Goal: Communication & Community: Share content

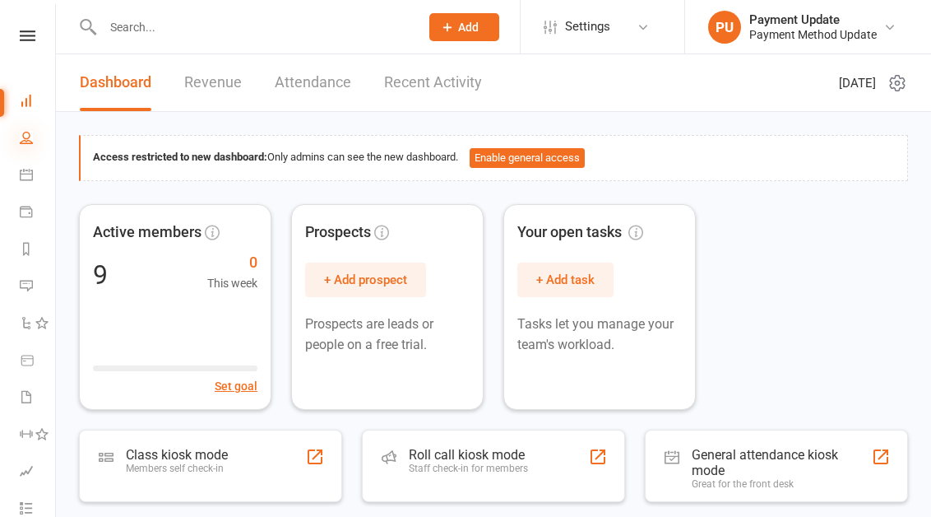
click at [24, 137] on icon at bounding box center [26, 137] width 13 height 13
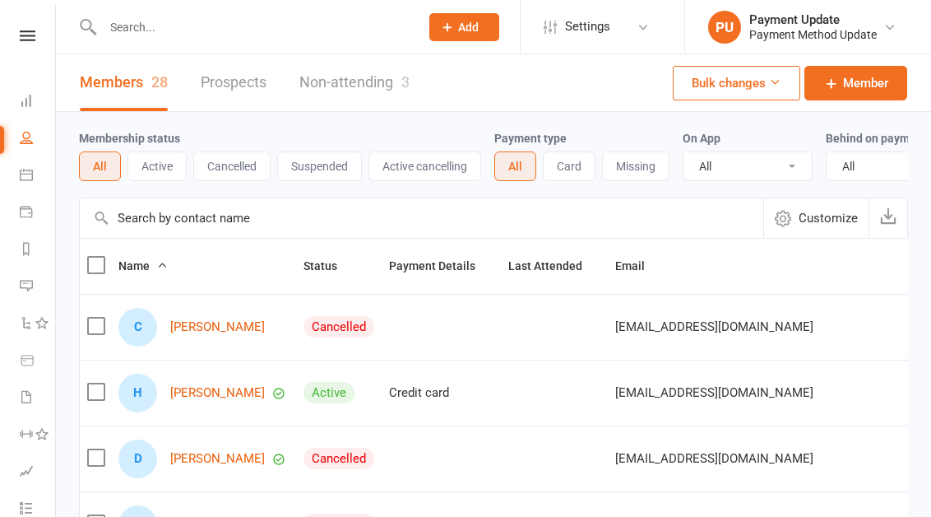
click at [168, 238] on input "text" at bounding box center [422, 217] width 684 height 39
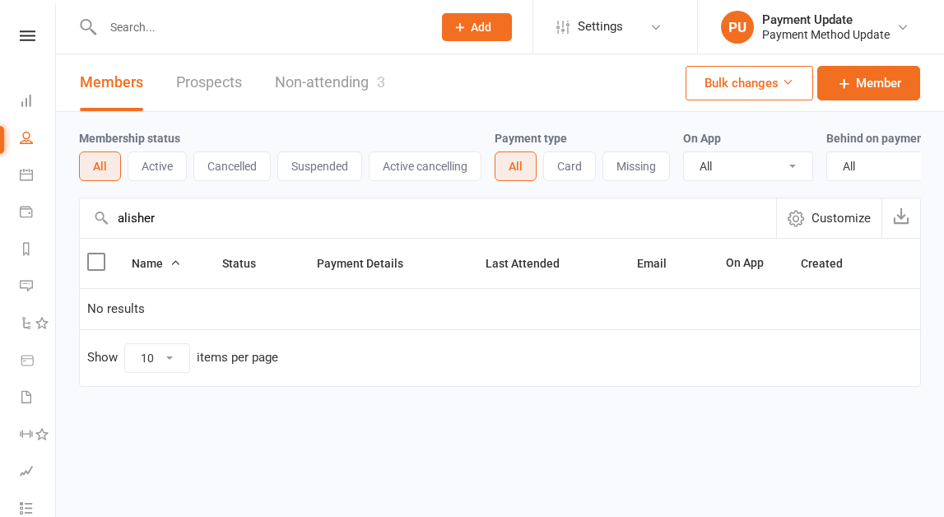
type input "alisher"
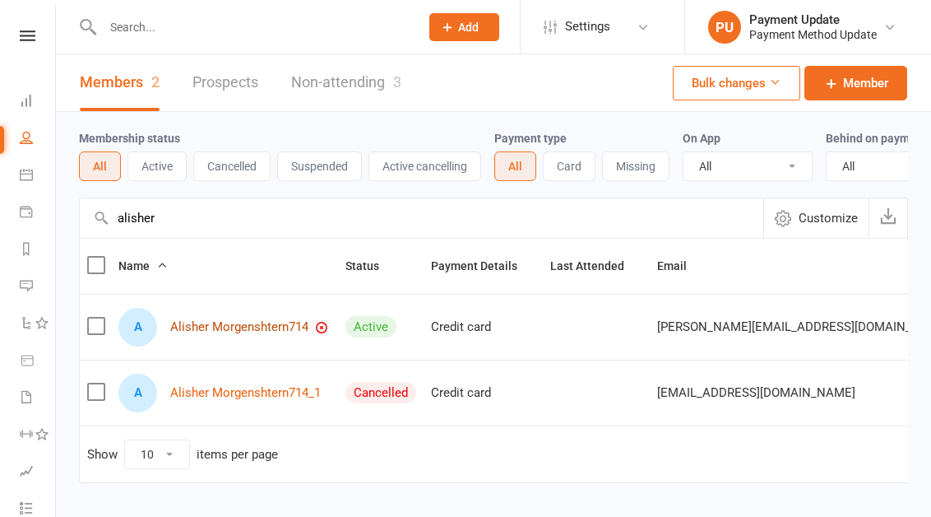
click at [271, 332] on link "Alisher Morgenshtern714" at bounding box center [239, 327] width 138 height 14
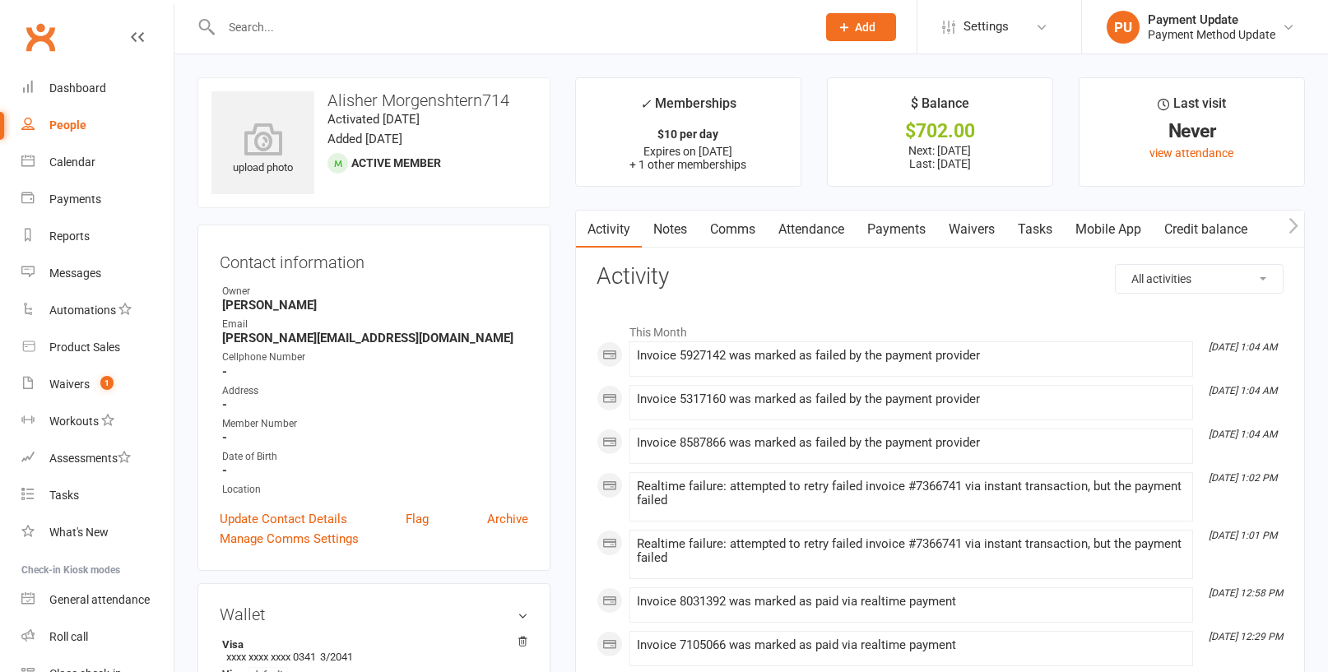
click at [727, 231] on link "Comms" at bounding box center [733, 230] width 68 height 38
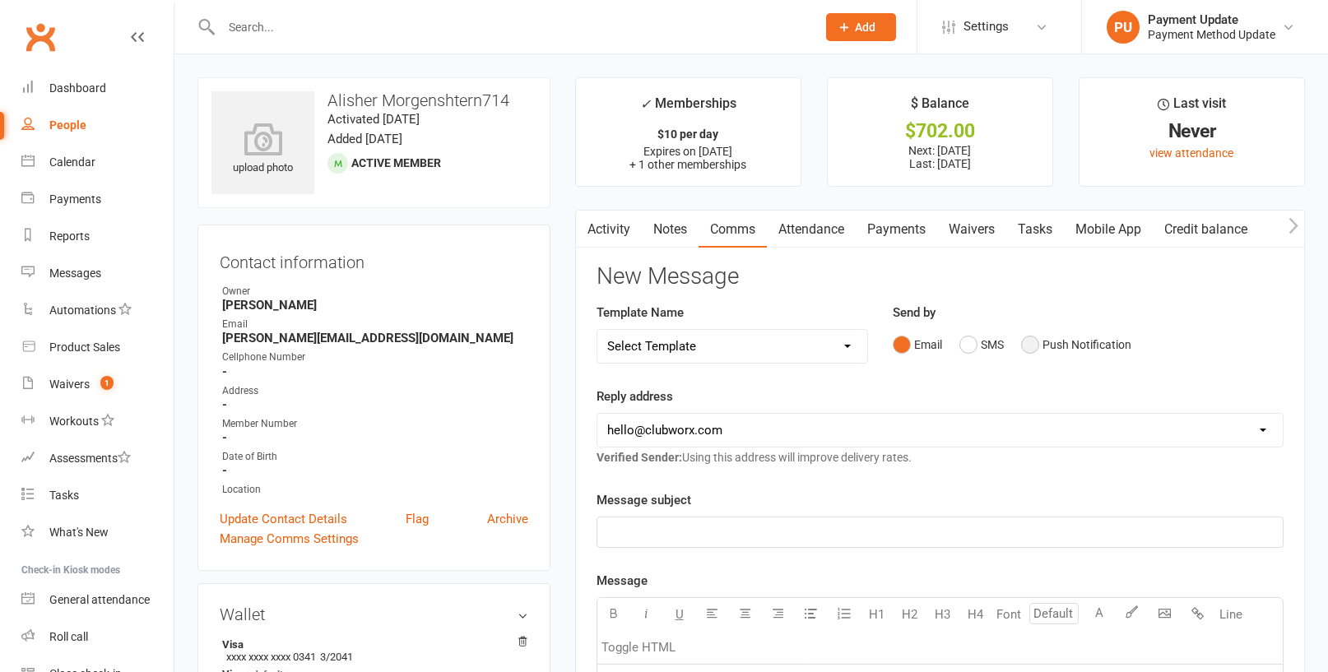
click at [943, 341] on button "Push Notification" at bounding box center [1076, 344] width 110 height 31
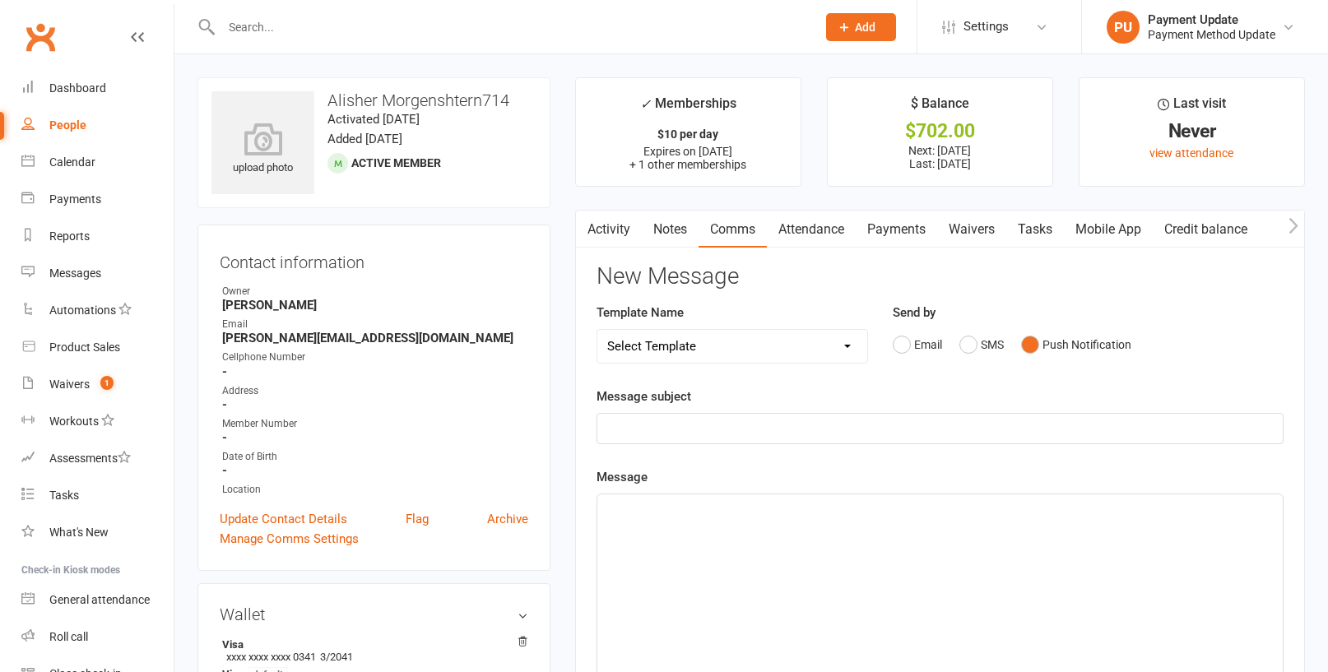
click at [773, 356] on select "Select Template [SMS] [Default template - review before using] Appointment remi…" at bounding box center [732, 346] width 271 height 33
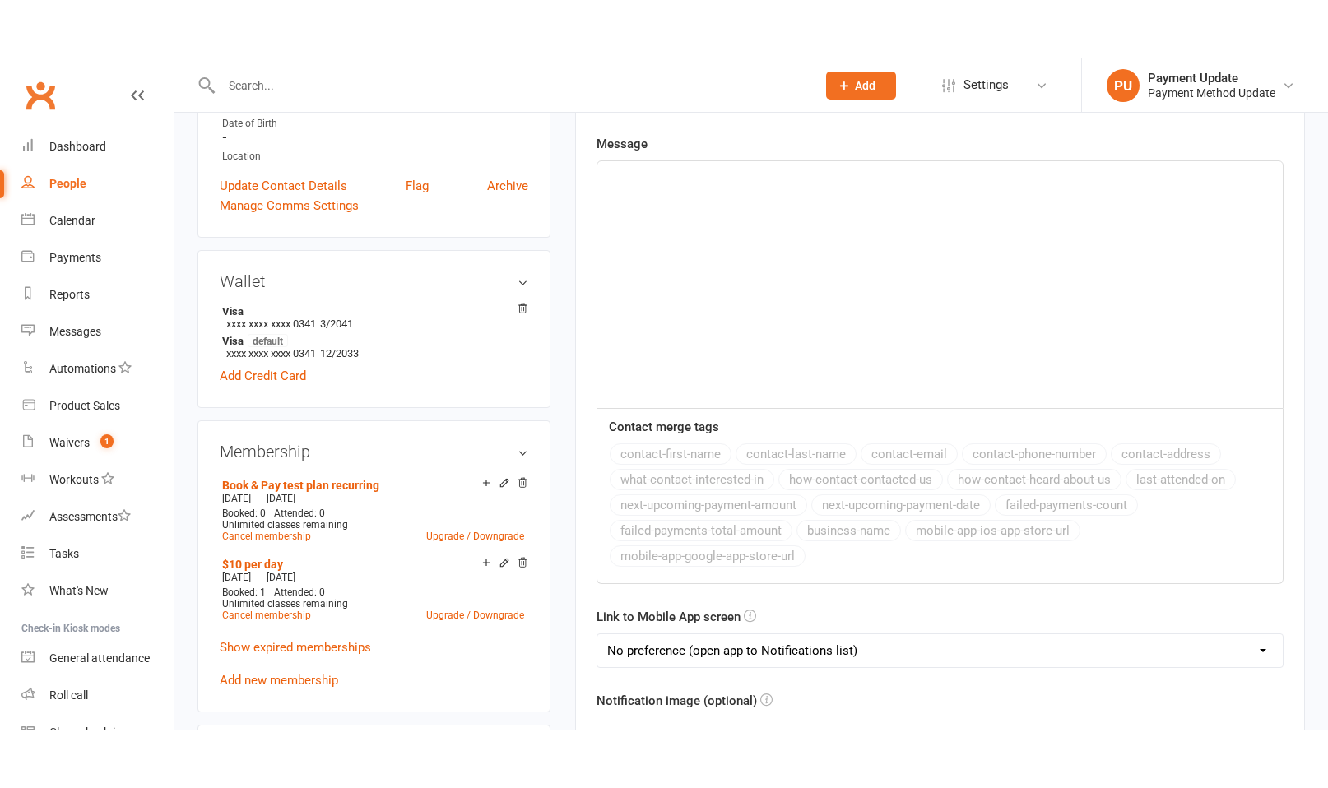
scroll to position [410, 0]
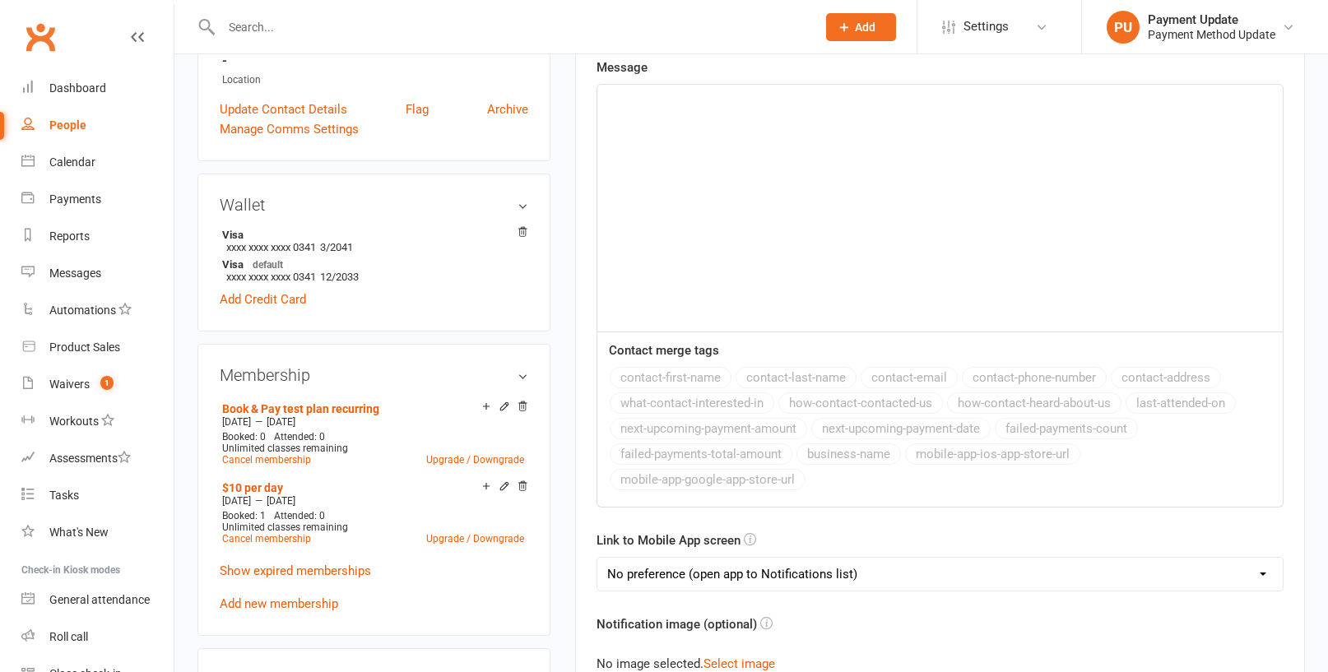
click at [713, 516] on select "No preference (open app to Notifications list) Upcoming Bookings Payments Payme…" at bounding box center [939, 574] width 685 height 33
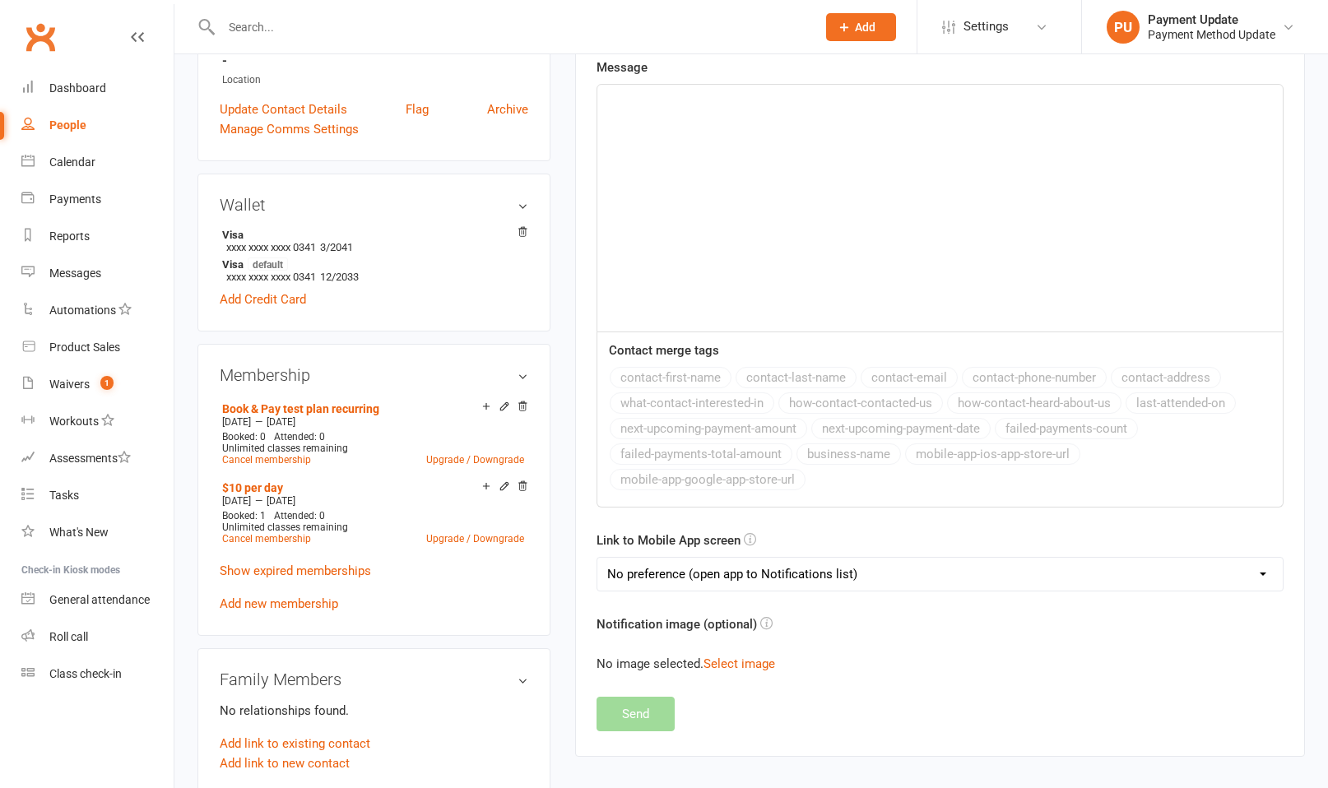
click at [686, 516] on select "No preference (open app to Notifications list) Upcoming Bookings Payments Payme…" at bounding box center [939, 574] width 685 height 33
click at [597, 516] on select "No preference (open app to Notifications list) Upcoming Bookings Payments Payme…" at bounding box center [939, 574] width 685 height 33
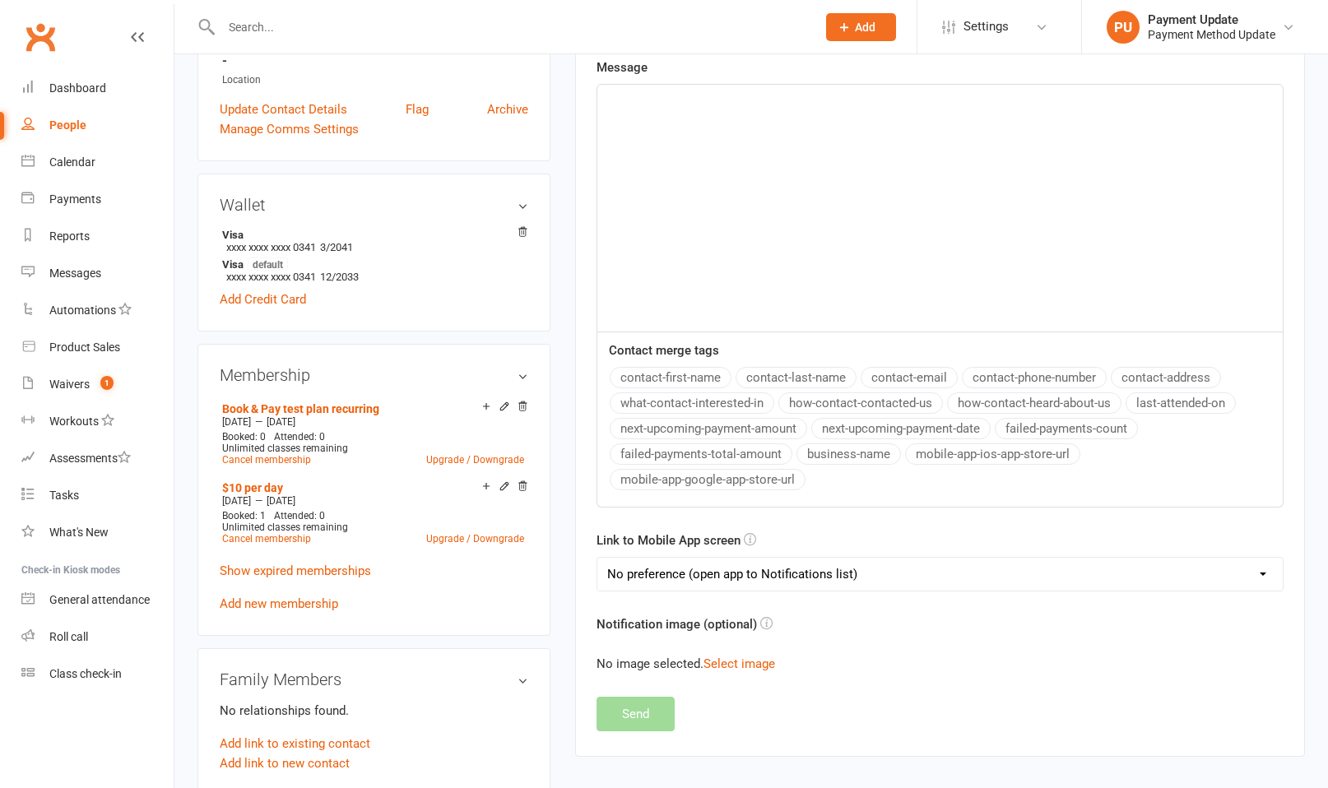
click at [719, 270] on div "﻿" at bounding box center [939, 208] width 685 height 247
click at [771, 378] on button "contact-last-name" at bounding box center [796, 377] width 121 height 21
click at [778, 267] on div "test ﻿ {contact-last-name}" at bounding box center [939, 208] width 685 height 247
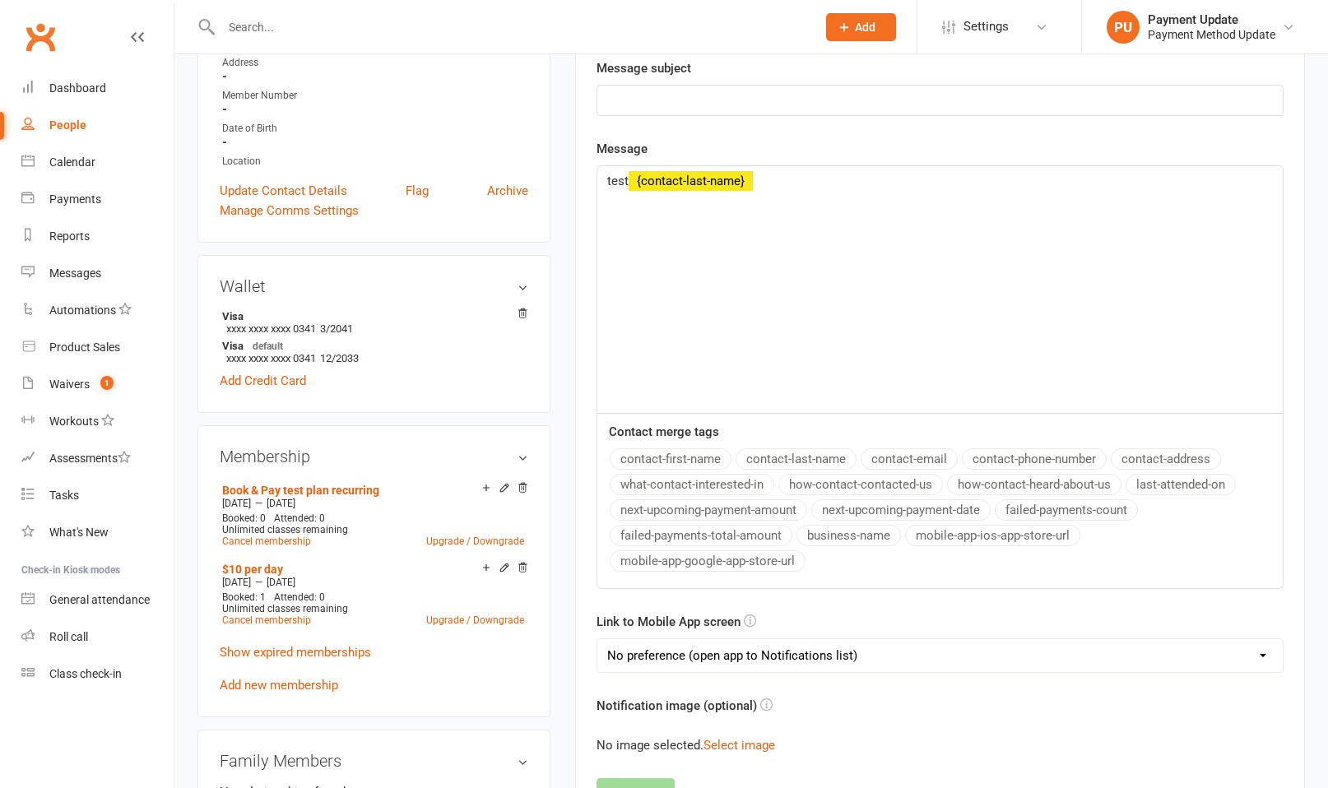
scroll to position [0, 0]
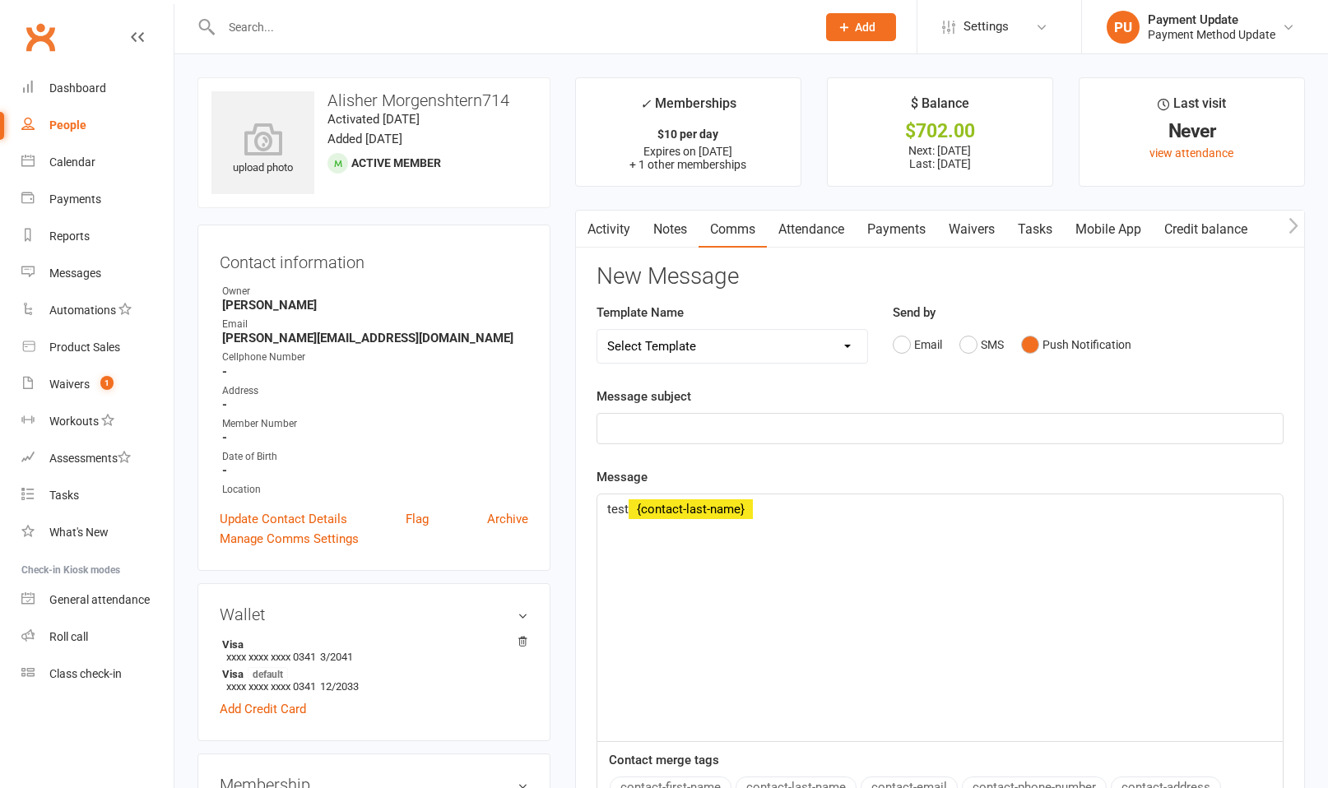
click at [942, 441] on div "﻿" at bounding box center [939, 429] width 685 height 30
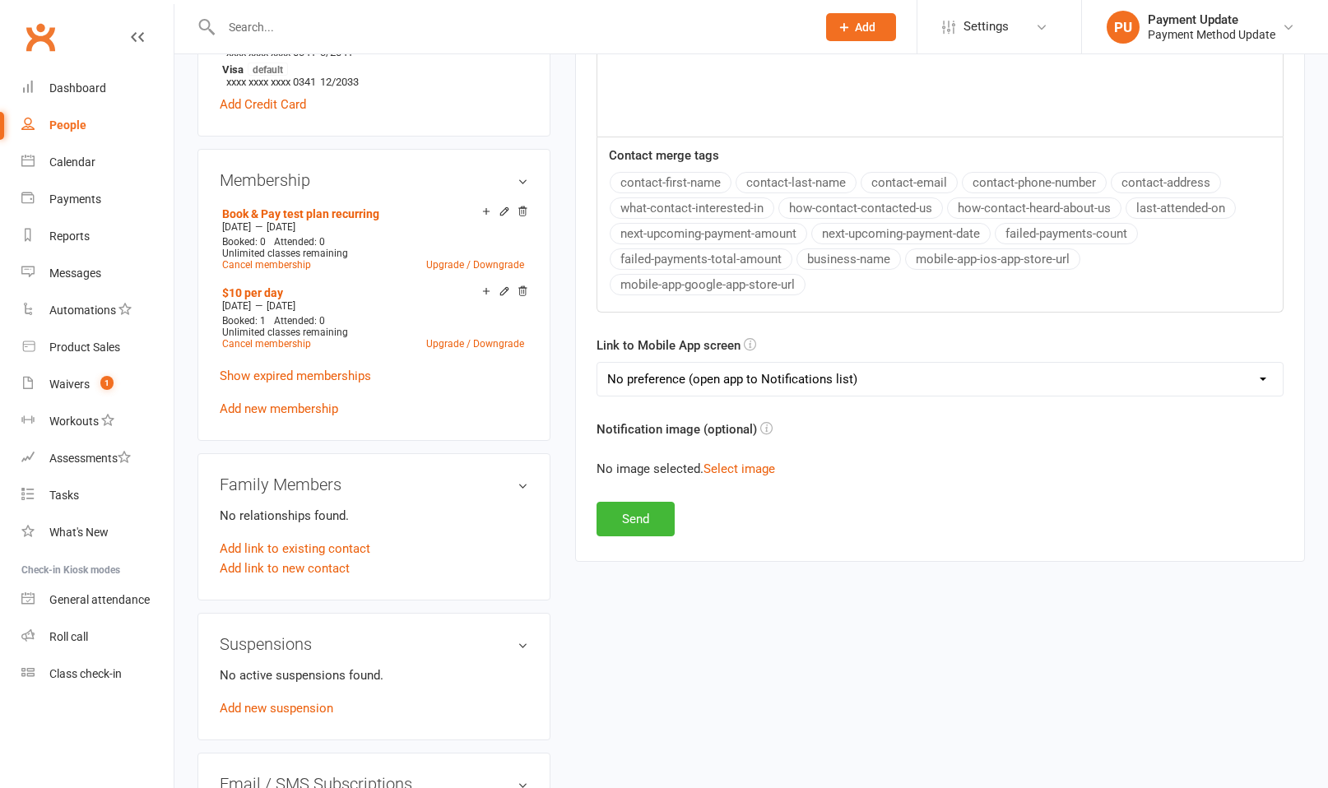
scroll to position [603, 0]
click at [629, 516] on button "Send" at bounding box center [636, 521] width 78 height 35
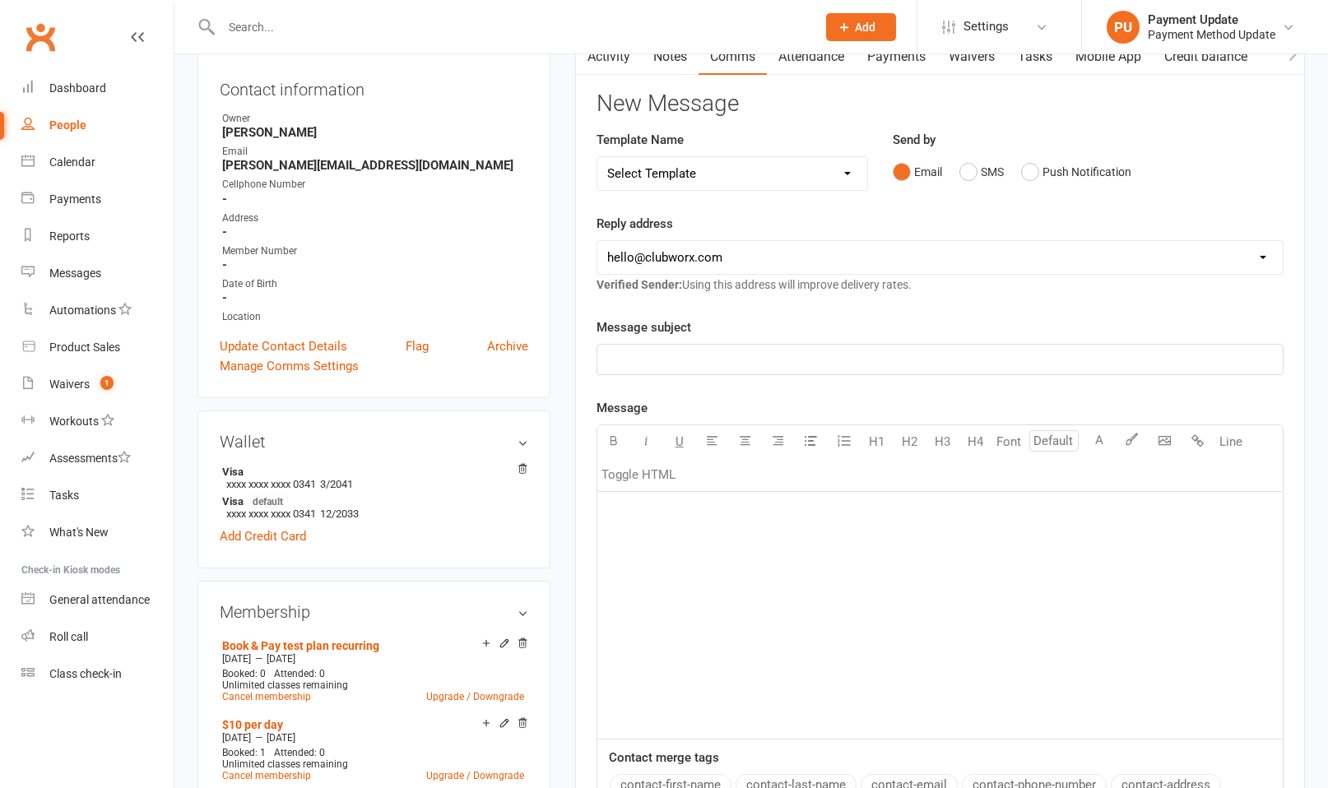
scroll to position [160, 0]
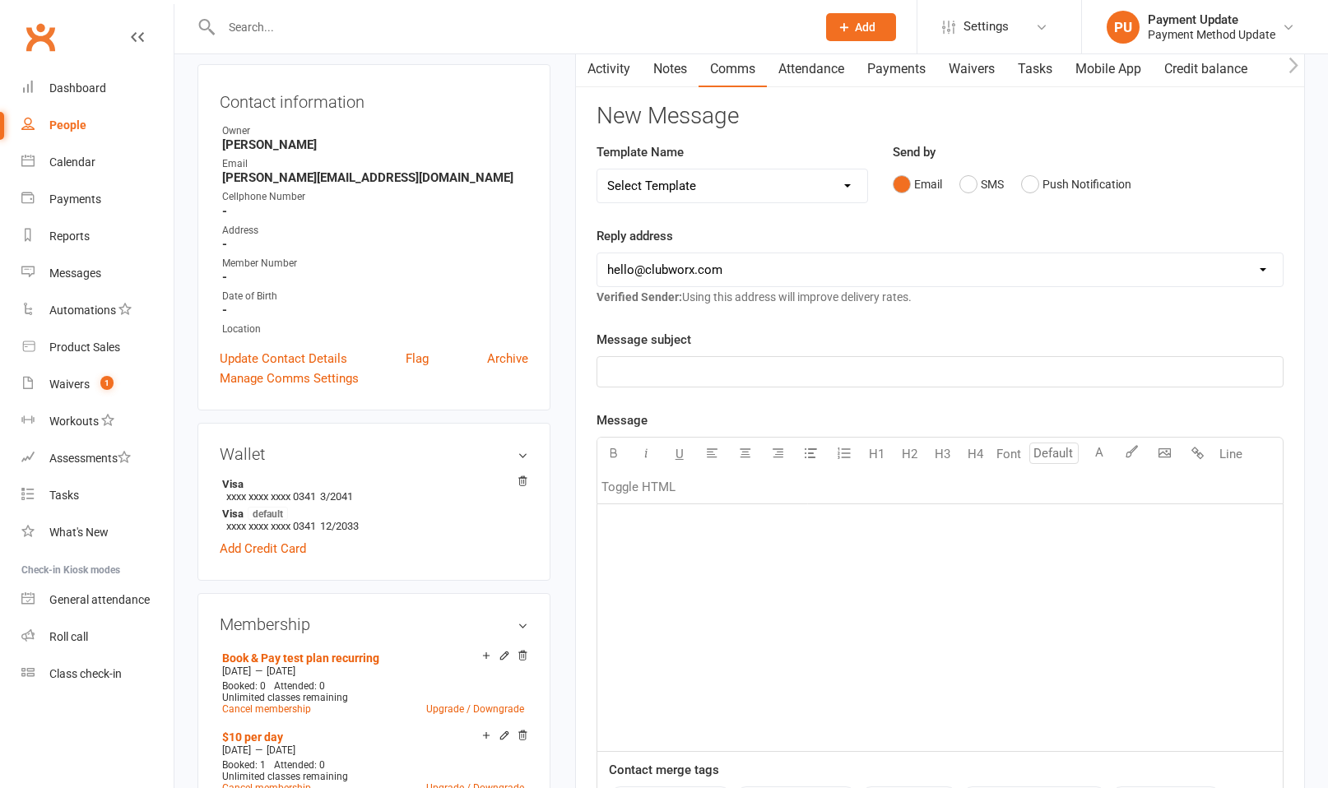
click at [741, 516] on p "﻿" at bounding box center [940, 525] width 666 height 20
click at [727, 409] on div "Message subject ﻿ Message U H1 H2 H3 H4 Font A Line Toggle HTML ﻿ Contact merge…" at bounding box center [940, 628] width 687 height 597
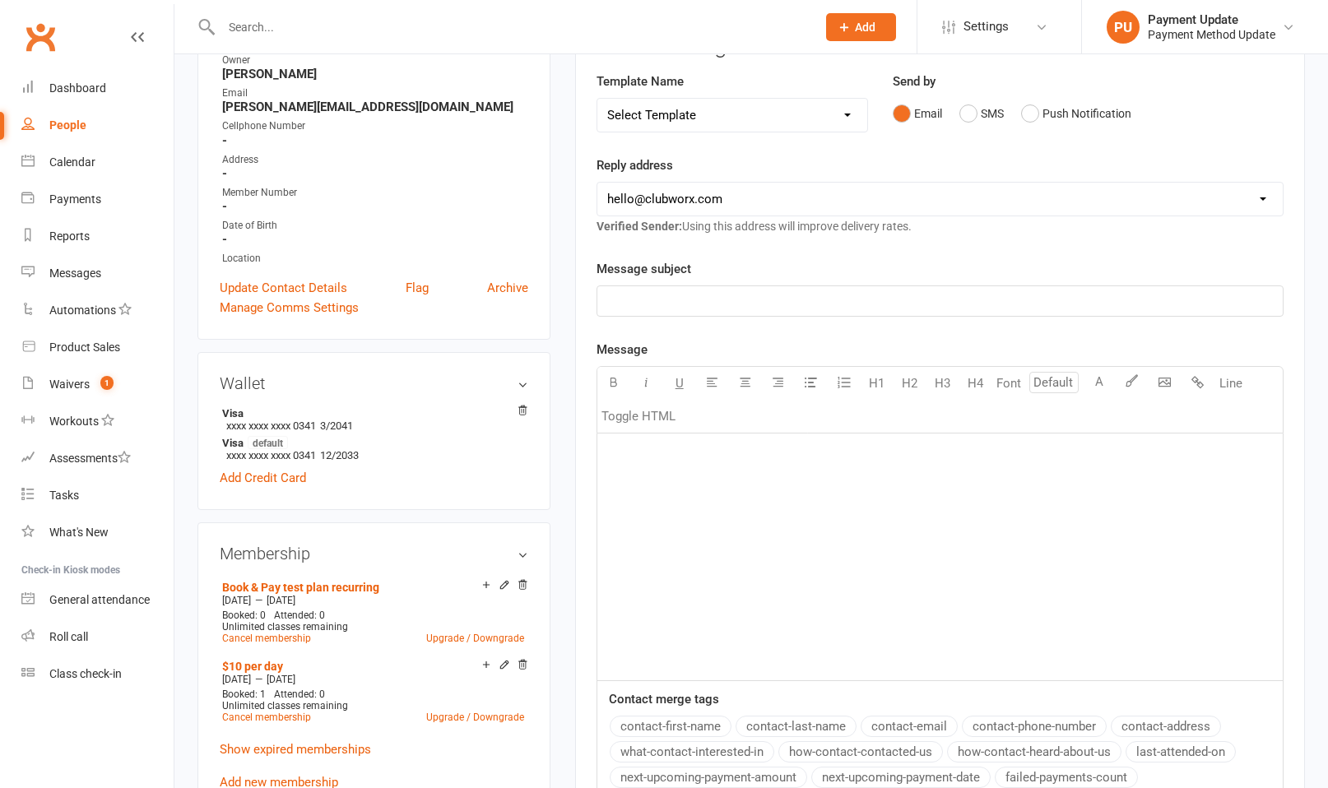
scroll to position [221, 0]
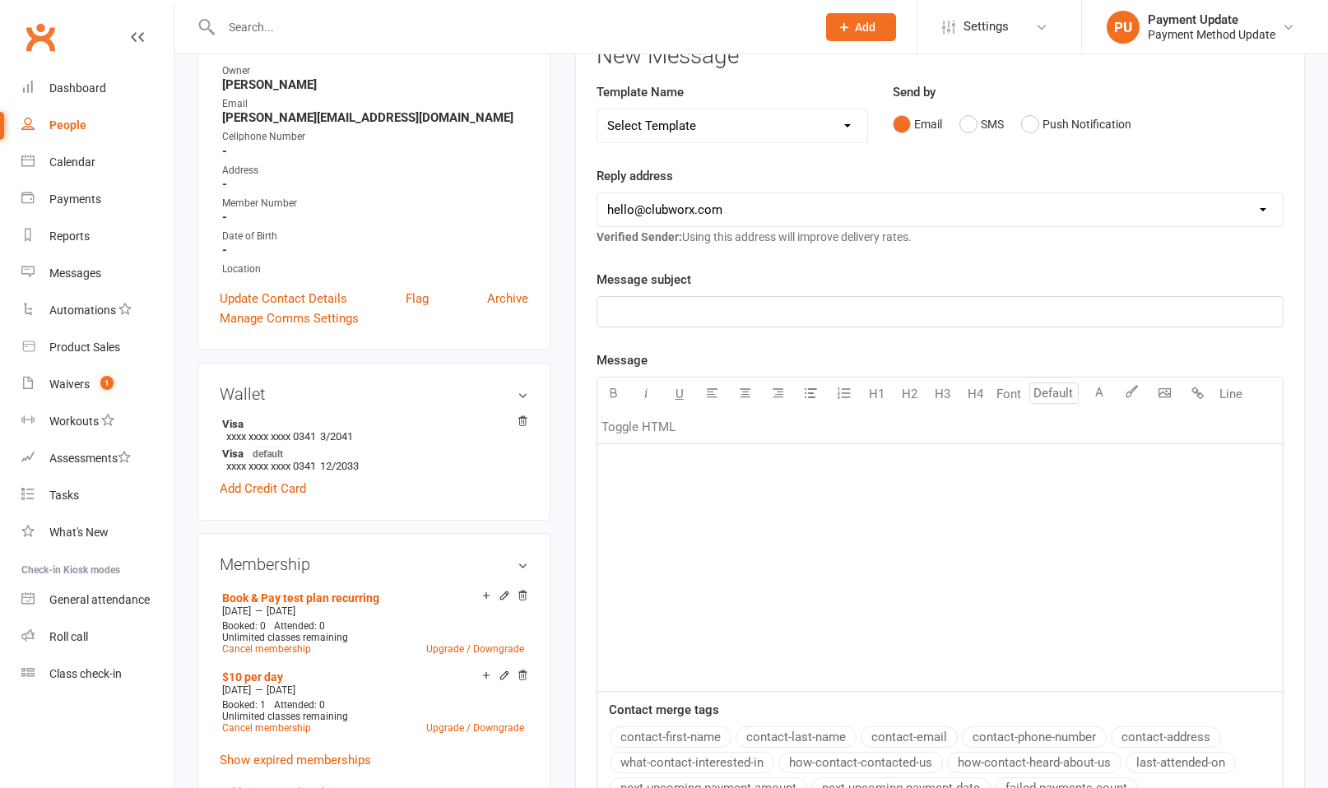
click at [685, 298] on div "﻿" at bounding box center [939, 312] width 685 height 30
click at [702, 473] on p "﻿" at bounding box center [940, 465] width 666 height 20
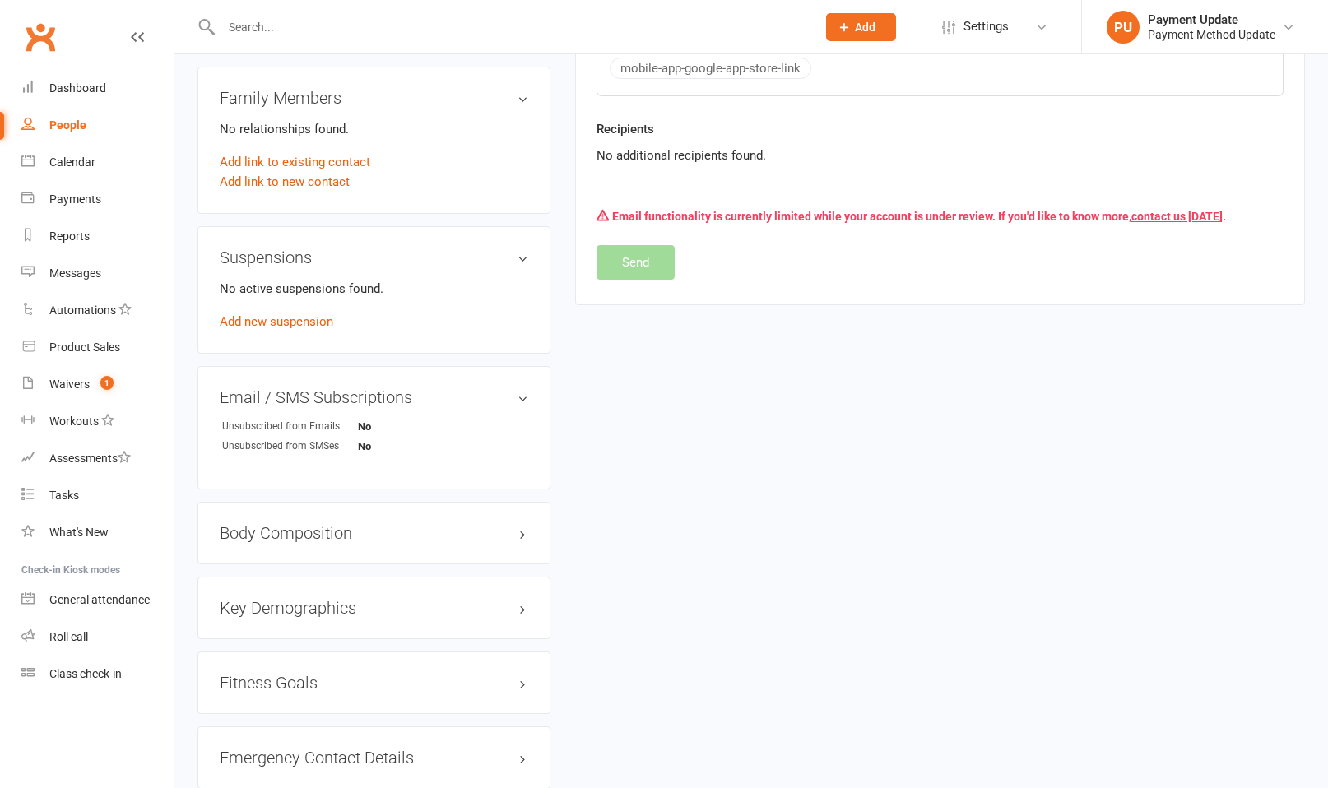
scroll to position [1044, 0]
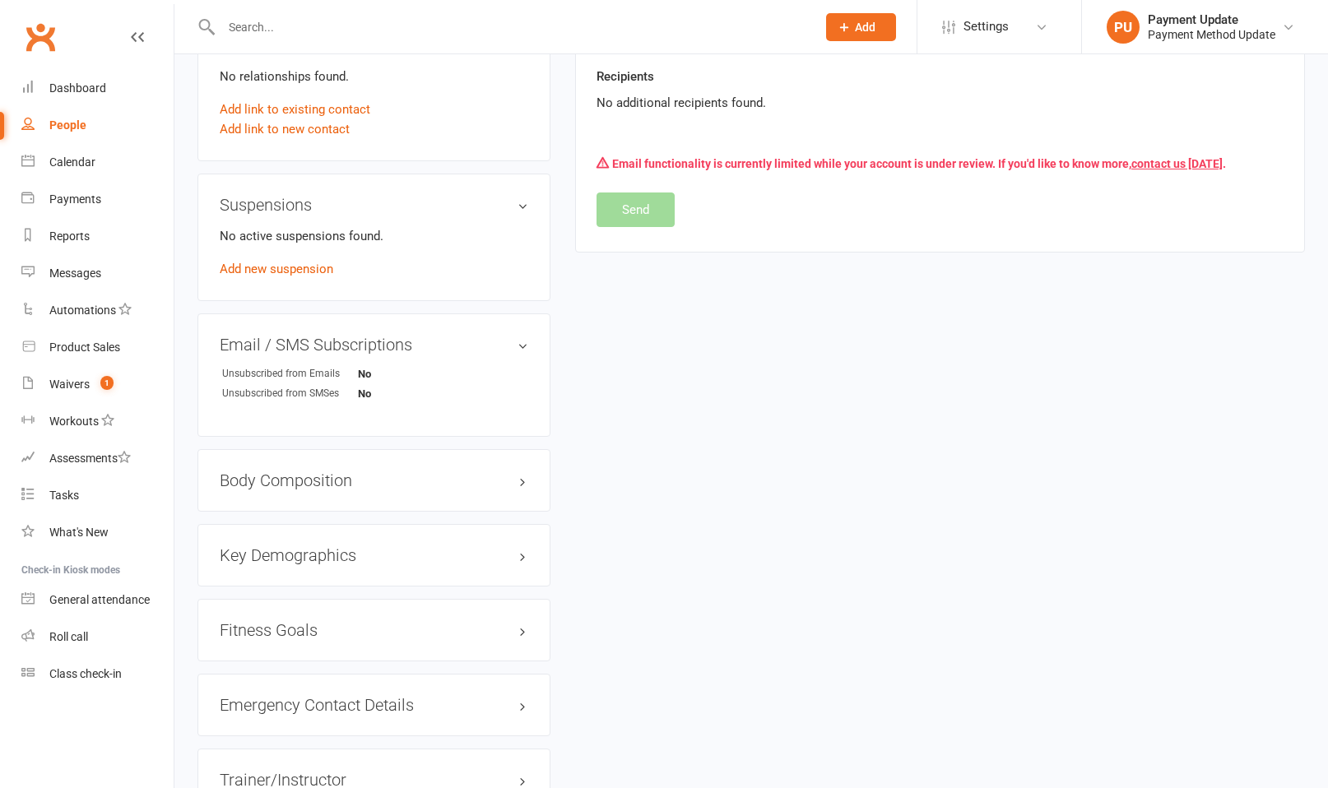
click at [666, 128] on div "Recipients No additional recipients found." at bounding box center [940, 101] width 712 height 69
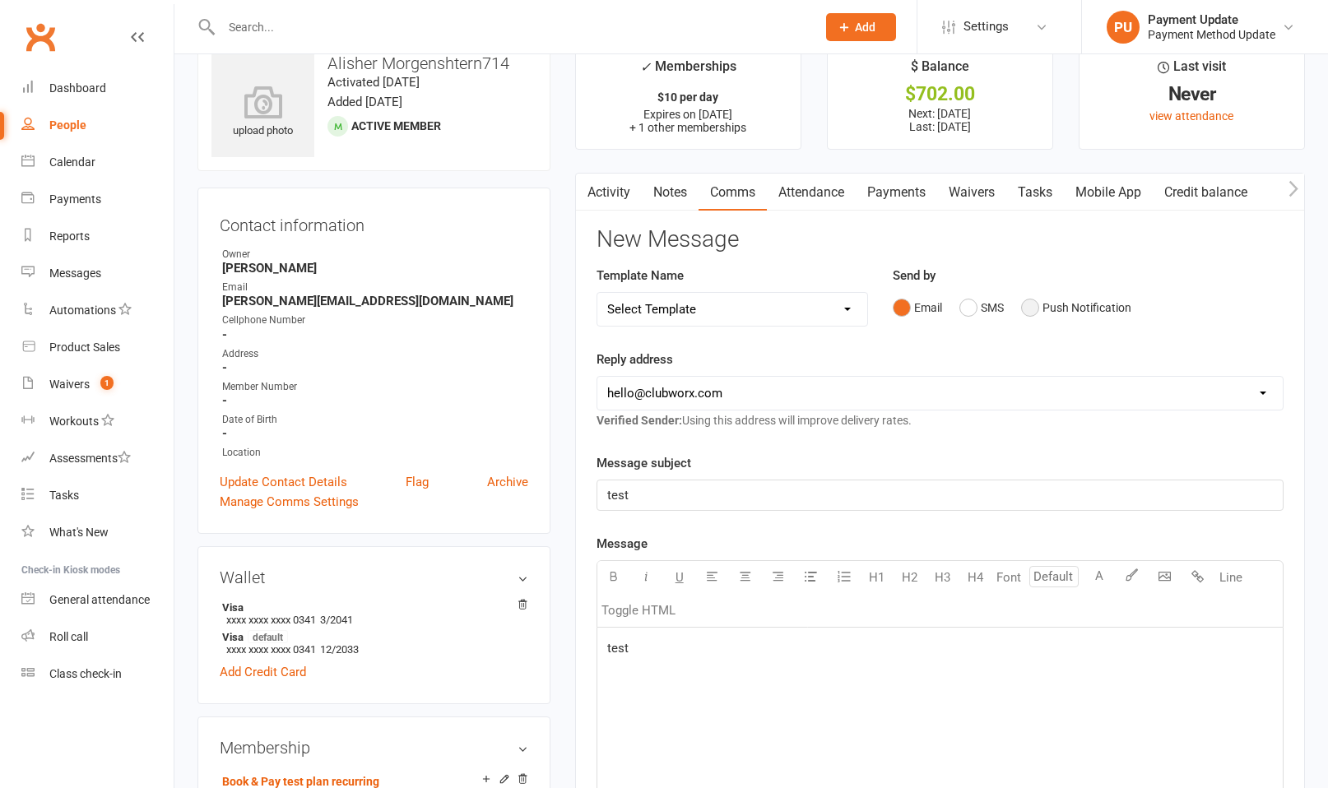
click at [943, 304] on button "Push Notification" at bounding box center [1076, 307] width 110 height 31
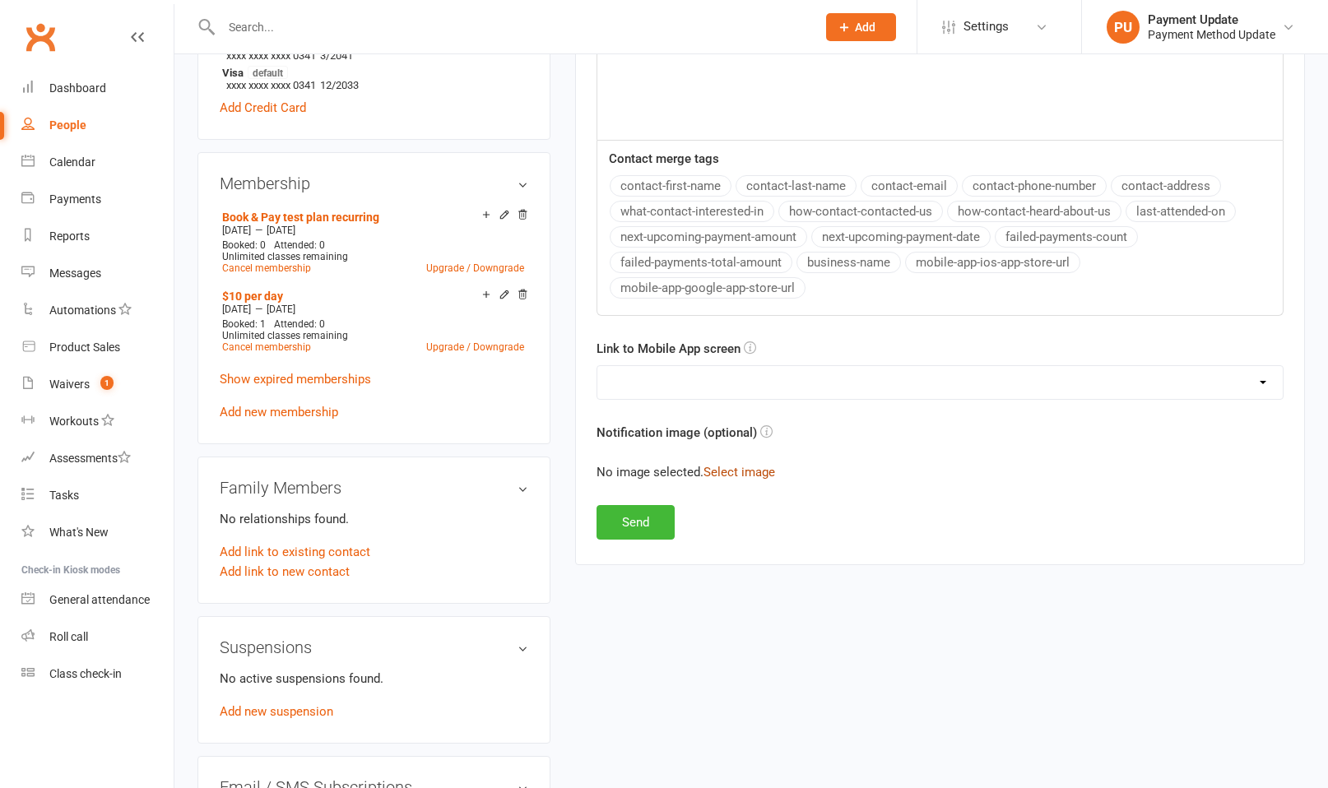
scroll to position [611, 0]
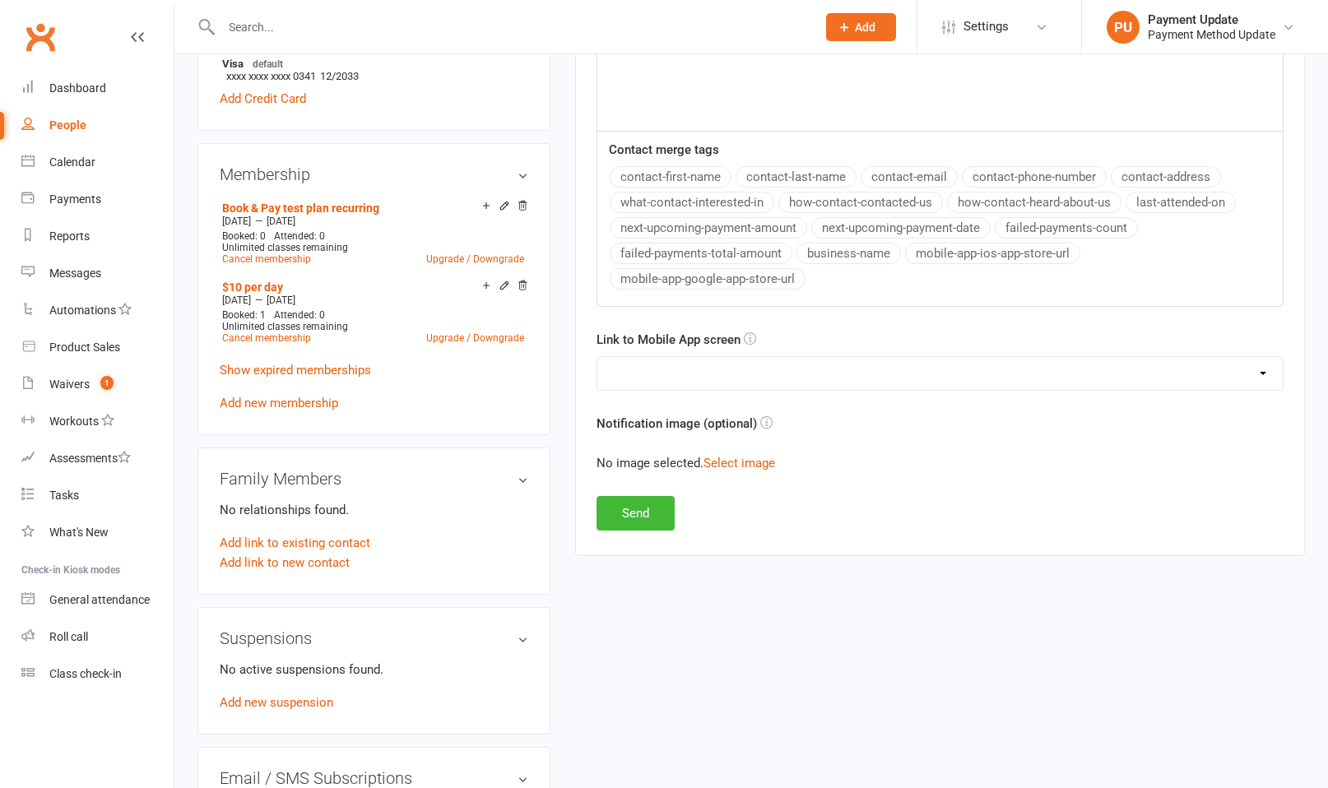
click at [787, 377] on select "No preference (open app to Notifications list) Upcoming Bookings Payments Payme…" at bounding box center [939, 373] width 685 height 33
select select "0"
click at [597, 357] on select "No preference (open app to Notifications list) Upcoming Bookings Payments Payme…" at bounding box center [939, 373] width 685 height 33
click at [628, 516] on button "Send" at bounding box center [636, 513] width 78 height 35
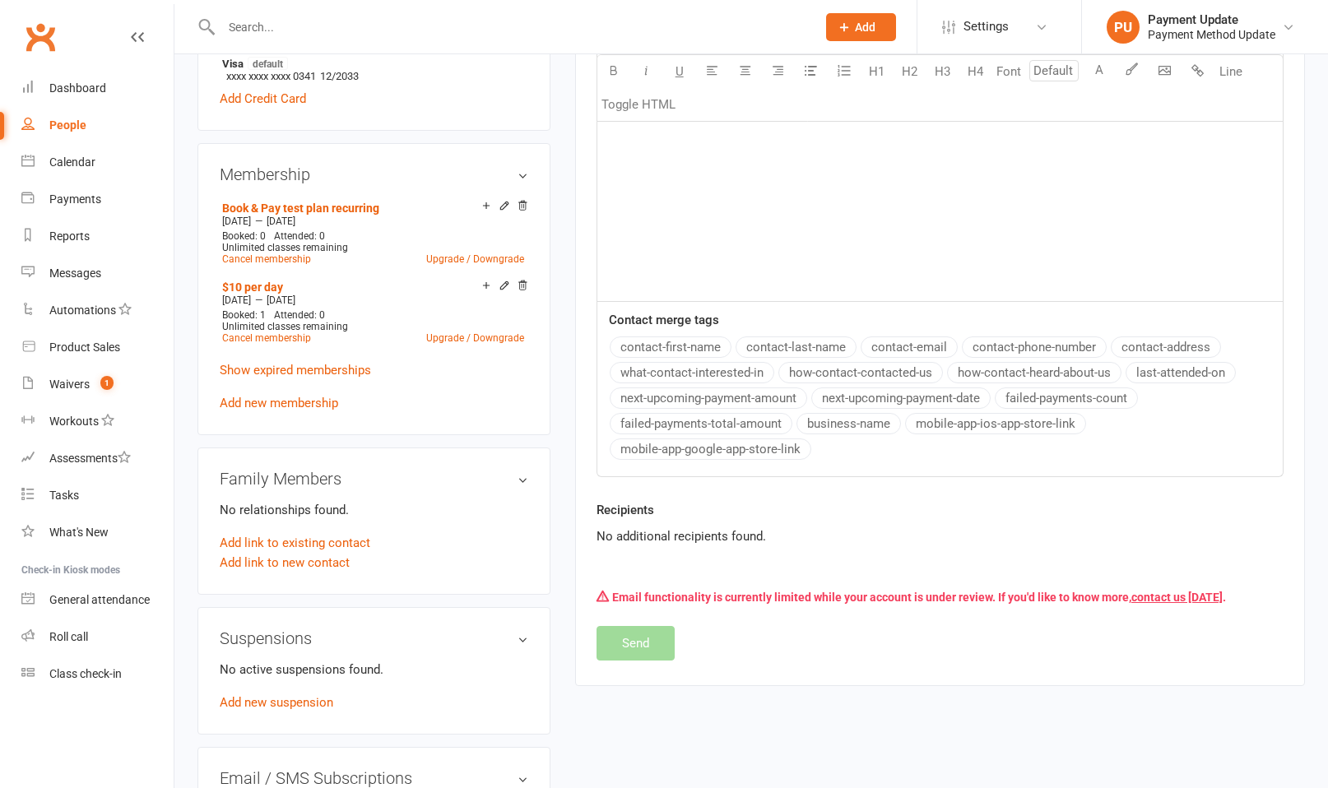
drag, startPoint x: 753, startPoint y: 576, endPoint x: 759, endPoint y: 569, distance: 8.7
click at [753, 516] on div "New Message Template Name Select Template [SMS] [Default template - review befo…" at bounding box center [940, 157] width 687 height 1007
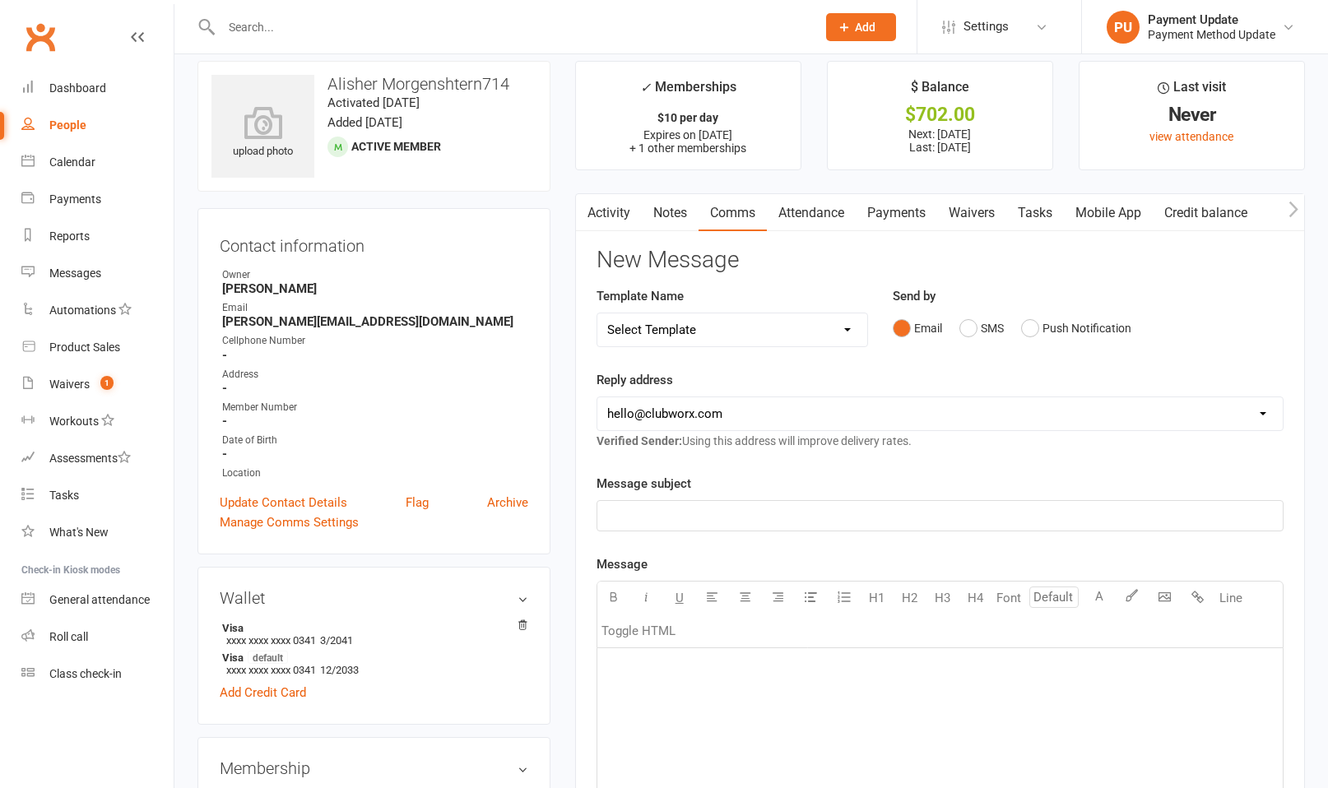
scroll to position [16, 0]
click at [727, 383] on div "Reply address [EMAIL_ADDRESS][DOMAIN_NAME] [EMAIL_ADDRESS][DOMAIN_NAME] [EMAIL_…" at bounding box center [940, 411] width 687 height 81
click at [943, 325] on button "Push Notification" at bounding box center [1076, 328] width 110 height 31
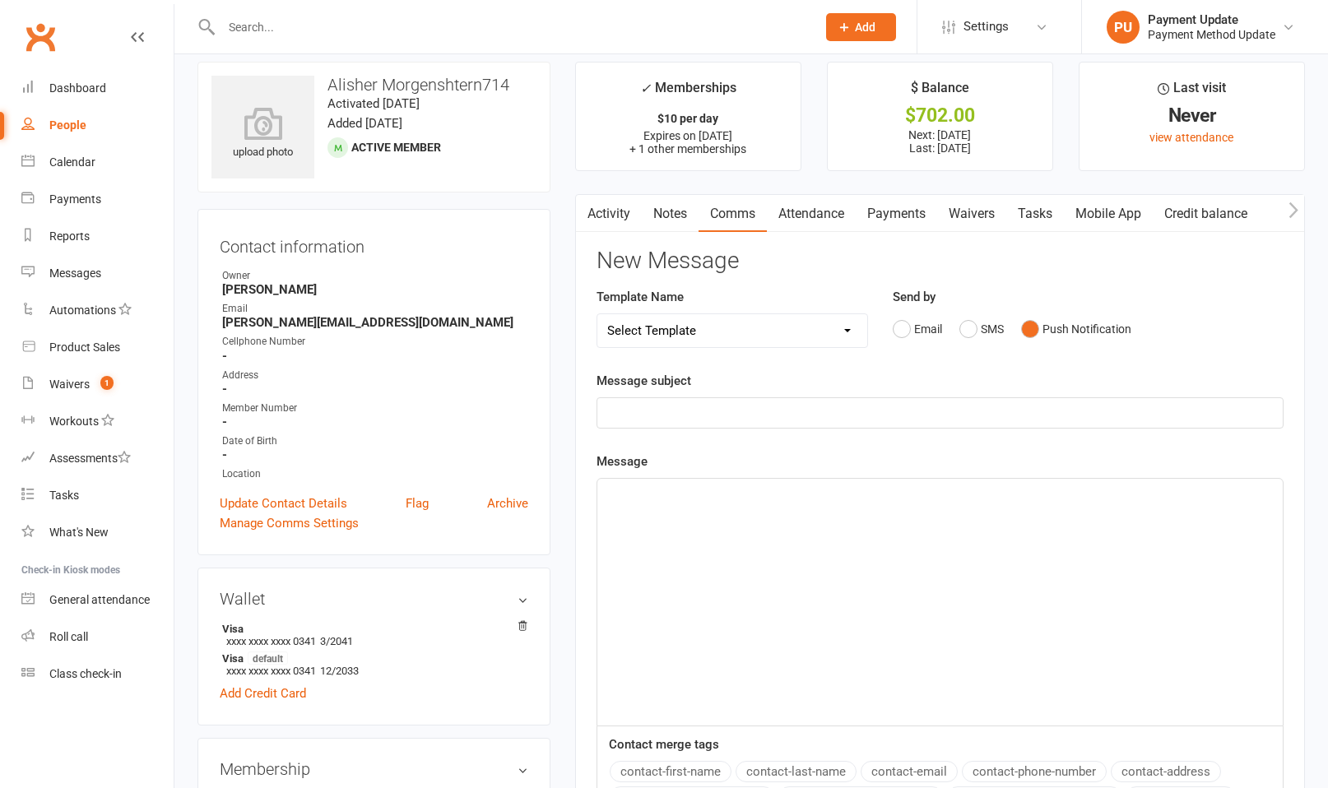
click at [803, 408] on p "﻿" at bounding box center [940, 413] width 666 height 20
click at [722, 516] on div "﻿" at bounding box center [939, 602] width 685 height 247
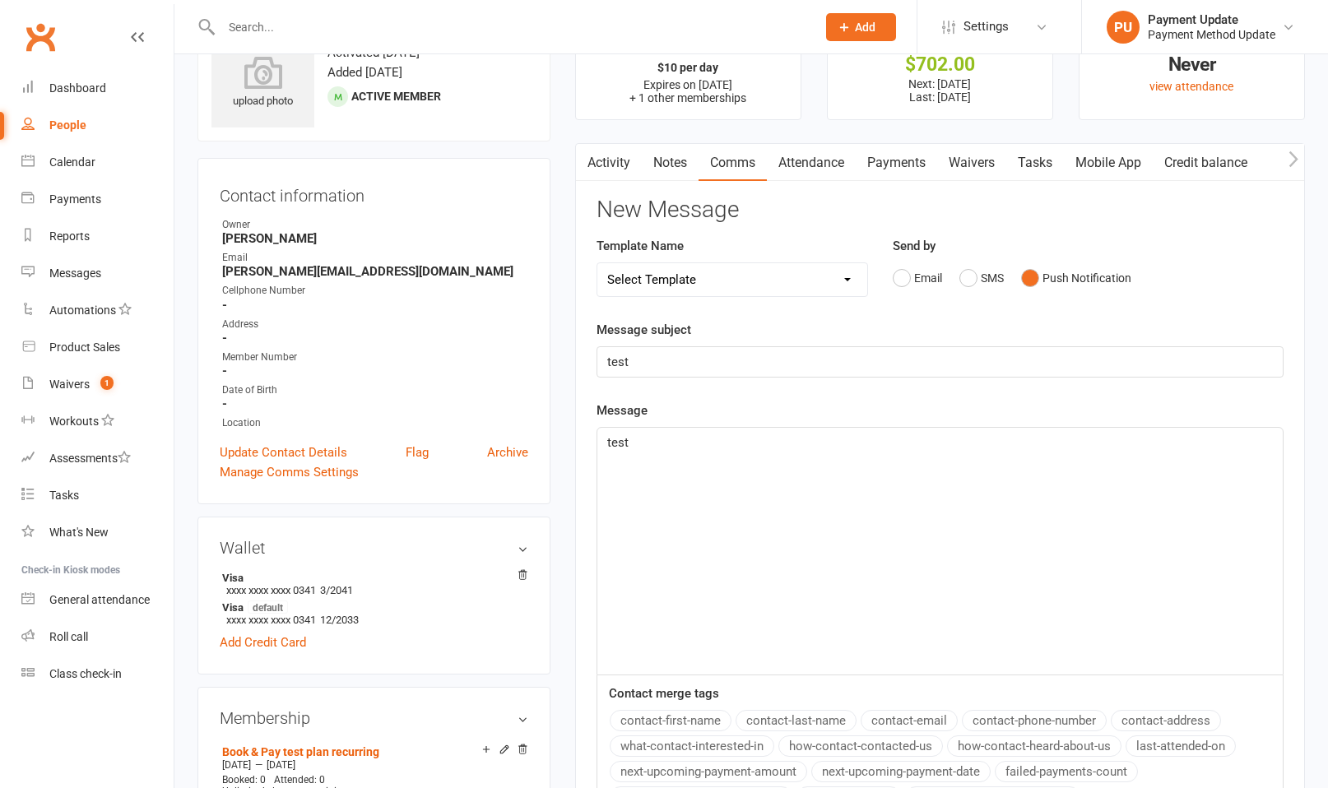
scroll to position [448, 0]
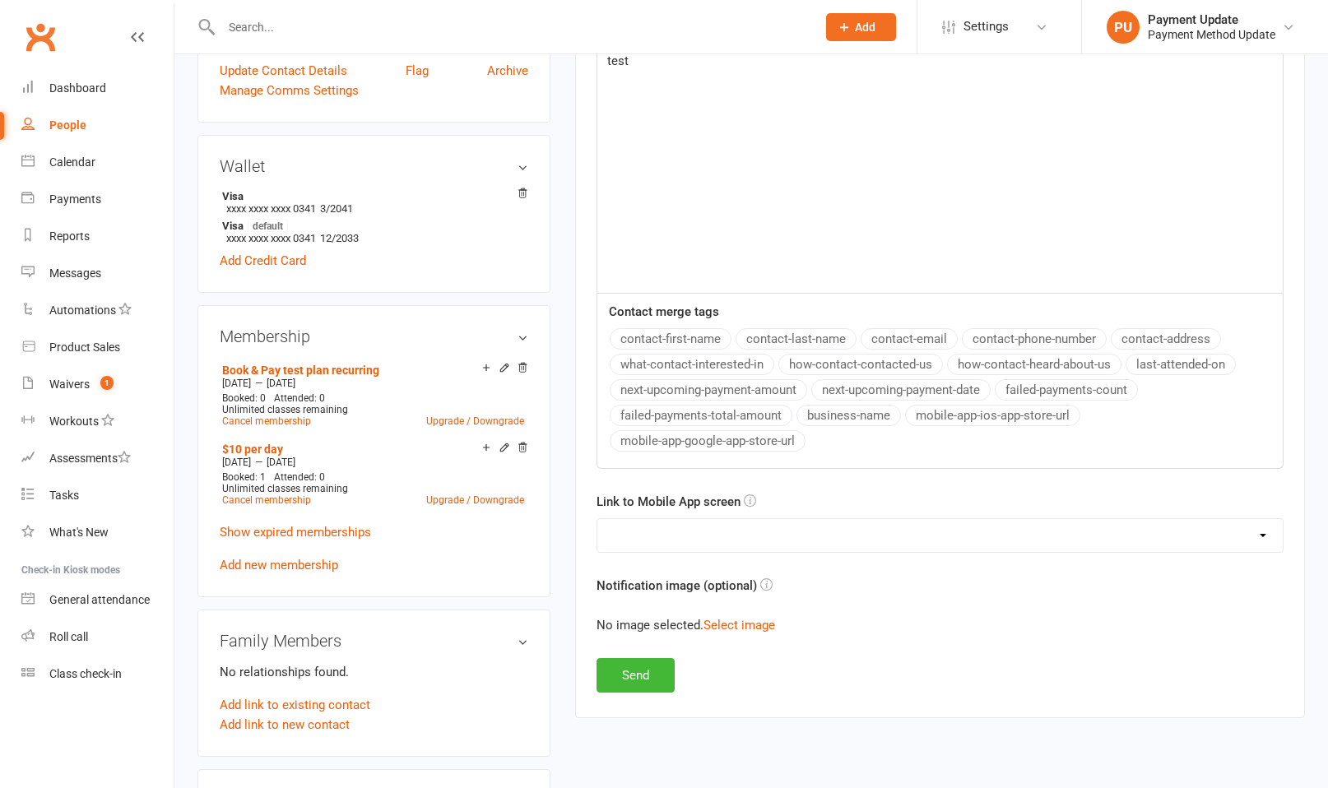
click at [837, 516] on div "New Message Template Name Select Template [SMS] [Default template - review befo…" at bounding box center [940, 254] width 687 height 877
click at [783, 516] on select "No preference (open app to Notifications list) Upcoming Bookings Payments Payme…" at bounding box center [939, 535] width 685 height 33
select select "1"
click at [597, 516] on select "No preference (open app to Notifications list) Upcoming Bookings Payments Payme…" at bounding box center [939, 535] width 685 height 33
click at [640, 516] on button "Send" at bounding box center [636, 675] width 78 height 35
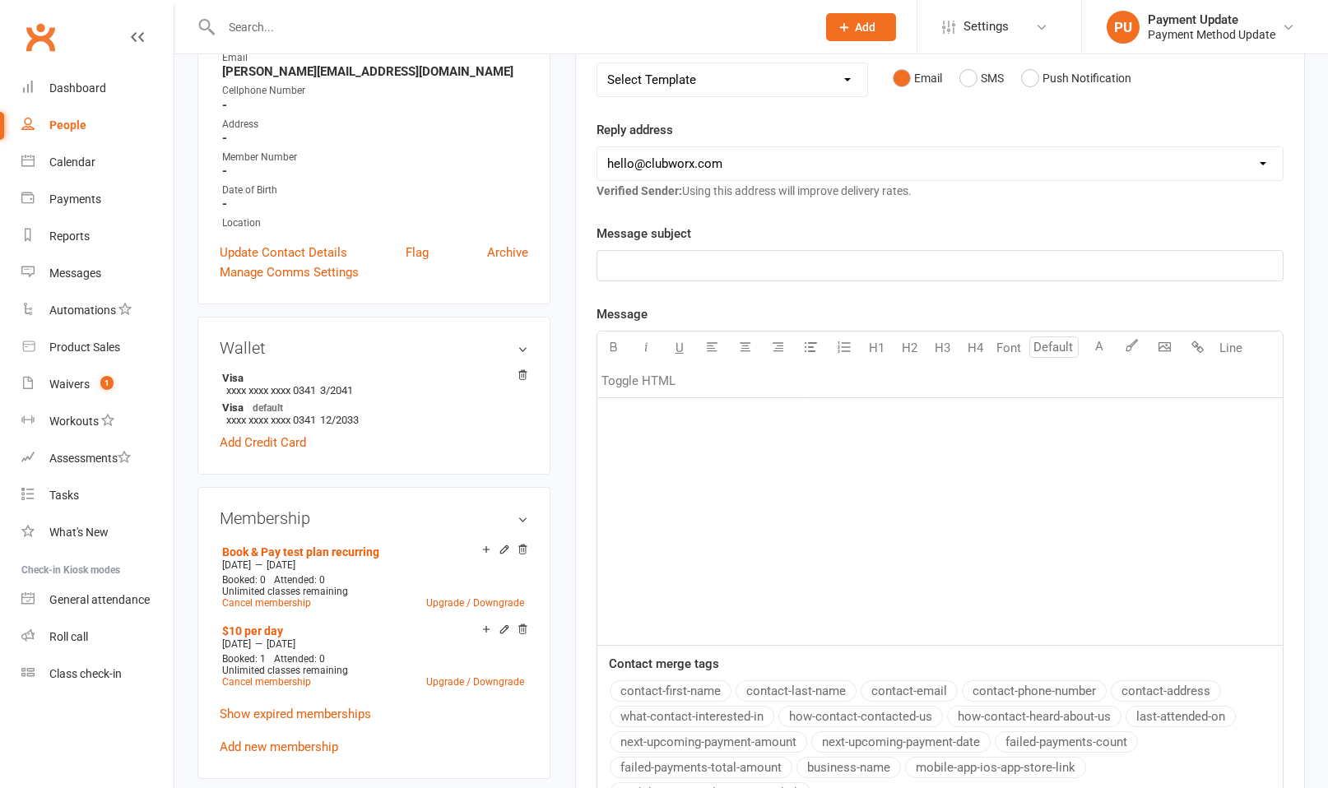
scroll to position [0, 0]
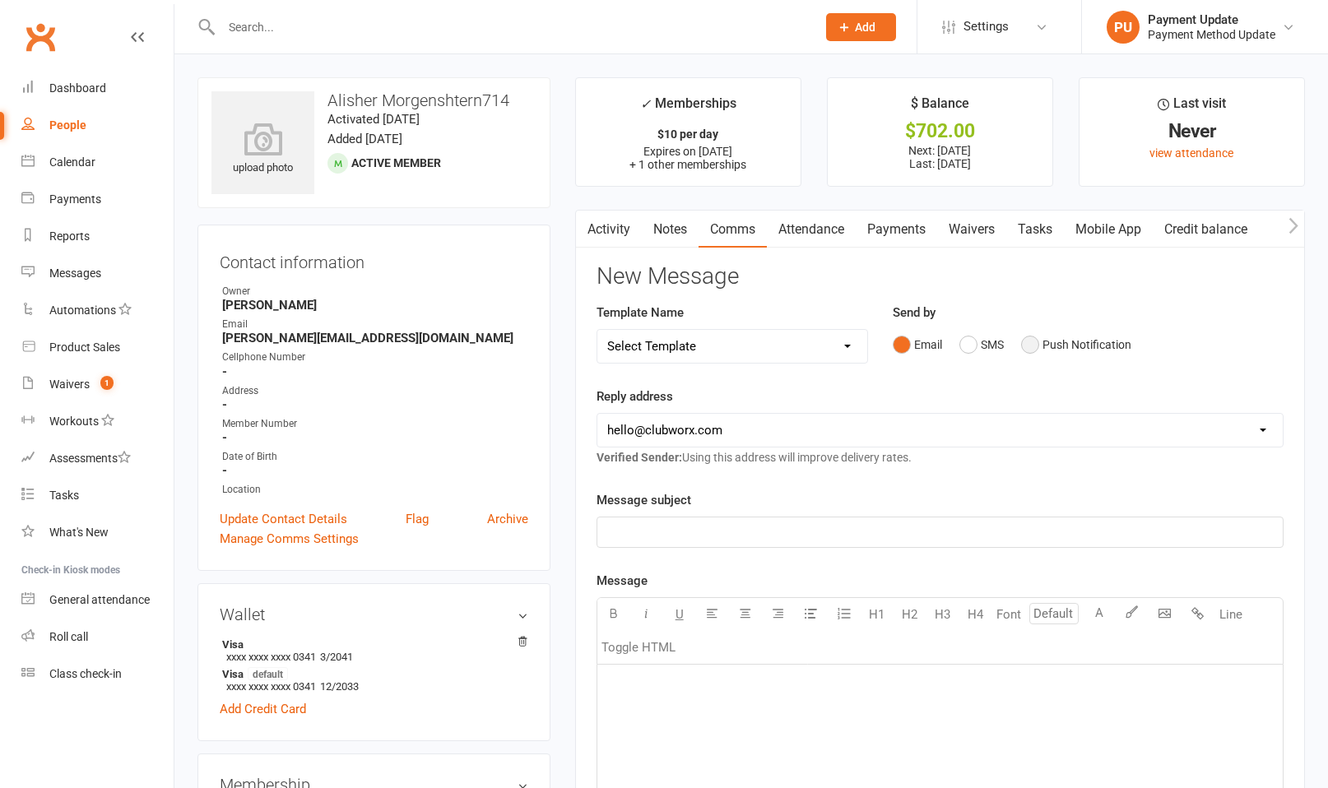
click at [943, 339] on button "Push Notification" at bounding box center [1076, 344] width 110 height 31
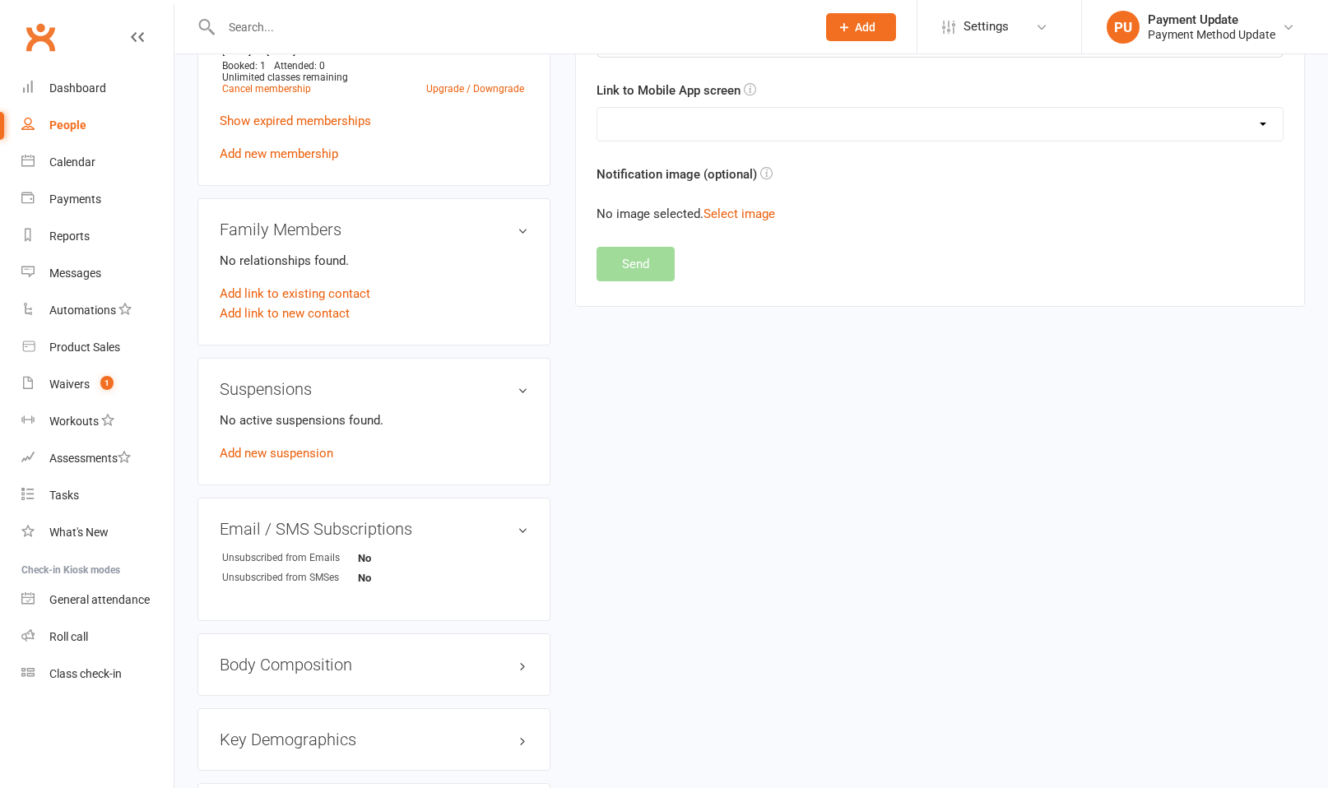
scroll to position [607, 0]
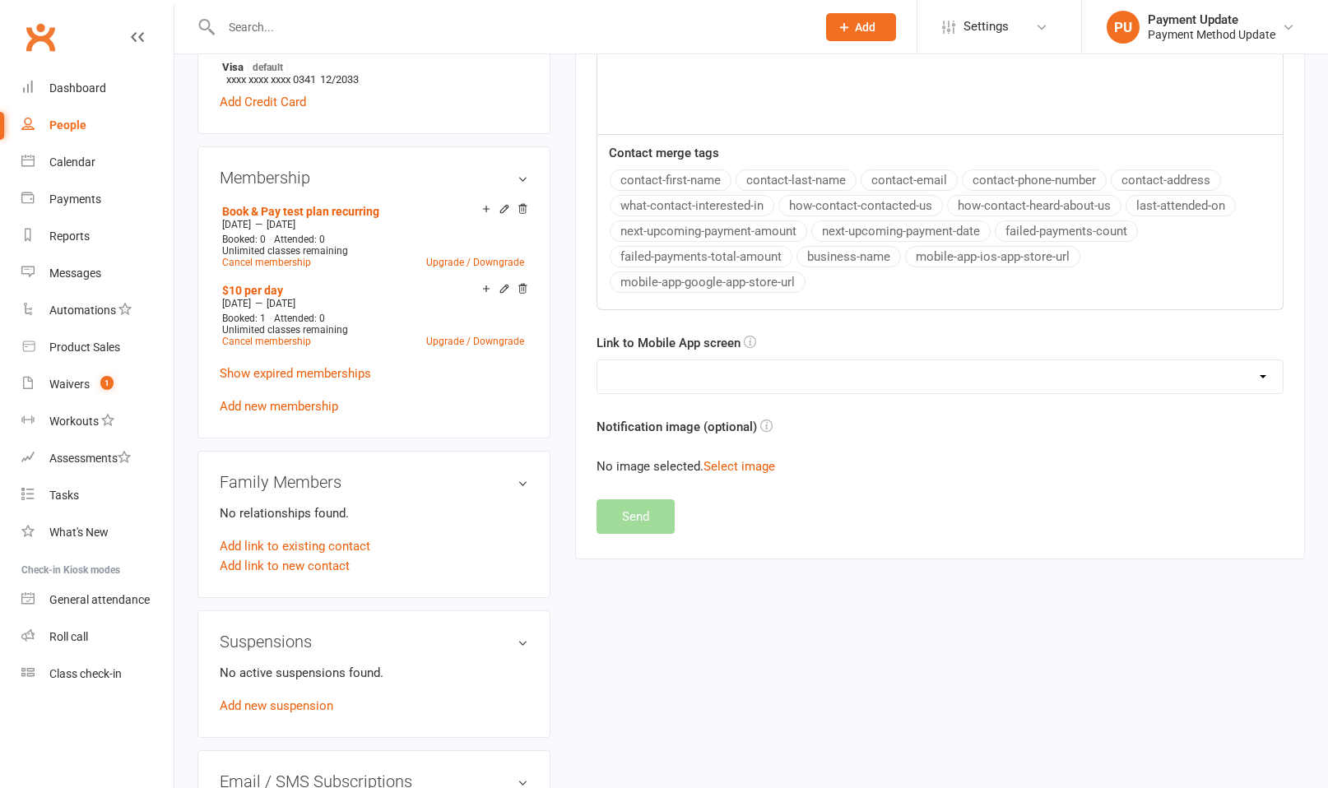
click at [852, 360] on select "No preference (open app to Notifications list) Upcoming Bookings Payments Payme…" at bounding box center [939, 376] width 685 height 33
select select "2"
click at [597, 360] on select "No preference (open app to Notifications list) Upcoming Bookings Payments Payme…" at bounding box center [939, 376] width 685 height 33
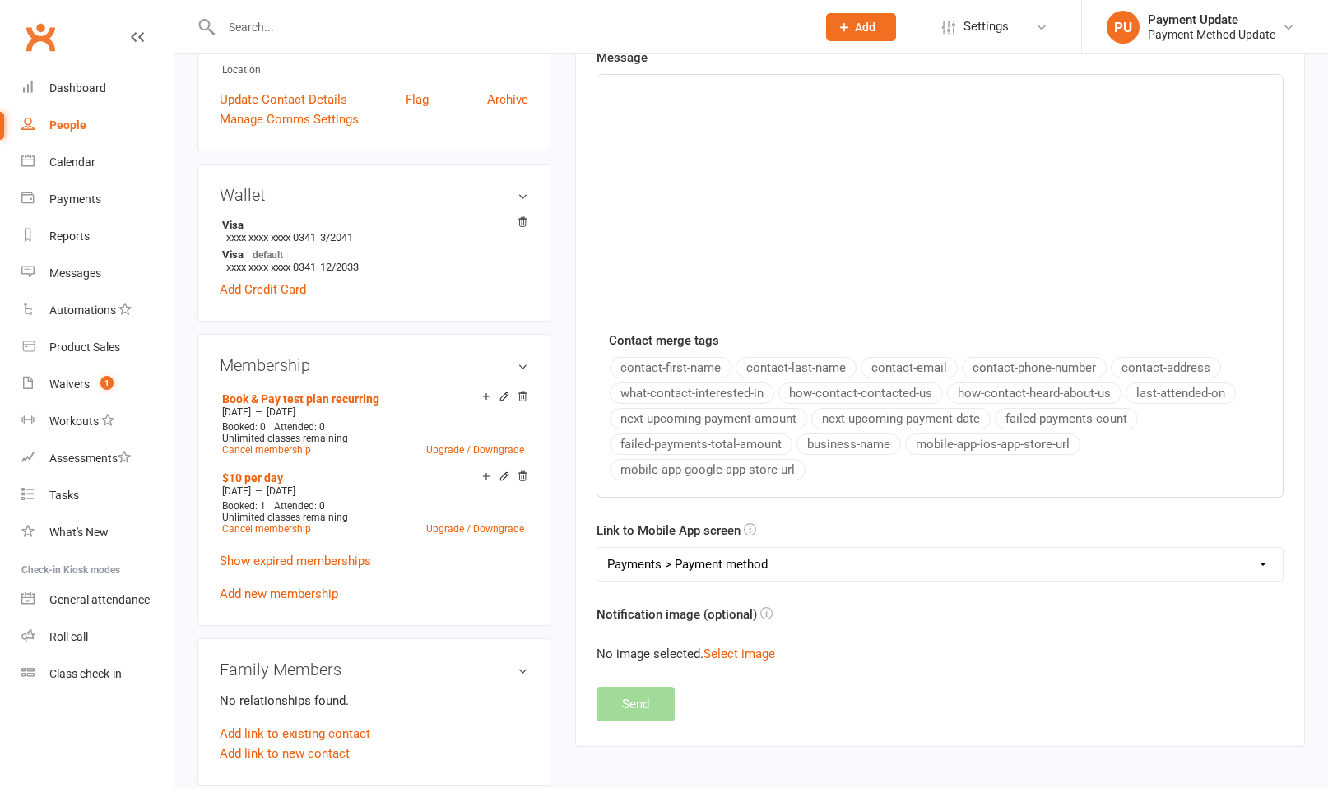
scroll to position [155, 0]
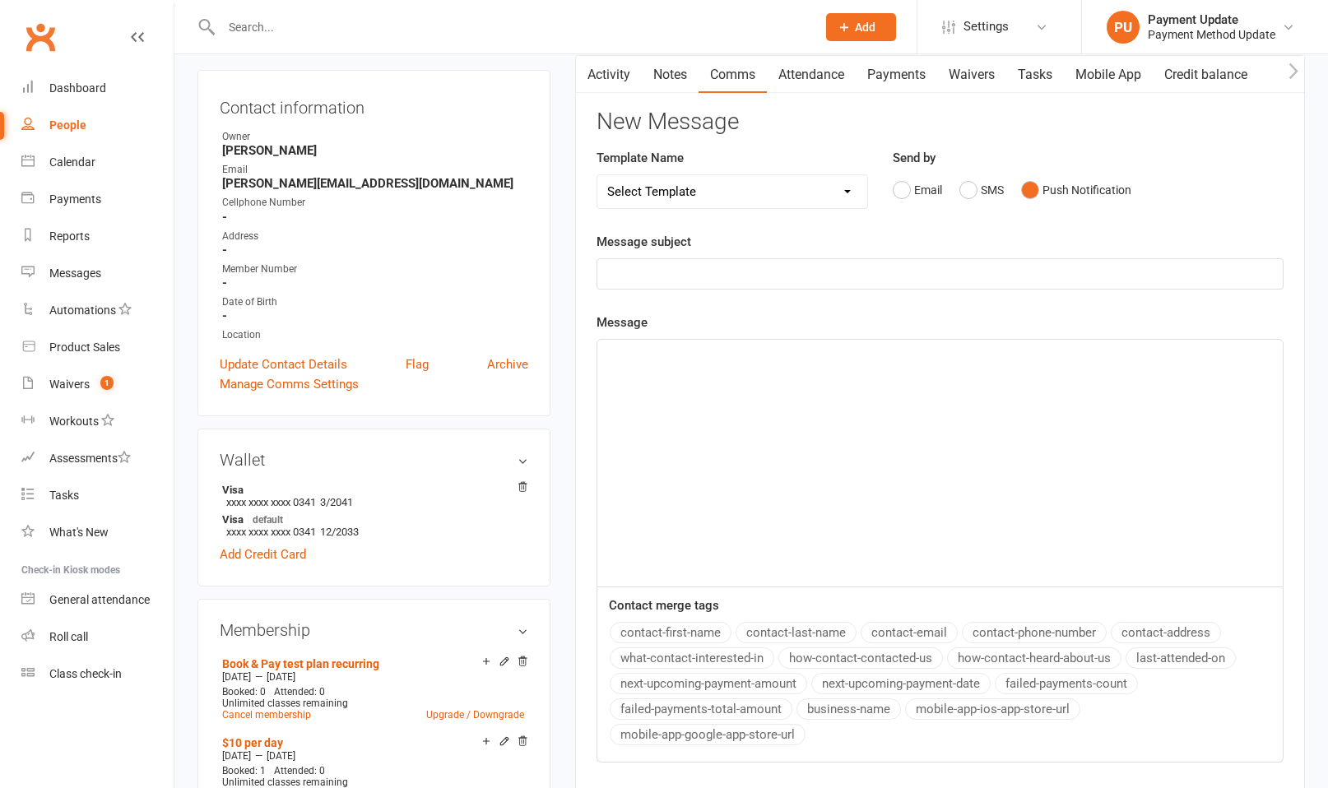
click at [721, 374] on div "﻿" at bounding box center [939, 463] width 685 height 247
click at [686, 269] on p "﻿" at bounding box center [940, 274] width 666 height 20
drag, startPoint x: 625, startPoint y: 269, endPoint x: 531, endPoint y: 276, distance: 94.0
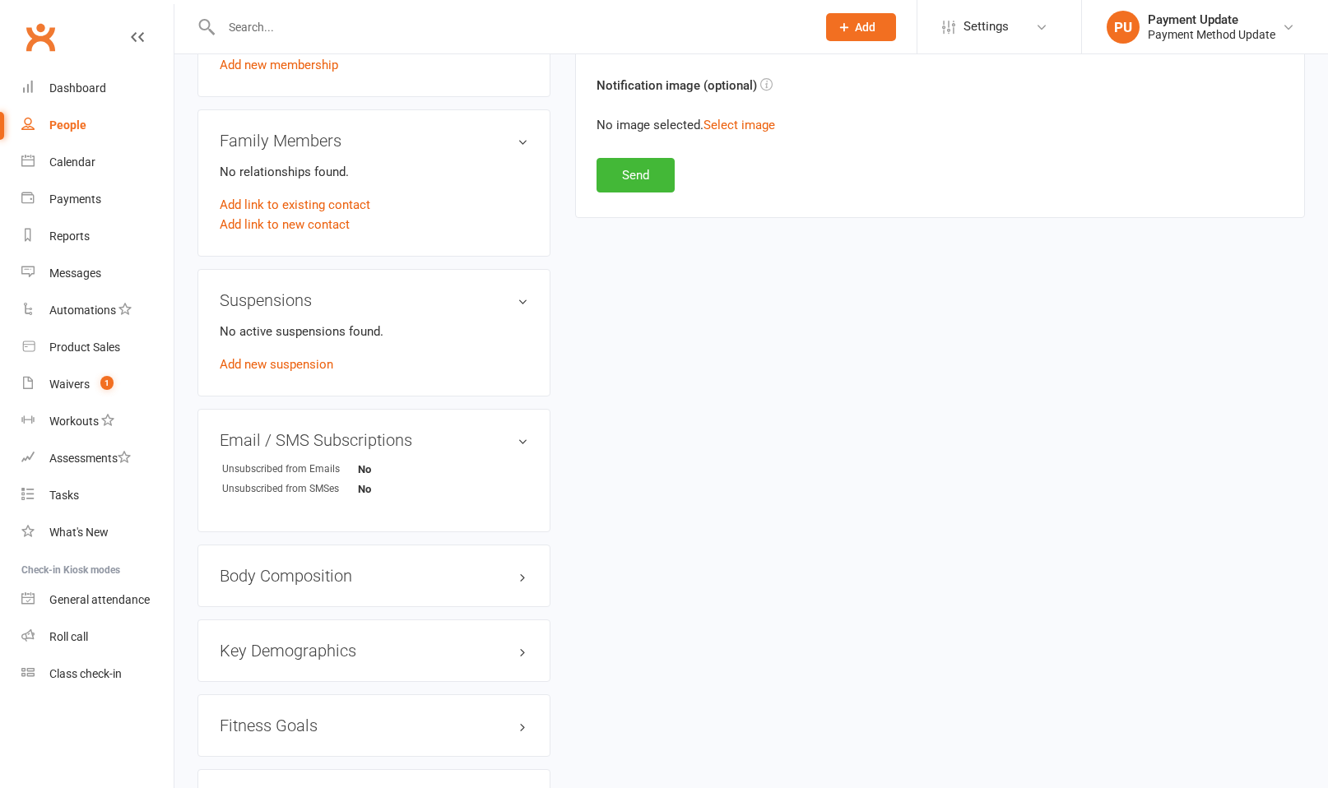
scroll to position [861, 0]
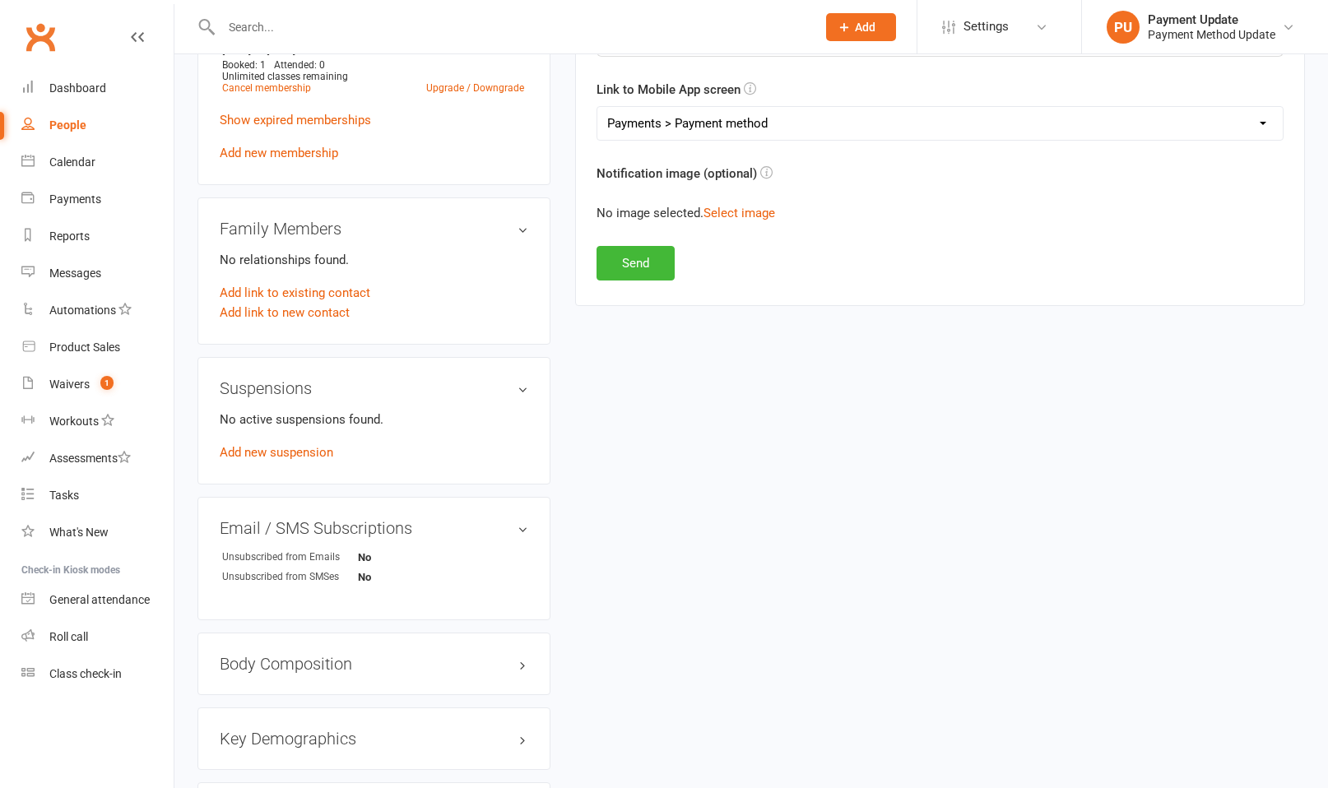
click at [641, 262] on button "Send" at bounding box center [636, 263] width 78 height 35
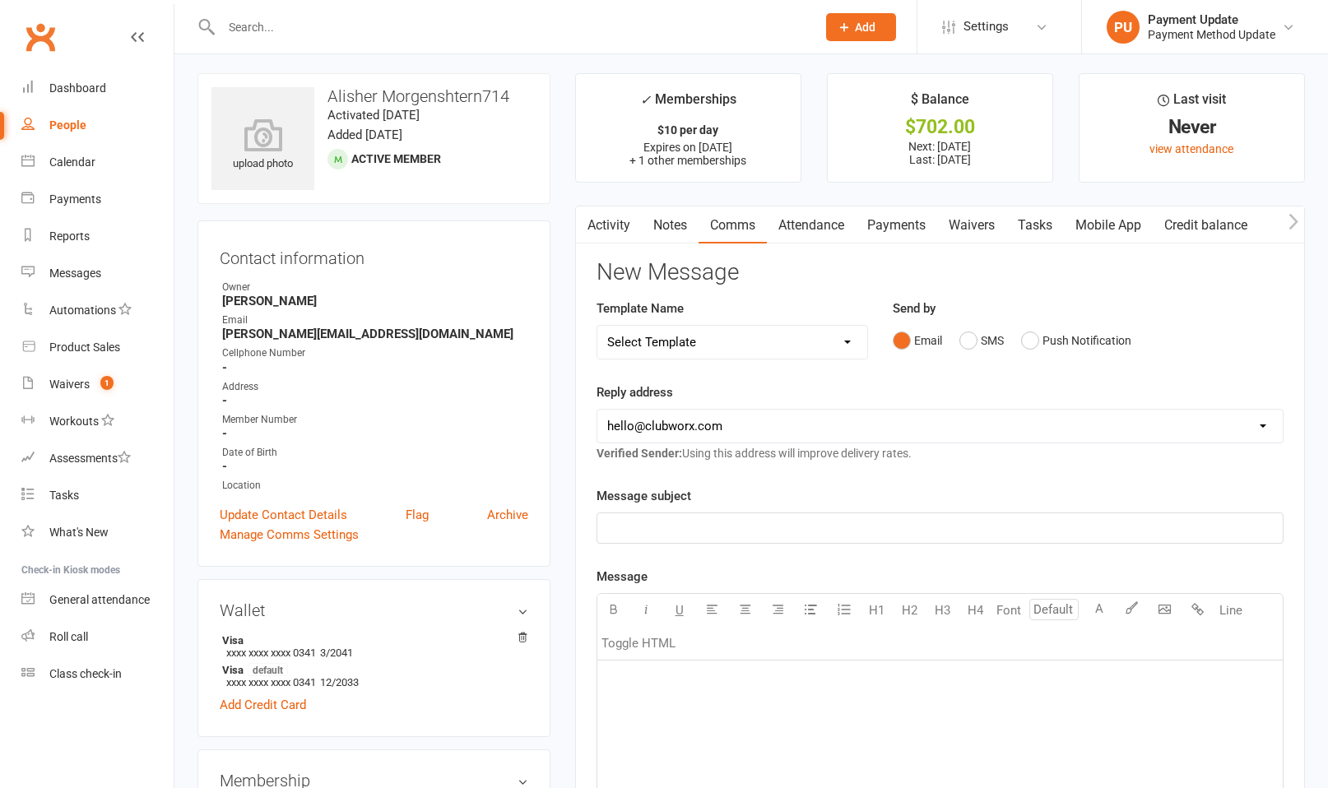
scroll to position [0, 0]
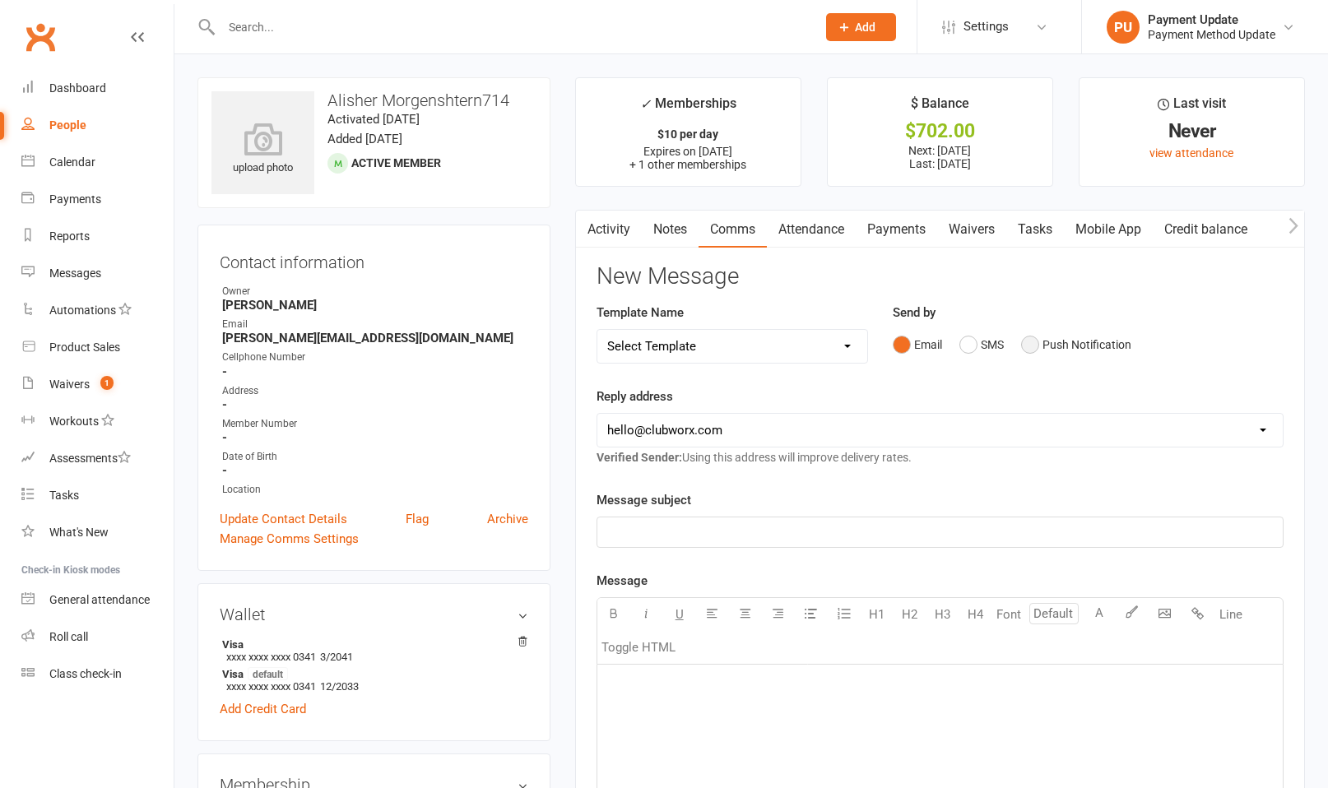
click at [943, 348] on button "Push Notification" at bounding box center [1076, 344] width 110 height 31
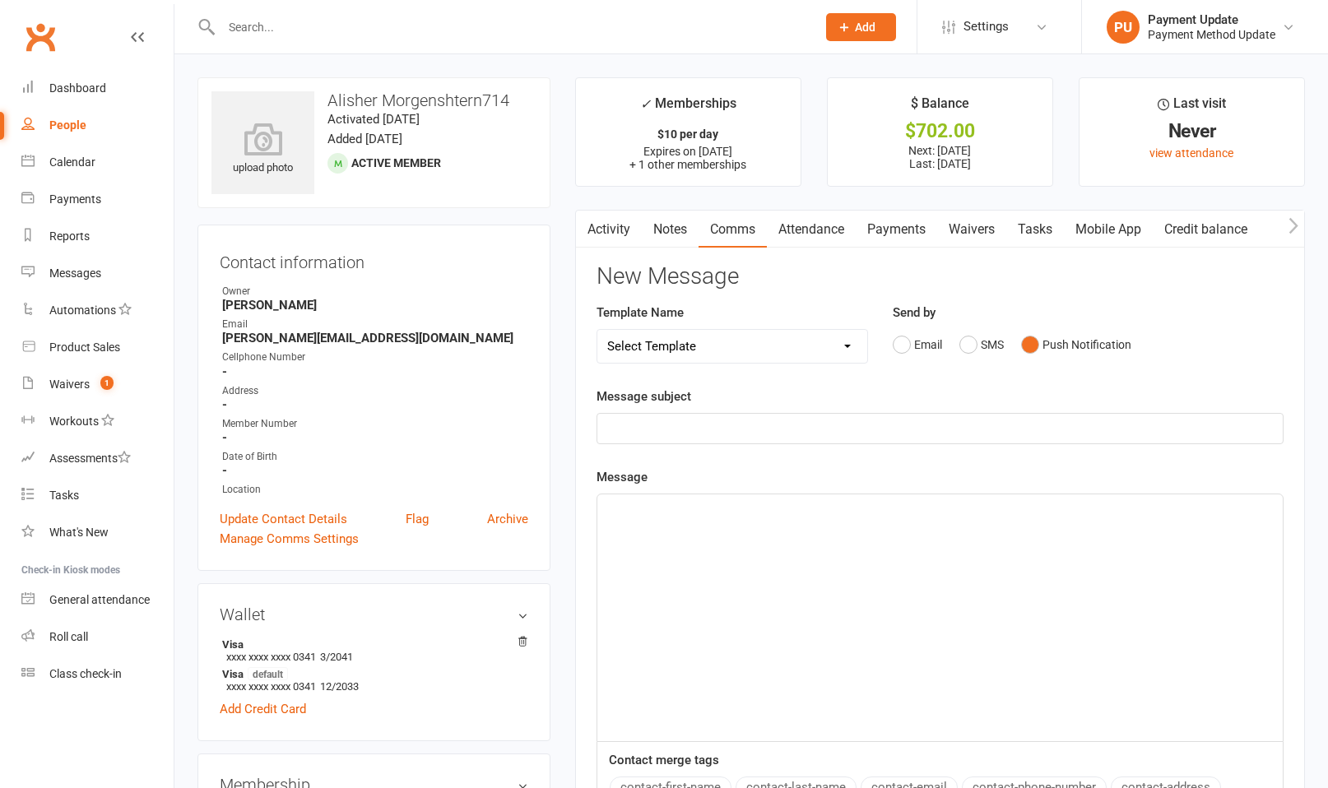
click at [839, 418] on div "﻿" at bounding box center [939, 429] width 685 height 30
click at [721, 516] on div "﻿" at bounding box center [939, 618] width 685 height 247
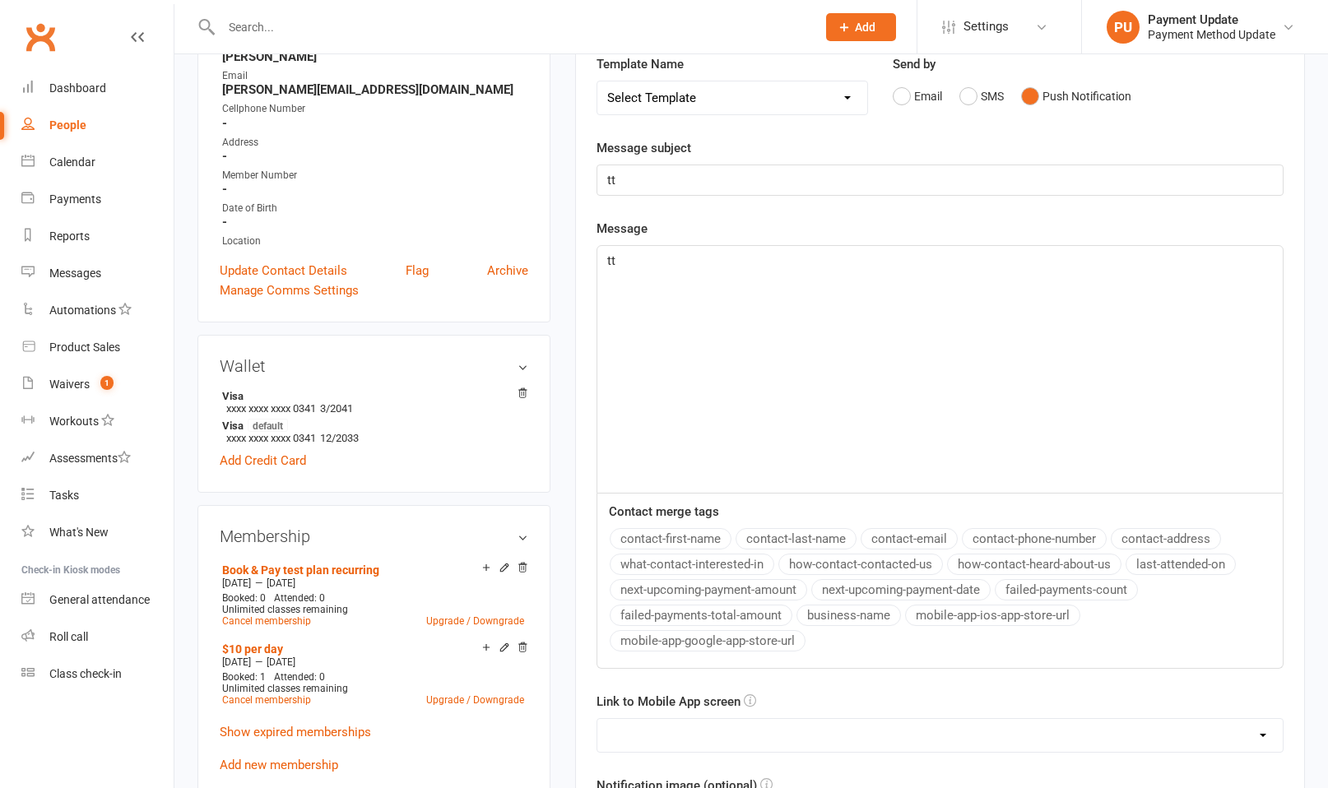
scroll to position [458, 0]
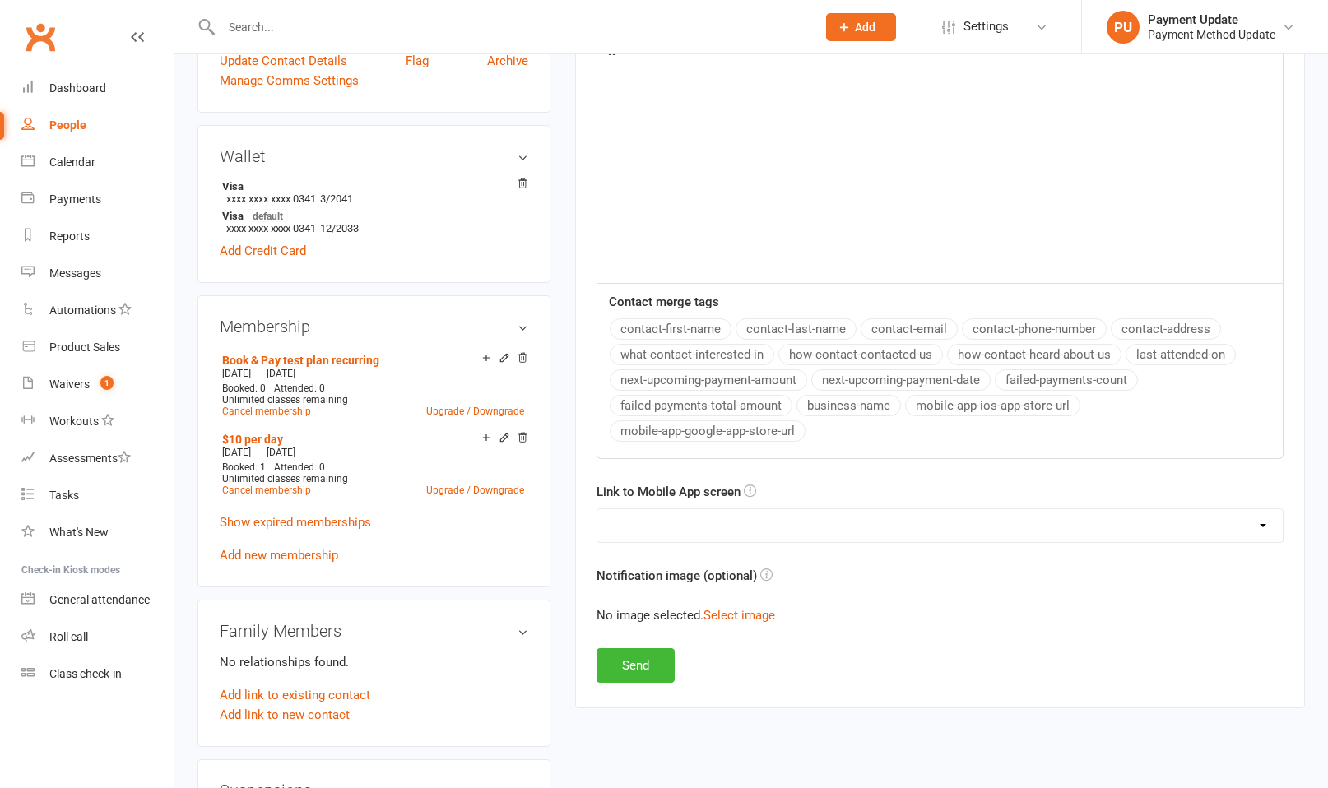
click at [745, 516] on select "No preference (open app to Notifications list) Upcoming Bookings Payments Payme…" at bounding box center [939, 525] width 685 height 33
select select "3"
click at [597, 509] on select "No preference (open app to Notifications list) Upcoming Bookings Payments Payme…" at bounding box center [939, 525] width 685 height 33
click at [643, 516] on button "Send" at bounding box center [636, 665] width 78 height 35
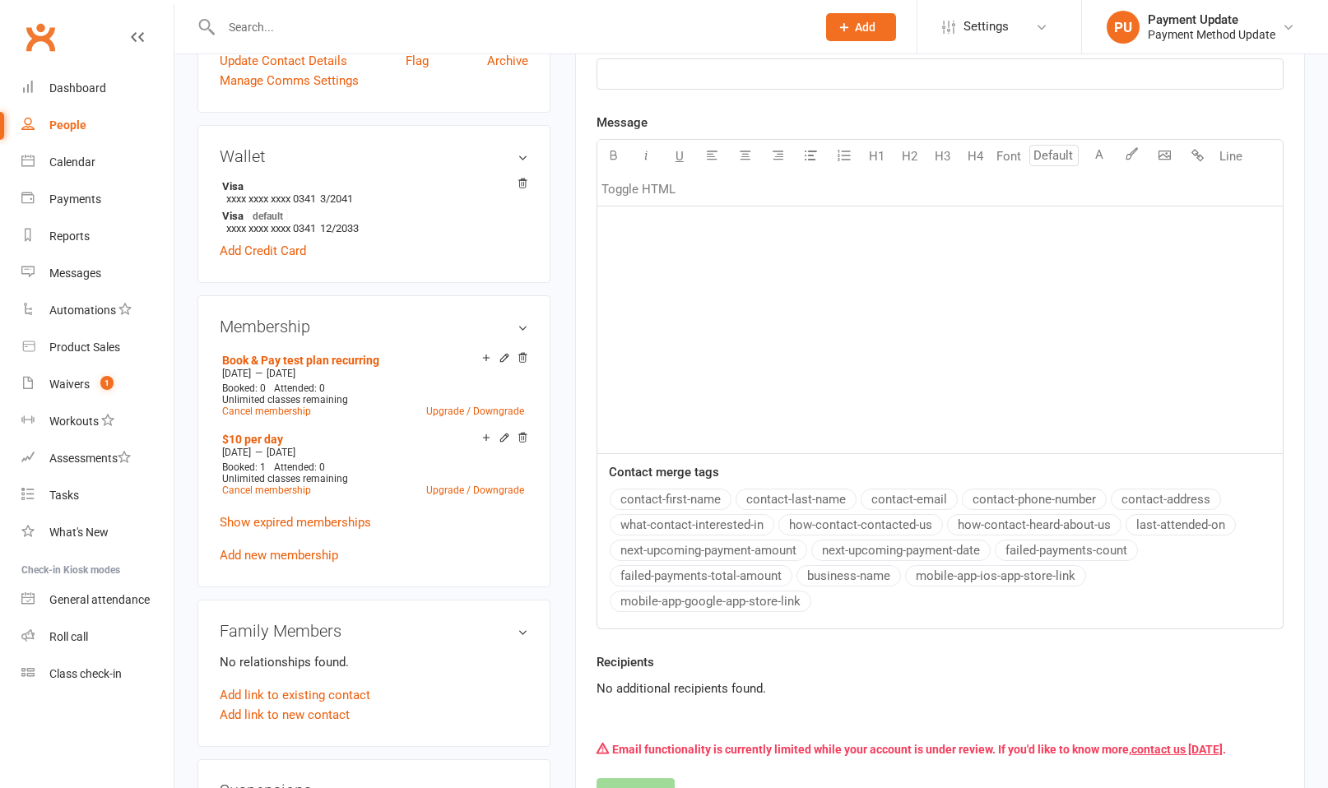
click at [836, 308] on div "﻿" at bounding box center [939, 330] width 685 height 247
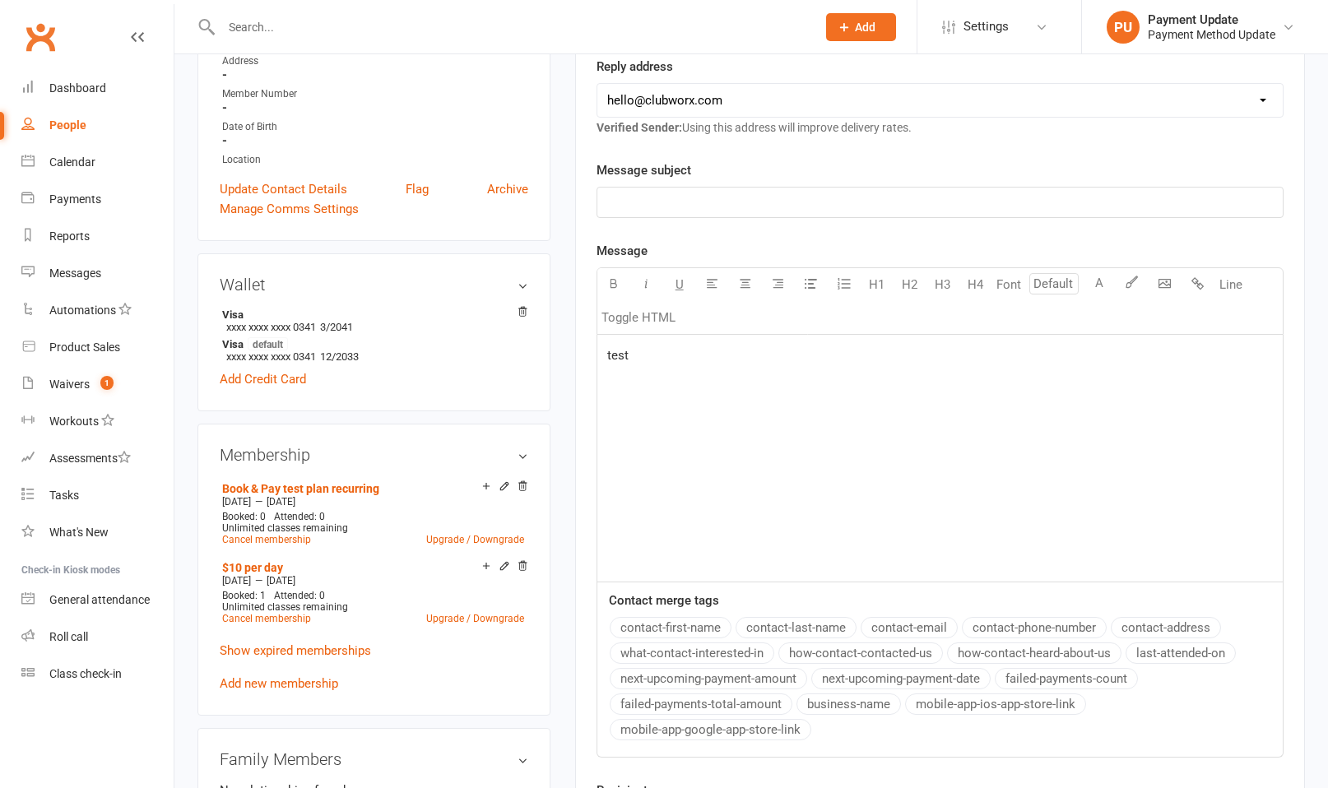
scroll to position [330, 0]
click at [699, 198] on p "﻿" at bounding box center [940, 203] width 666 height 20
click at [783, 397] on div "test" at bounding box center [939, 458] width 685 height 247
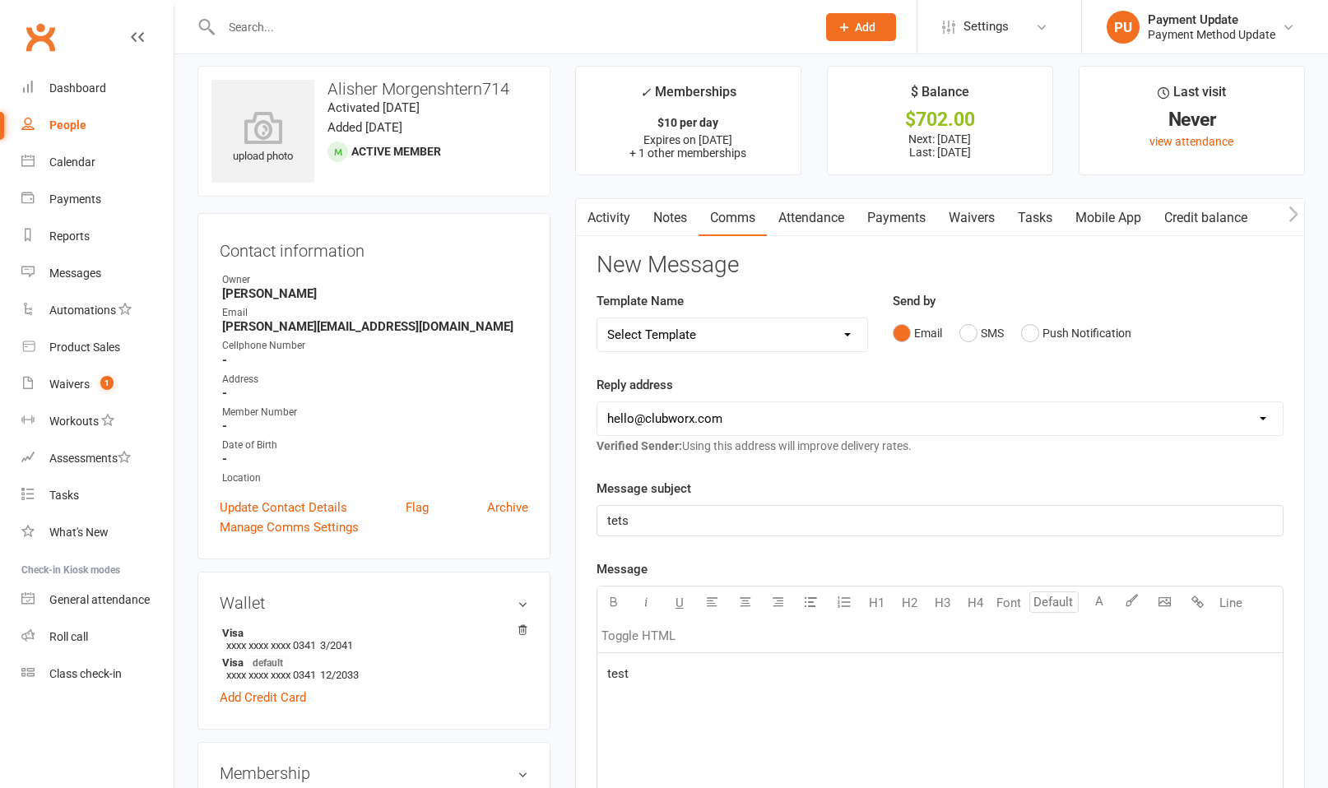
scroll to position [0, 0]
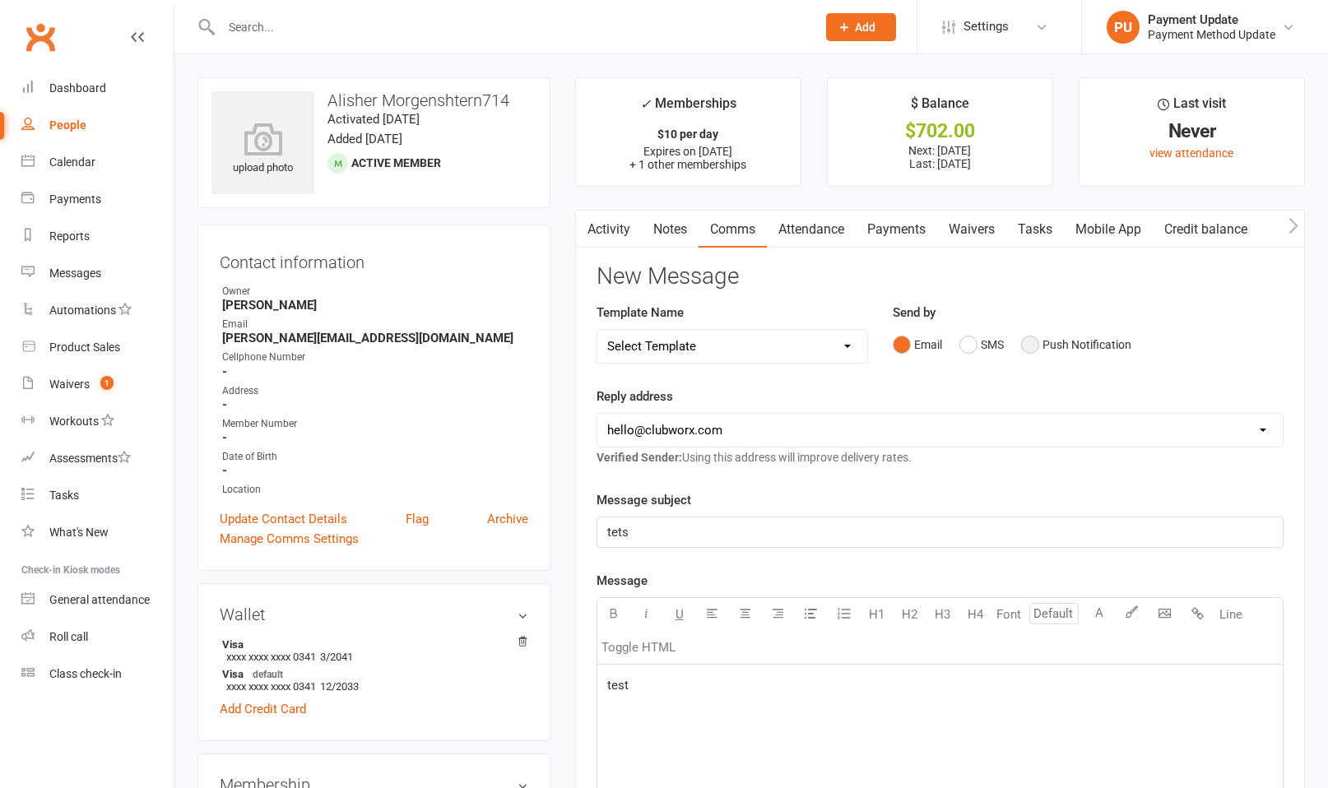
click at [943, 350] on button "Push Notification" at bounding box center [1076, 344] width 110 height 31
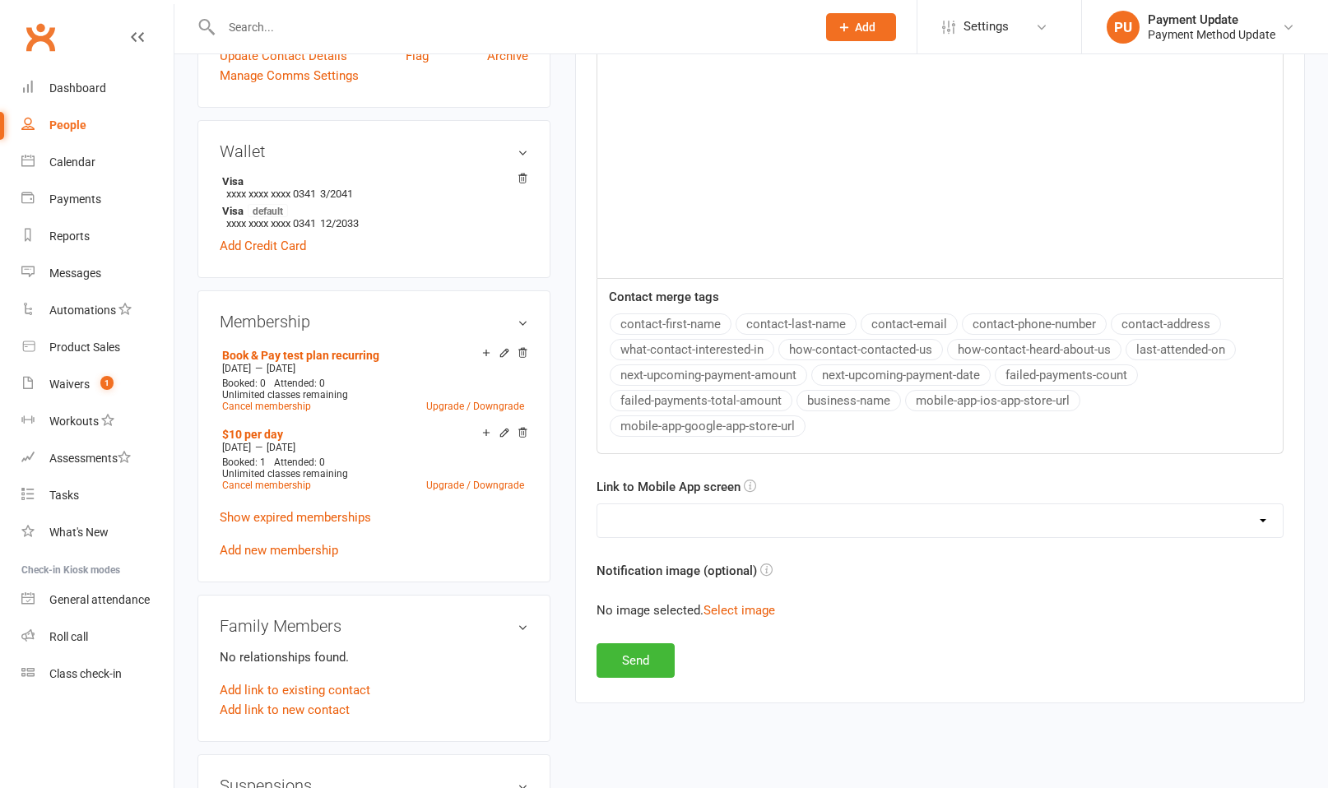
scroll to position [461, 0]
click at [739, 512] on select "No preference (open app to Notifications list) Upcoming Bookings Payments Payme…" at bounding box center [939, 523] width 685 height 33
select select "2"
click at [597, 507] on select "No preference (open app to Notifications list) Upcoming Bookings Payments Payme…" at bounding box center [939, 523] width 685 height 33
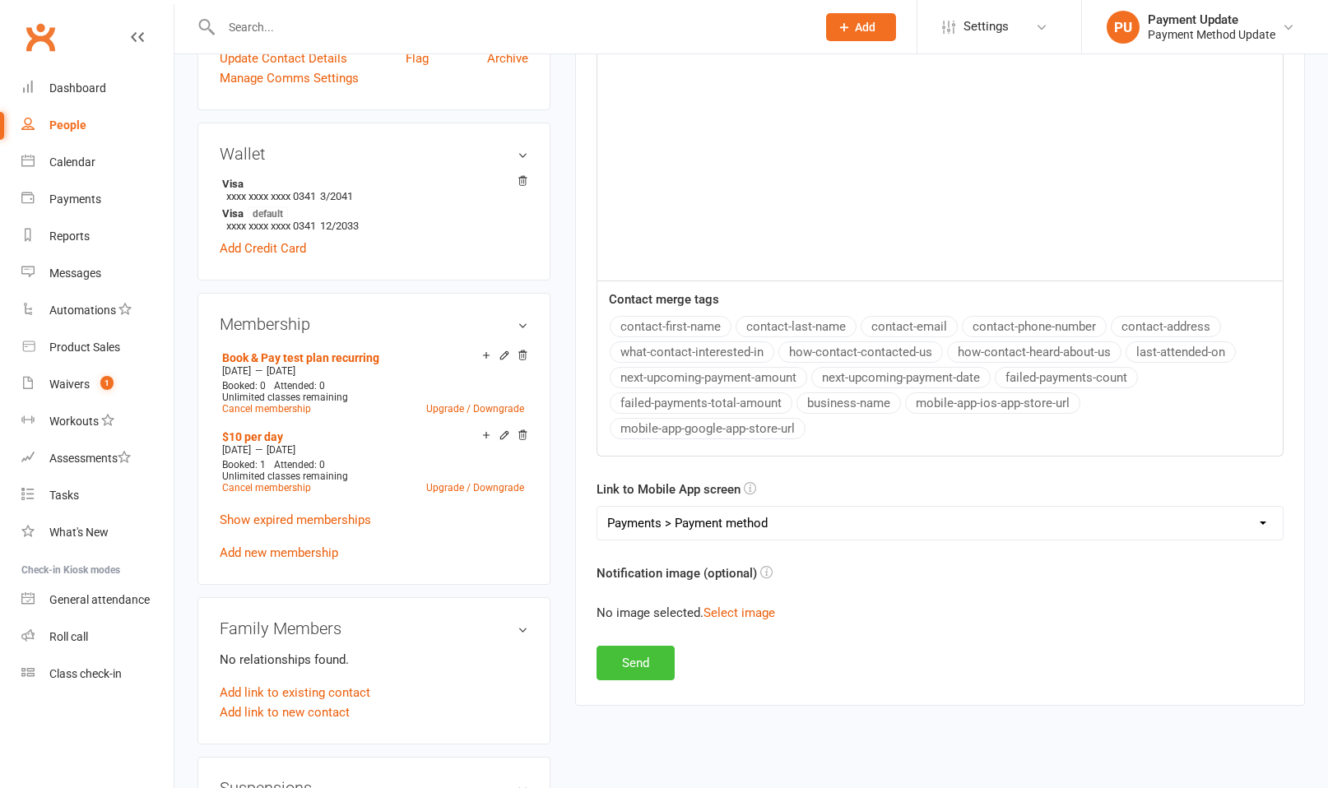
click at [628, 516] on button "Send" at bounding box center [636, 663] width 78 height 35
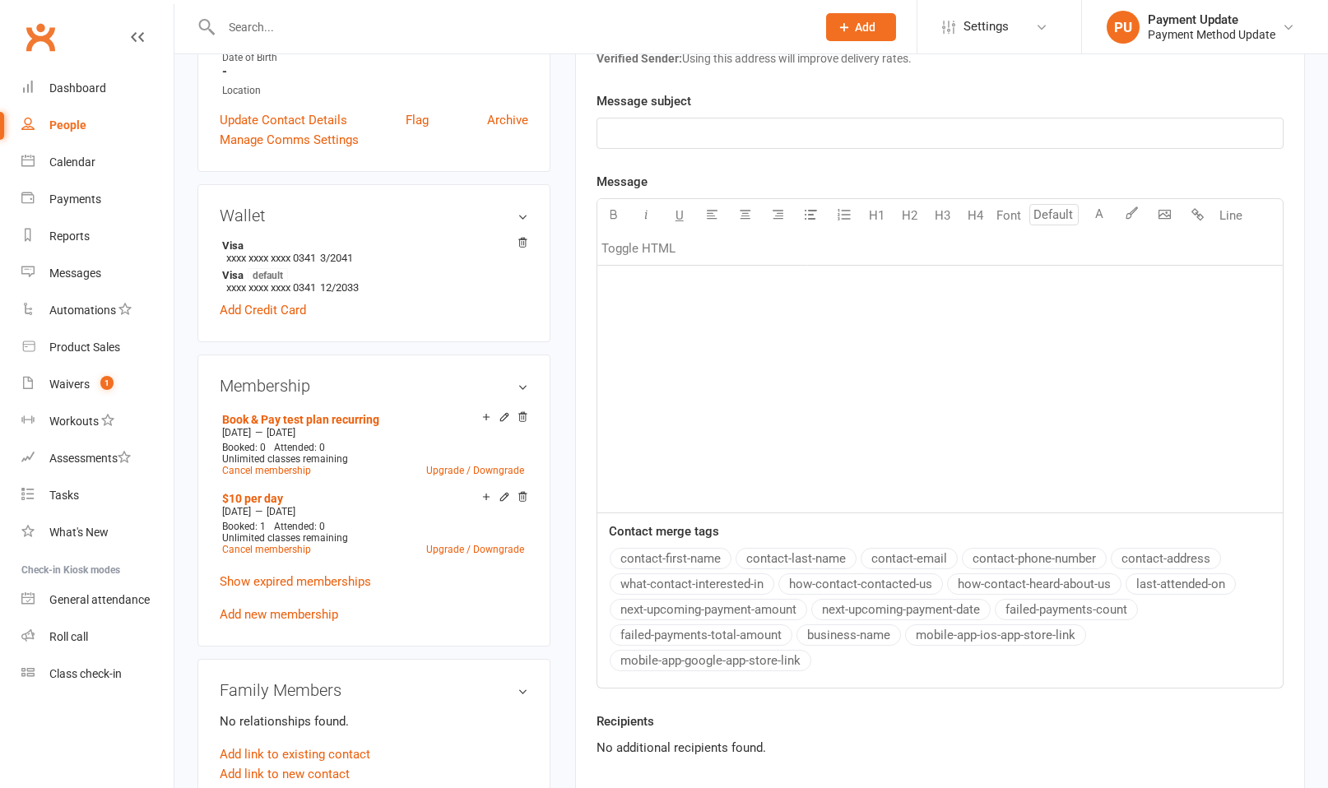
scroll to position [192, 0]
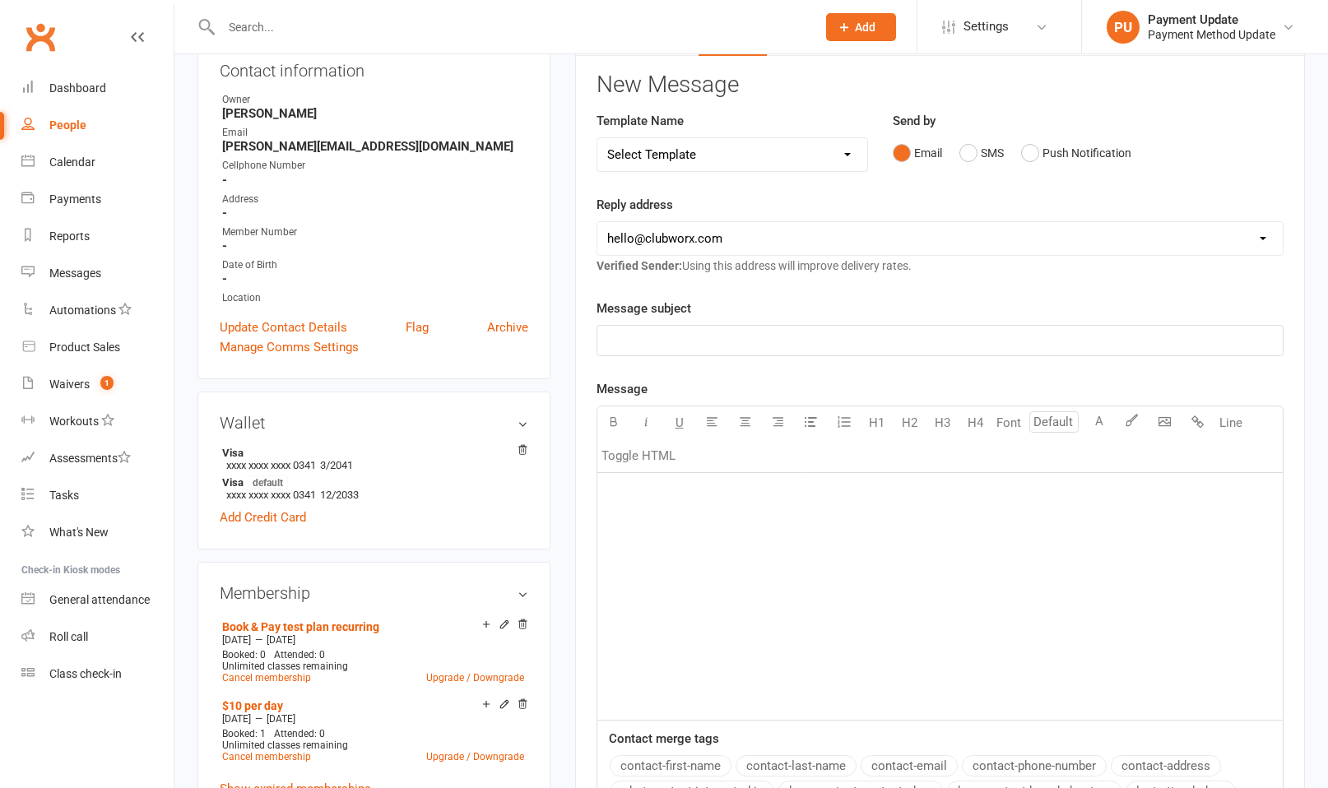
click at [684, 341] on p "﻿" at bounding box center [940, 341] width 666 height 20
click at [705, 516] on div "﻿" at bounding box center [939, 596] width 685 height 247
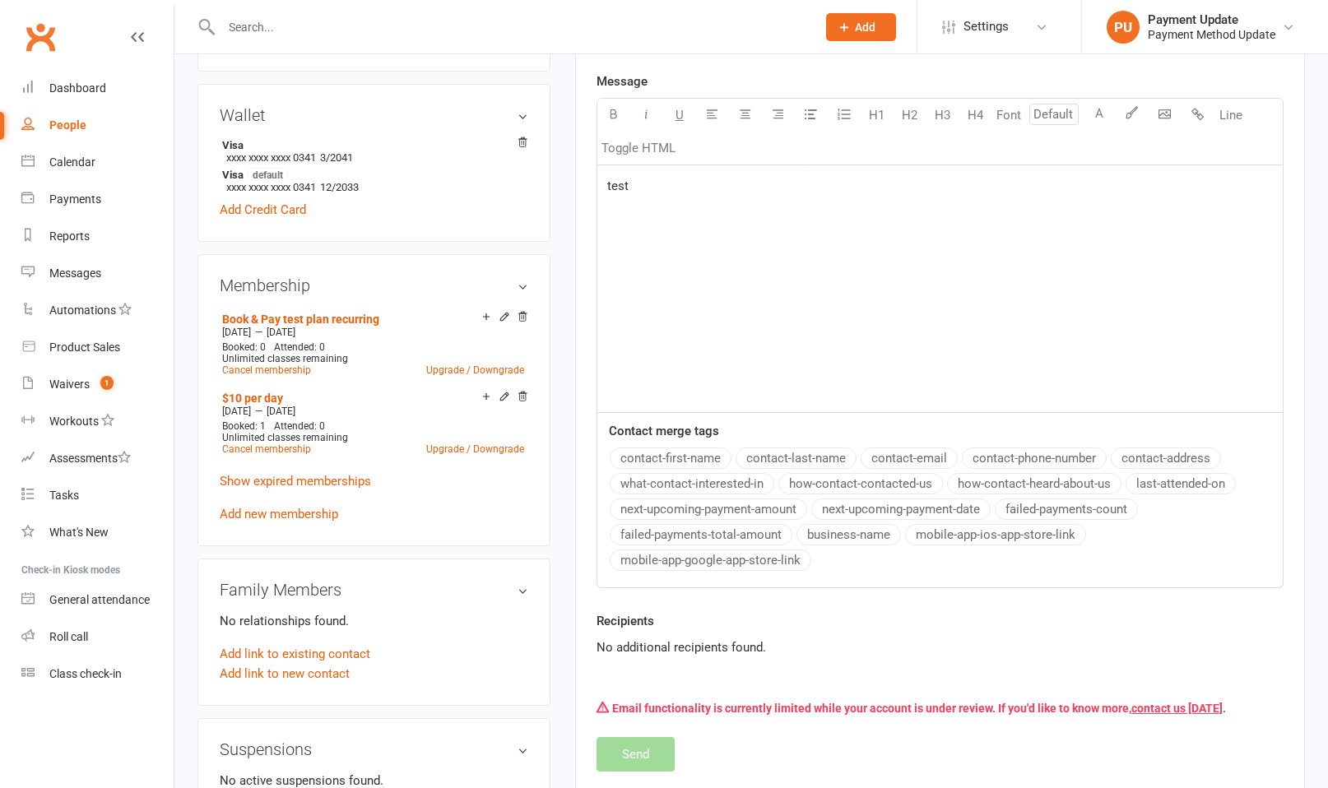
scroll to position [694, 0]
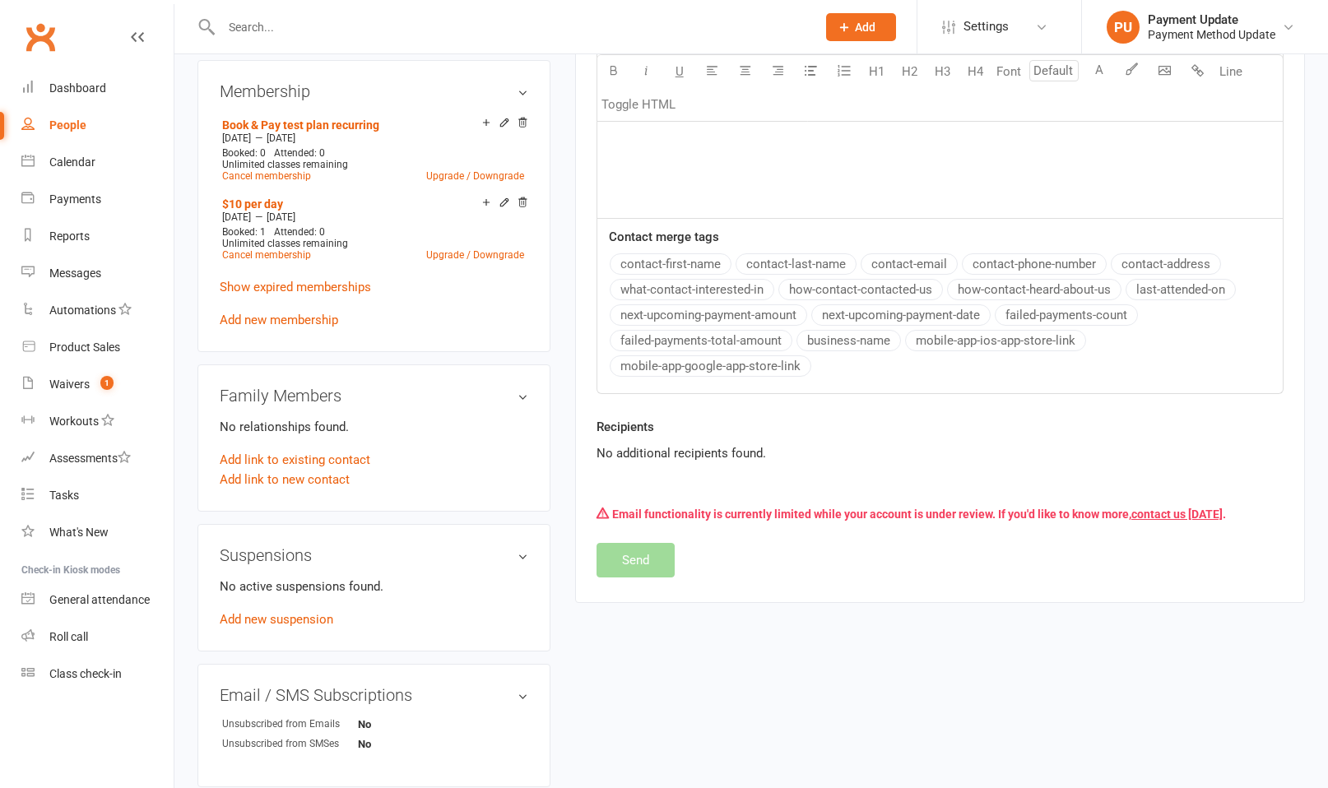
click at [929, 501] on div "Email functionality is currently limited while your account is under review. If…" at bounding box center [940, 514] width 687 height 31
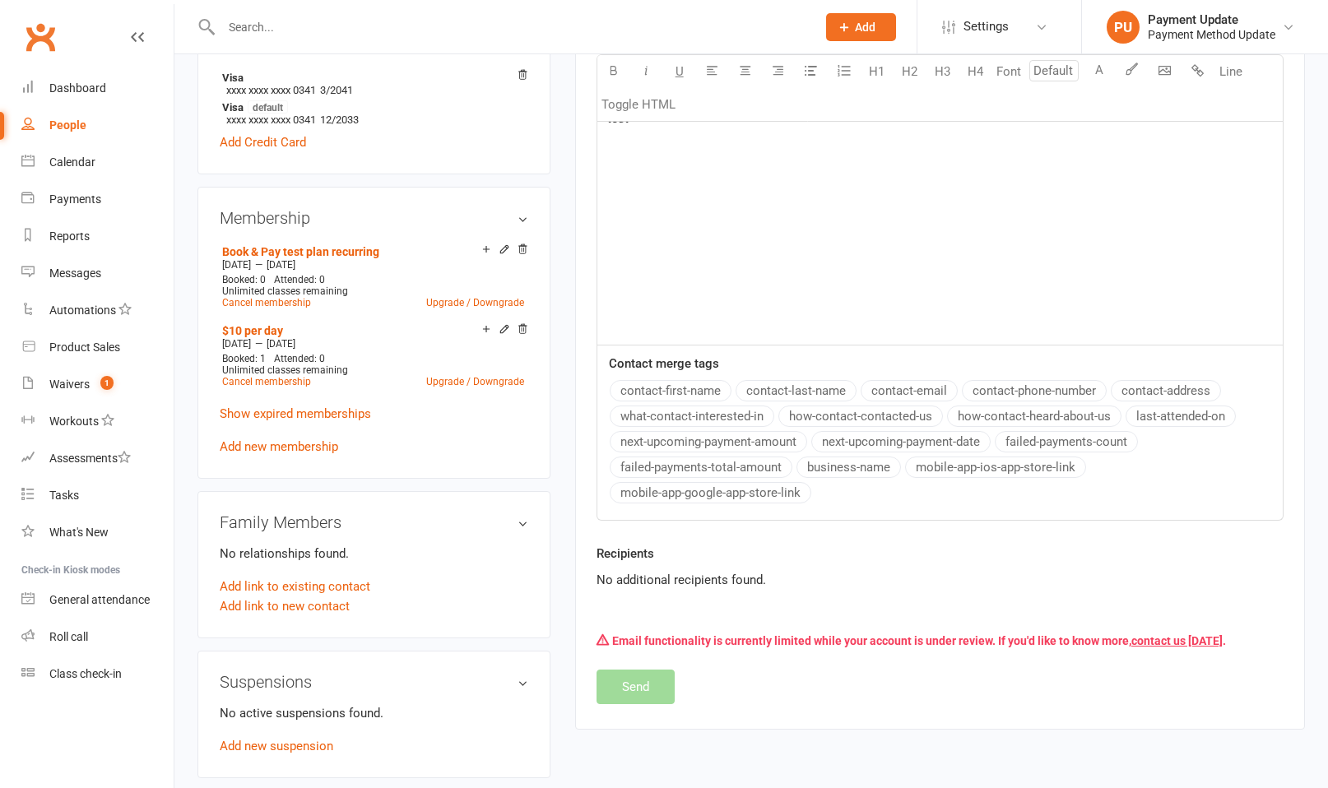
scroll to position [43, 0]
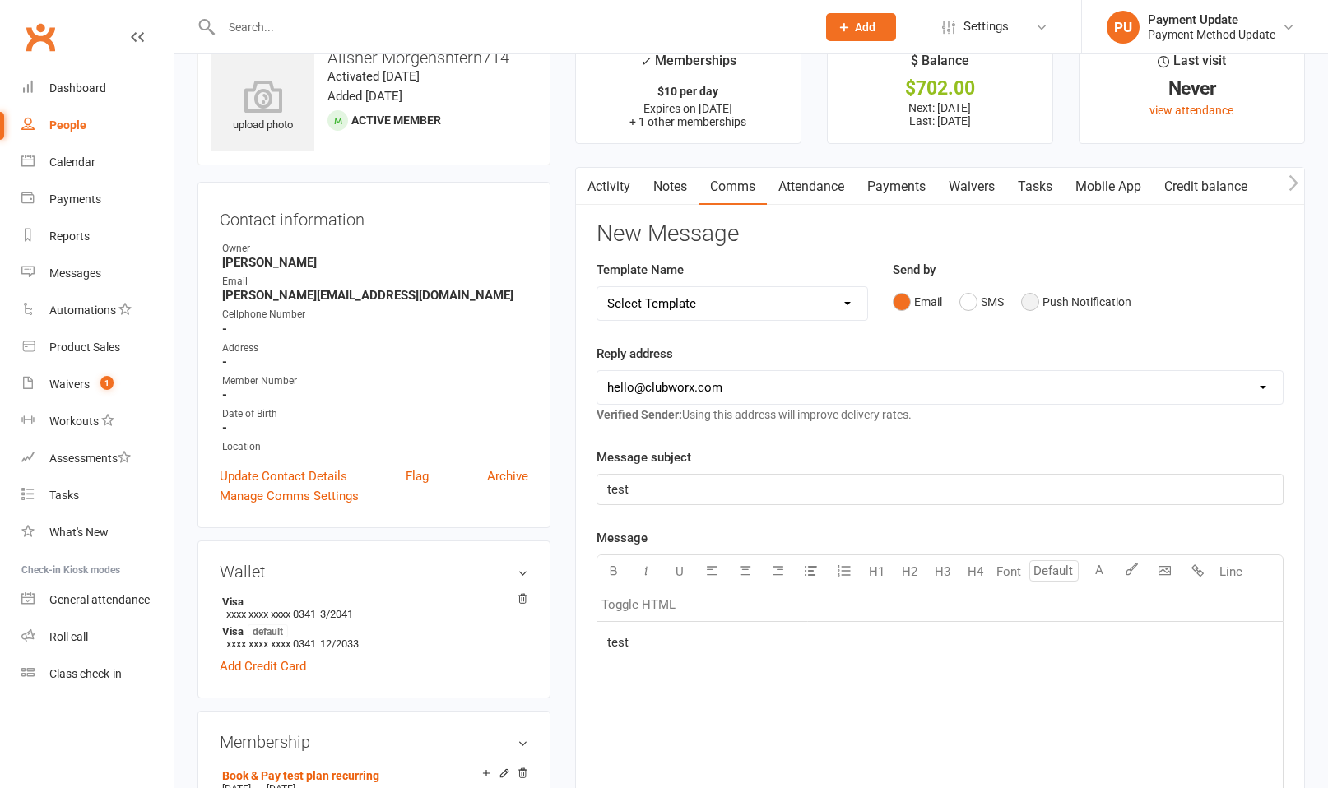
click at [943, 300] on button "Push Notification" at bounding box center [1076, 301] width 110 height 31
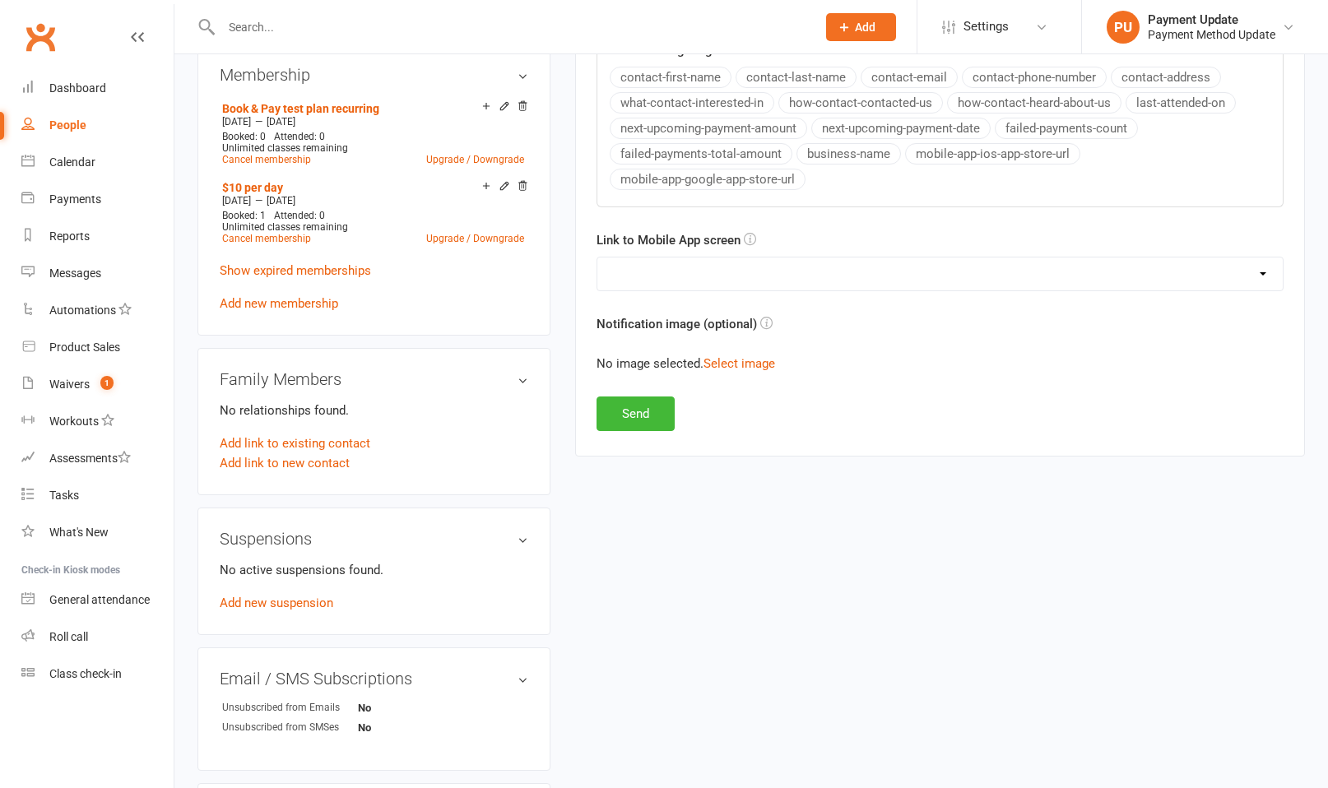
scroll to position [457, 0]
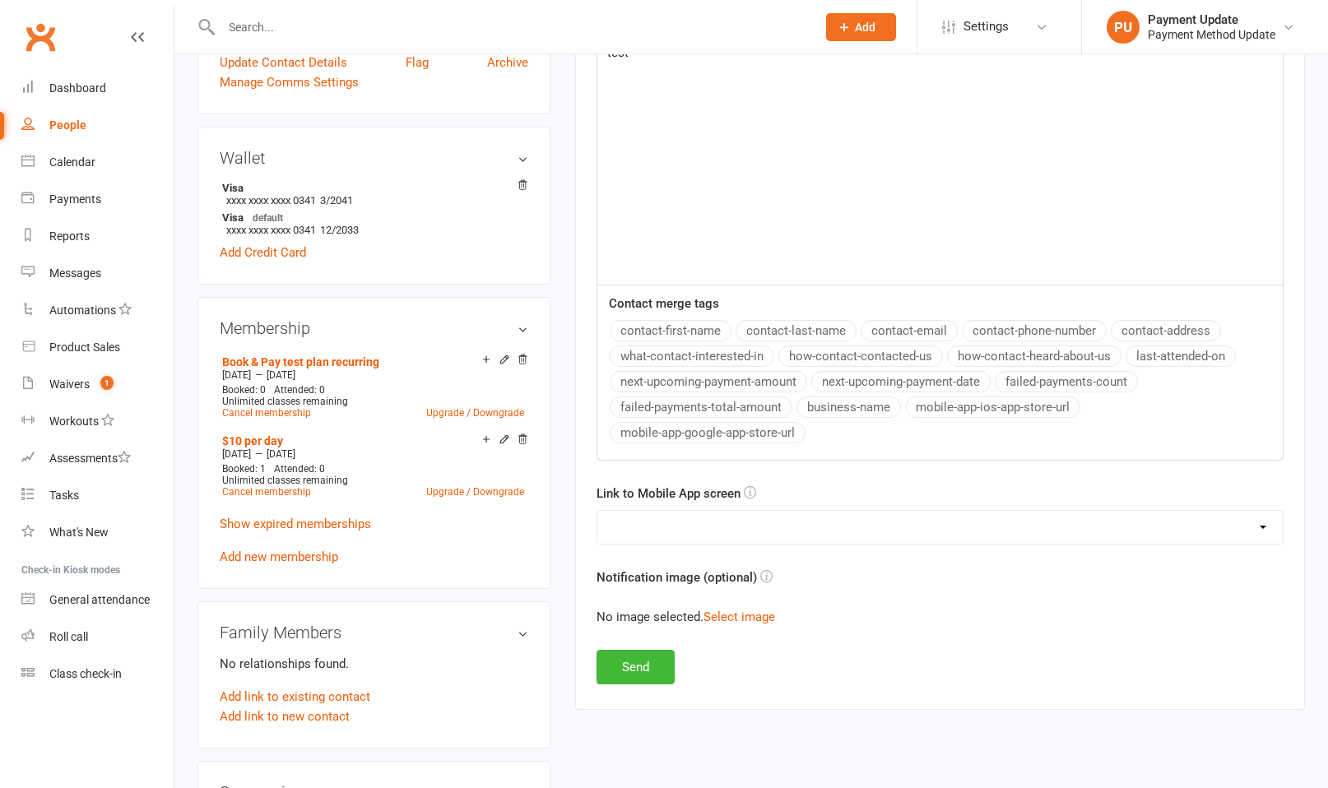
click at [734, 516] on select "No preference (open app to Notifications list) Upcoming Bookings Payments Payme…" at bounding box center [939, 527] width 685 height 33
select select "2"
click at [597, 511] on select "No preference (open app to Notifications list) Upcoming Bookings Payments Payme…" at bounding box center [939, 527] width 685 height 33
click at [632, 516] on button "Send" at bounding box center [636, 667] width 78 height 35
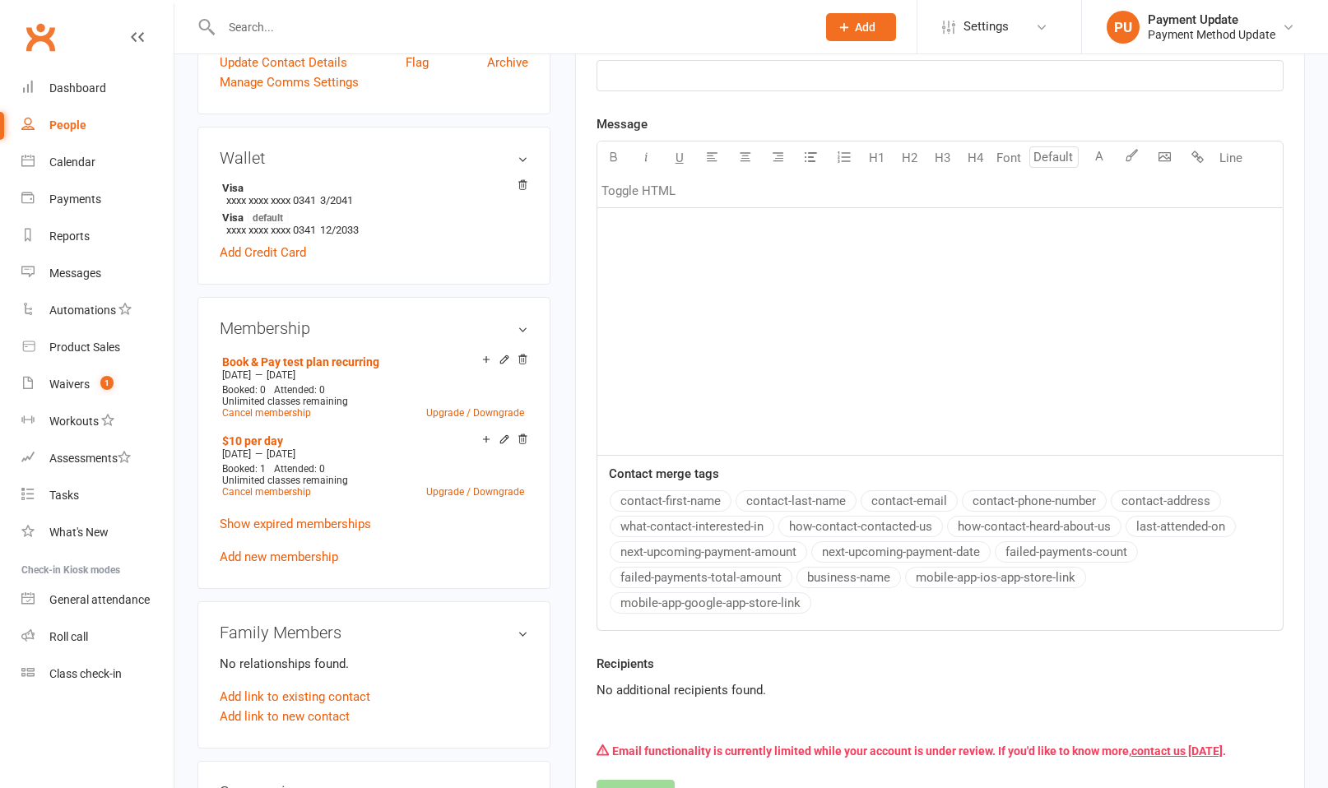
click at [823, 516] on div "Recipients No additional recipients found." at bounding box center [940, 677] width 687 height 46
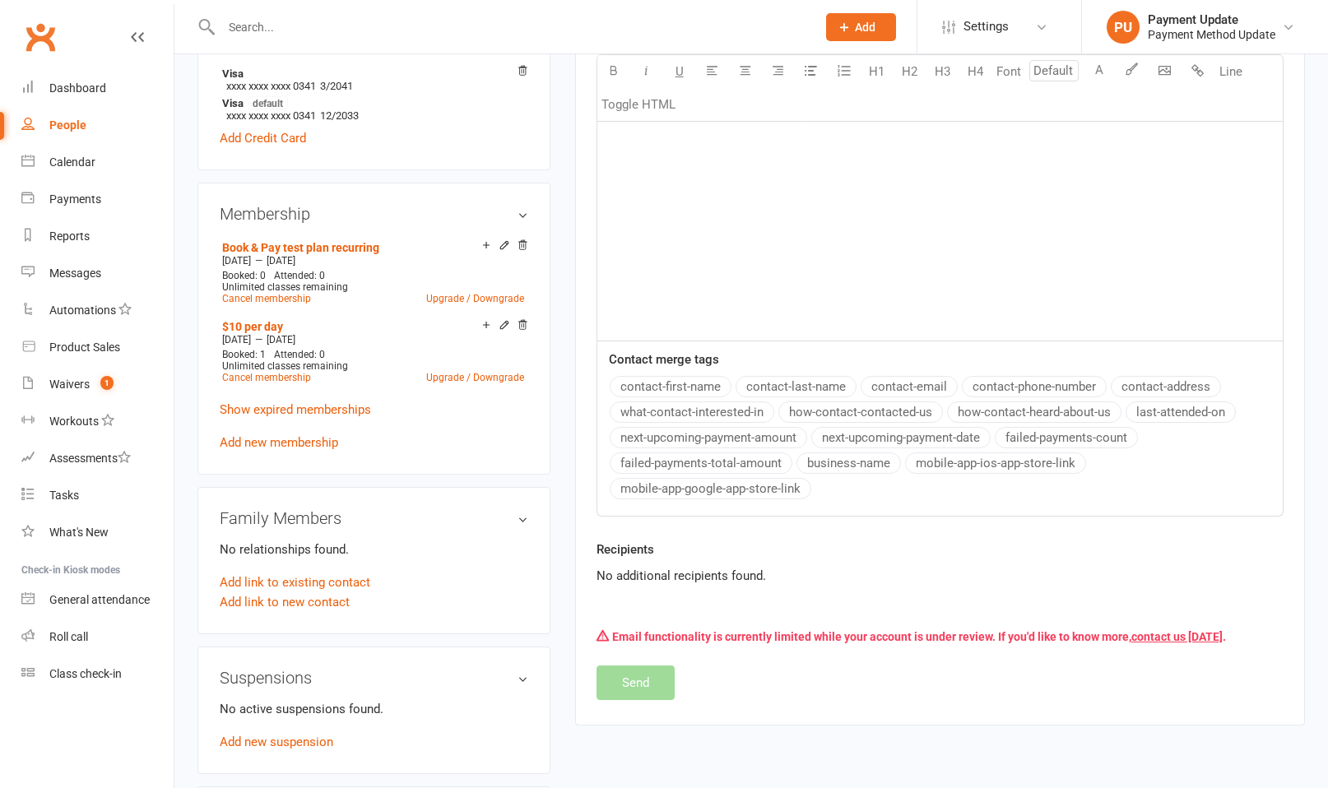
scroll to position [585, 0]
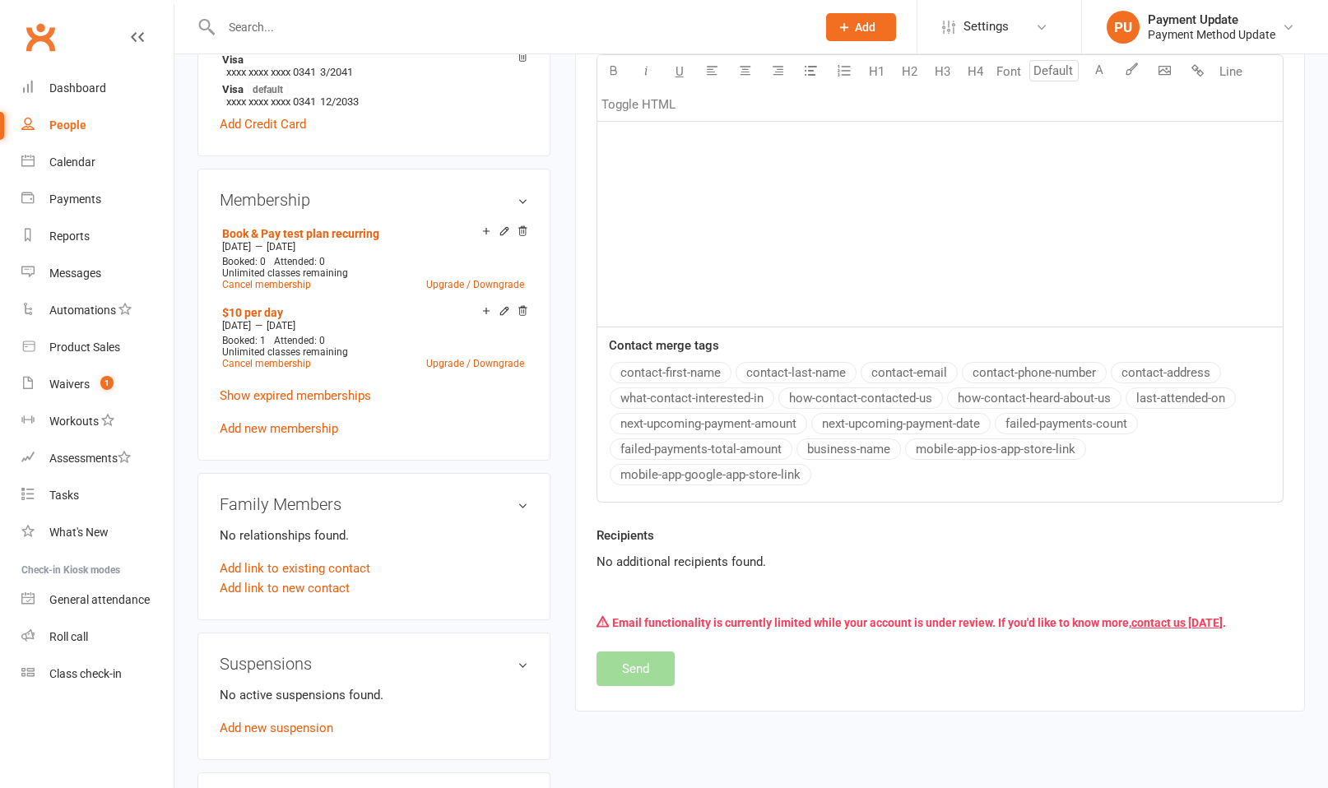
click at [878, 516] on div "New Message Template Name Select Template [SMS] [Default template - review befo…" at bounding box center [940, 182] width 687 height 1007
click at [783, 516] on div "Email functionality is currently limited while your account is under review. If…" at bounding box center [940, 622] width 687 height 31
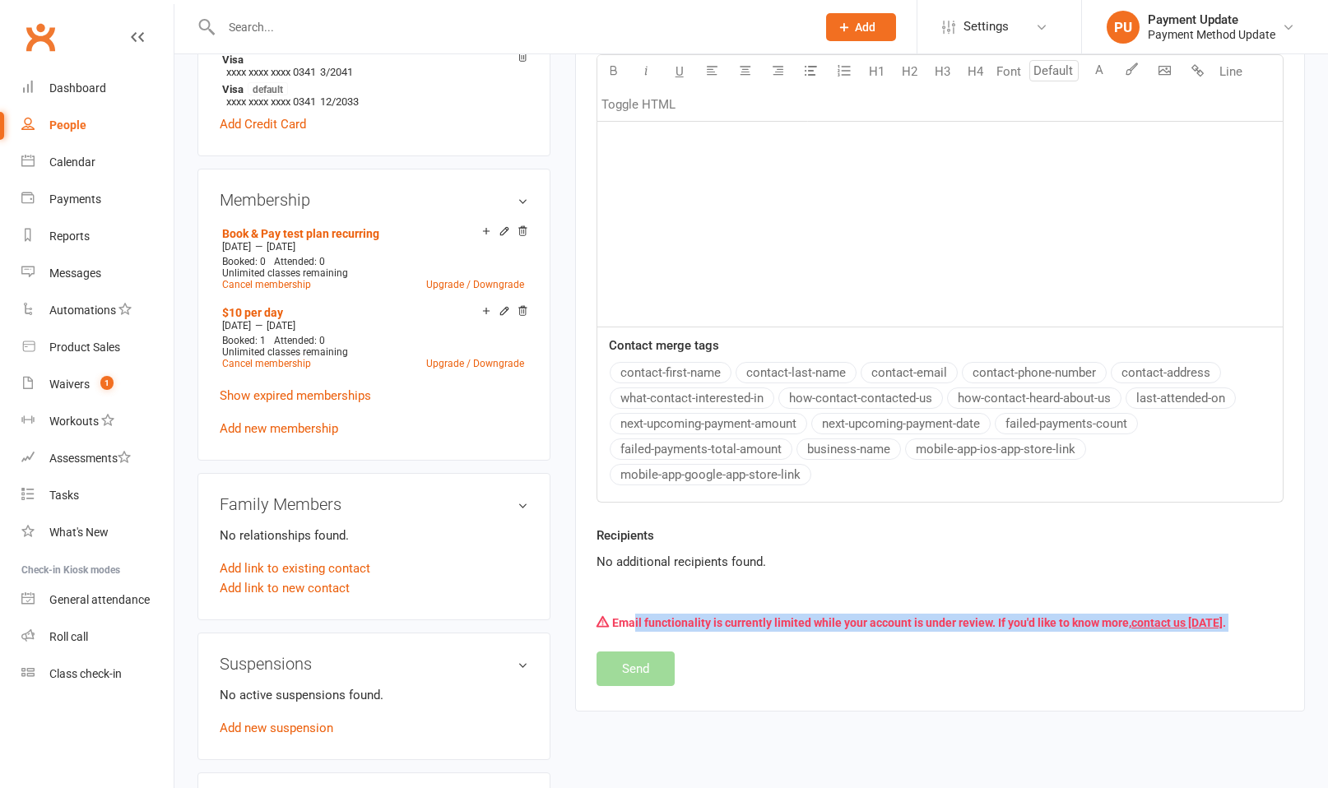
click at [783, 516] on div "Email functionality is currently limited while your account is under review. If…" at bounding box center [940, 622] width 687 height 31
click at [736, 516] on div "Email functionality is currently limited while your account is under review. If…" at bounding box center [940, 622] width 687 height 31
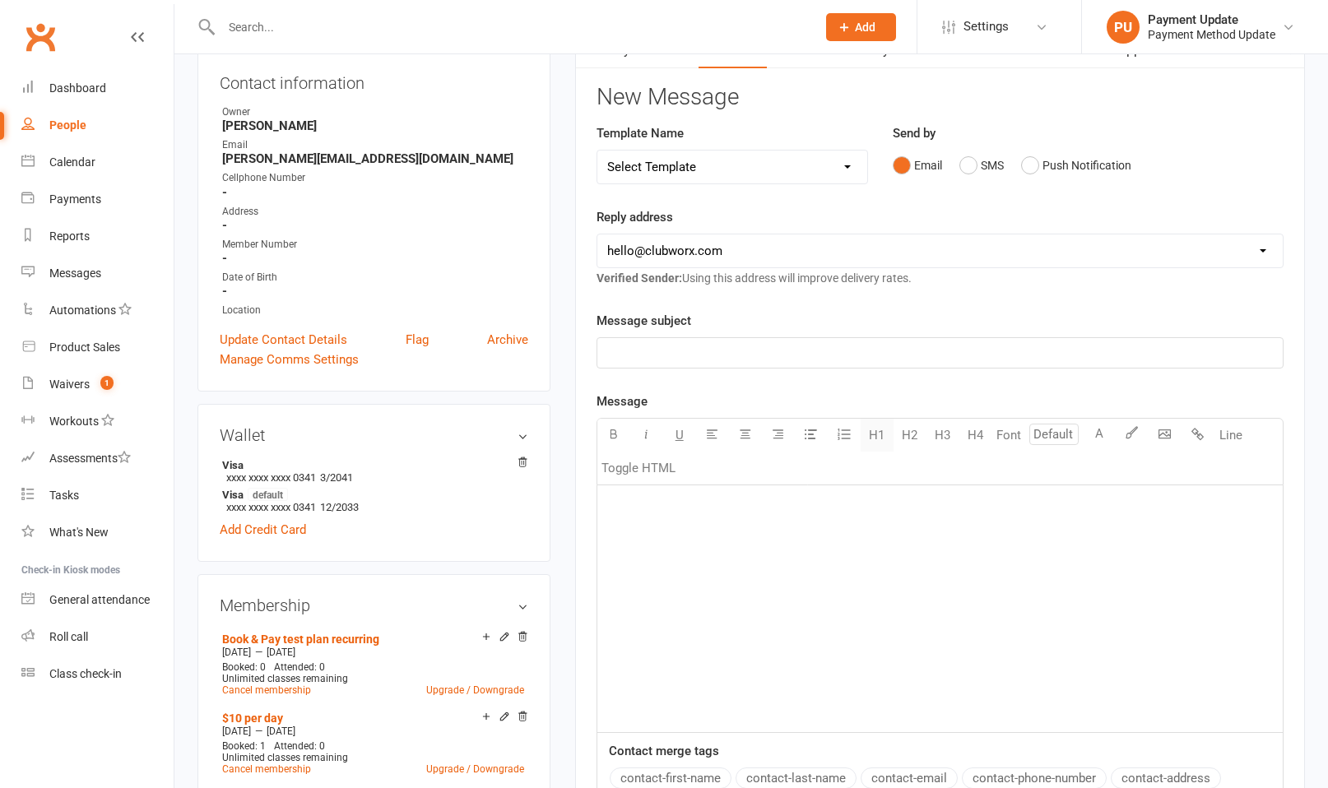
scroll to position [0, 0]
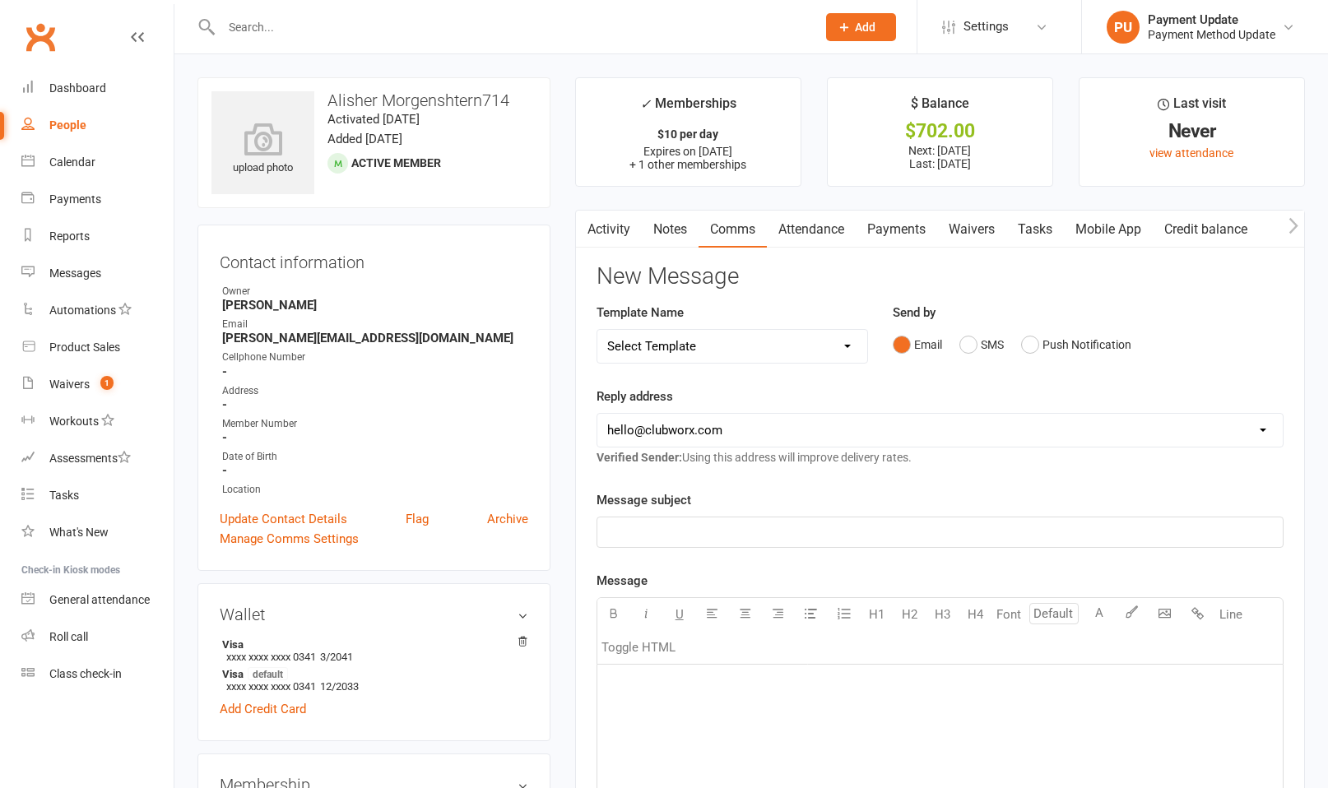
click at [869, 439] on select "[EMAIL_ADDRESS][DOMAIN_NAME] [EMAIL_ADDRESS][DOMAIN_NAME] [EMAIL_ADDRESS][DOMAI…" at bounding box center [939, 430] width 685 height 33
click at [943, 345] on button "Push Notification" at bounding box center [1076, 344] width 110 height 31
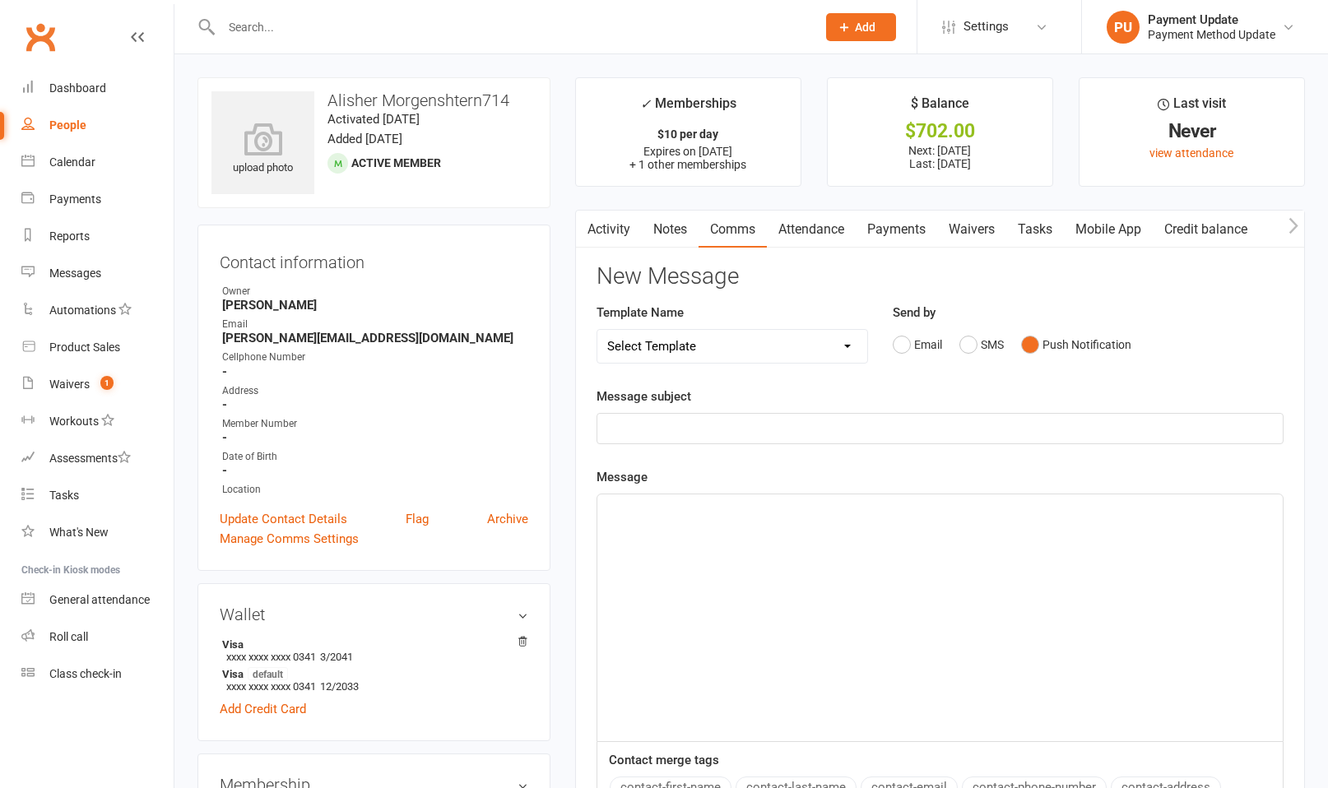
click at [826, 421] on p "﻿" at bounding box center [940, 429] width 666 height 20
click at [760, 516] on div "﻿" at bounding box center [939, 618] width 685 height 247
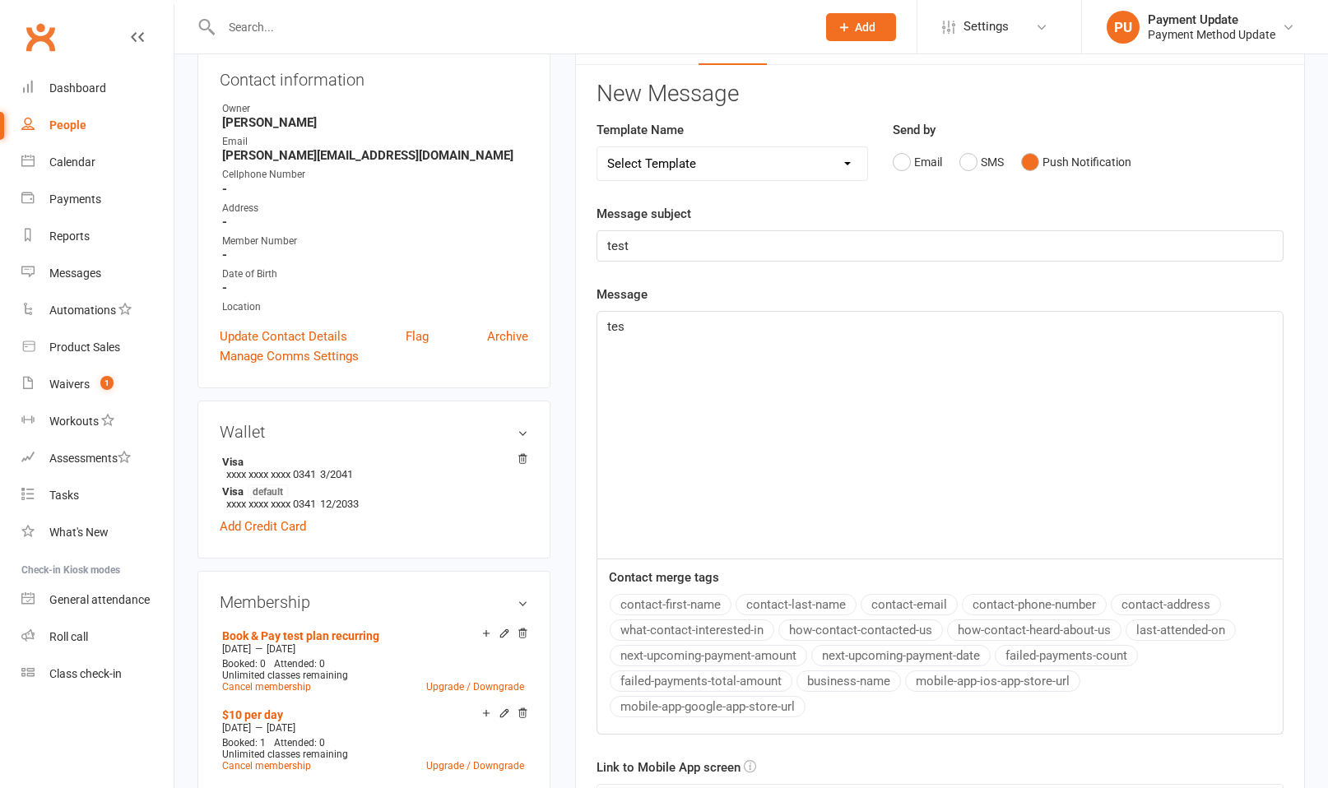
scroll to position [632, 0]
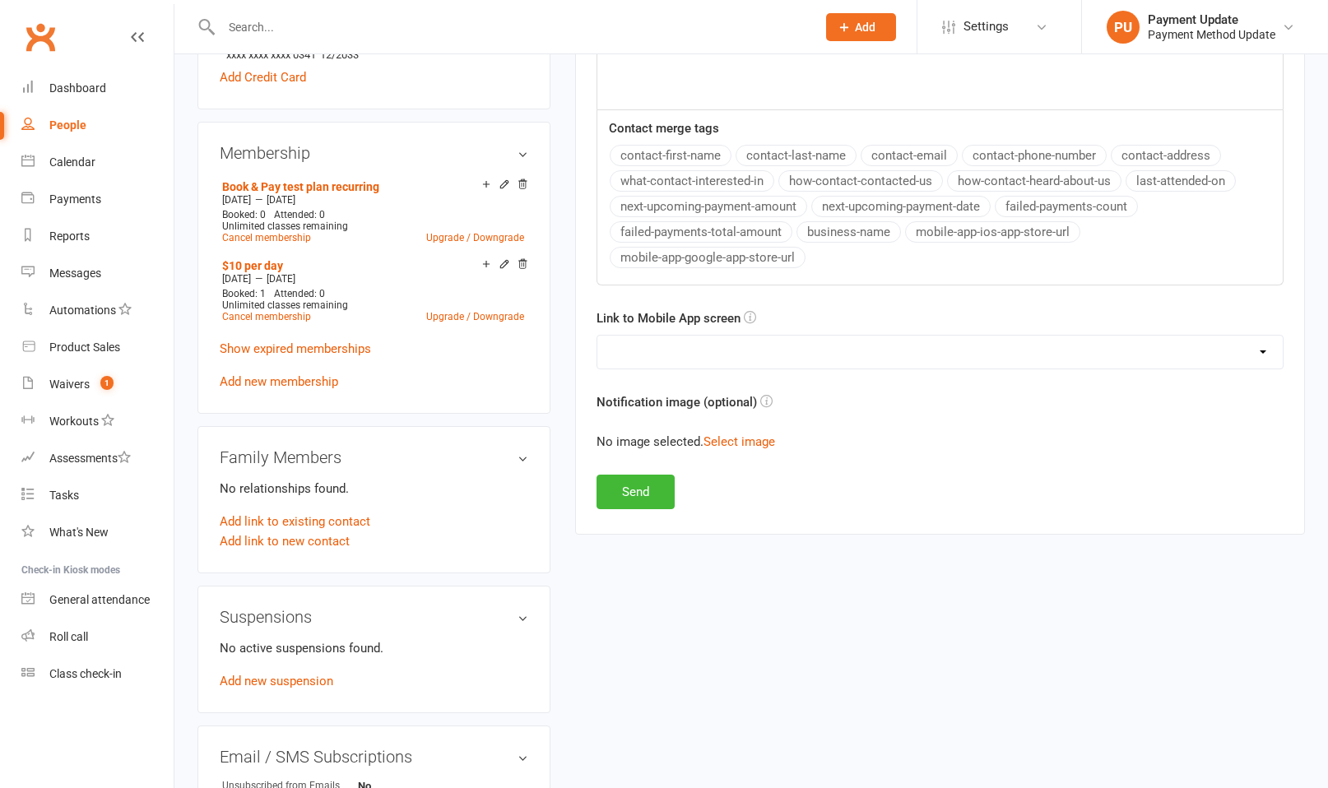
click at [775, 346] on select "No preference (open app to Notifications list) Upcoming Bookings Payments Payme…" at bounding box center [939, 352] width 685 height 33
select select "4"
click at [597, 336] on select "No preference (open app to Notifications list) Upcoming Bookings Payments Payme…" at bounding box center [939, 352] width 685 height 33
click at [657, 490] on button "Send" at bounding box center [636, 492] width 78 height 35
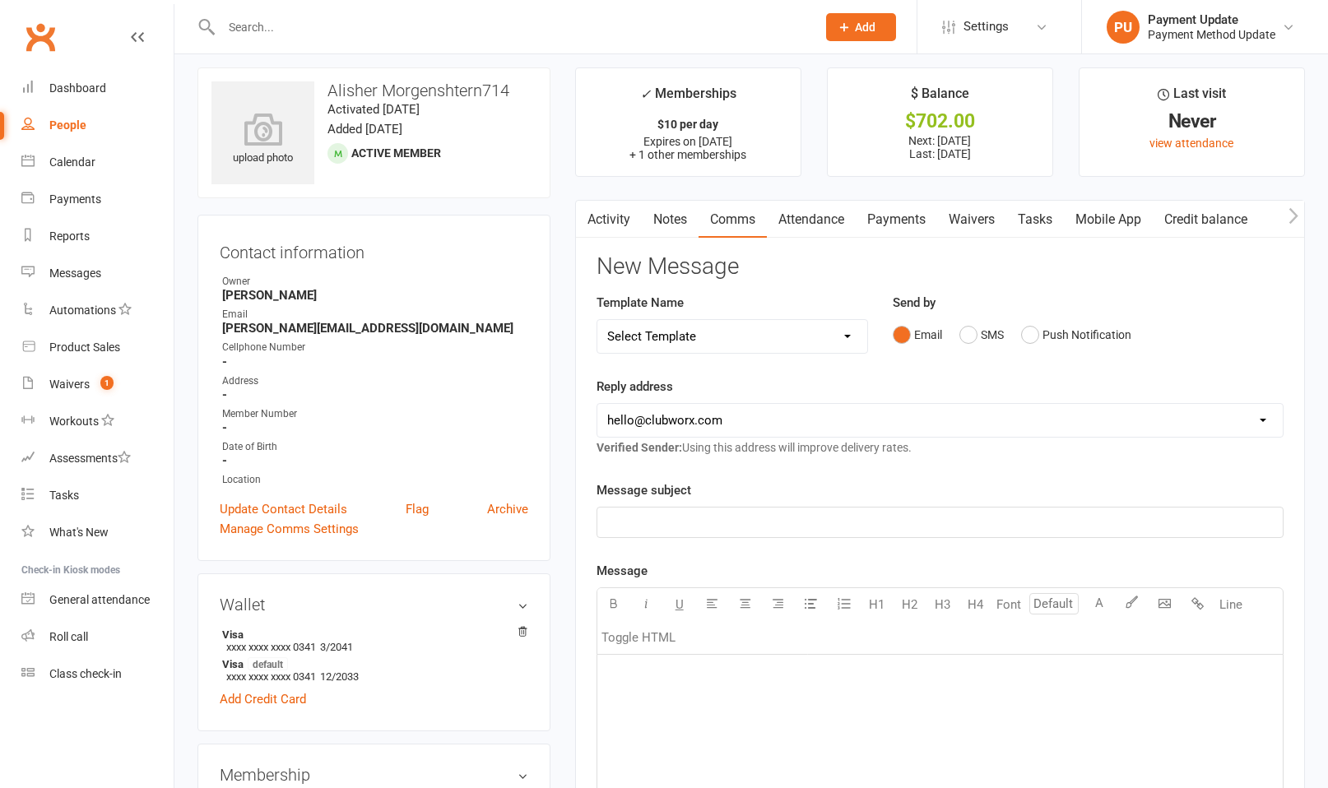
scroll to position [0, 0]
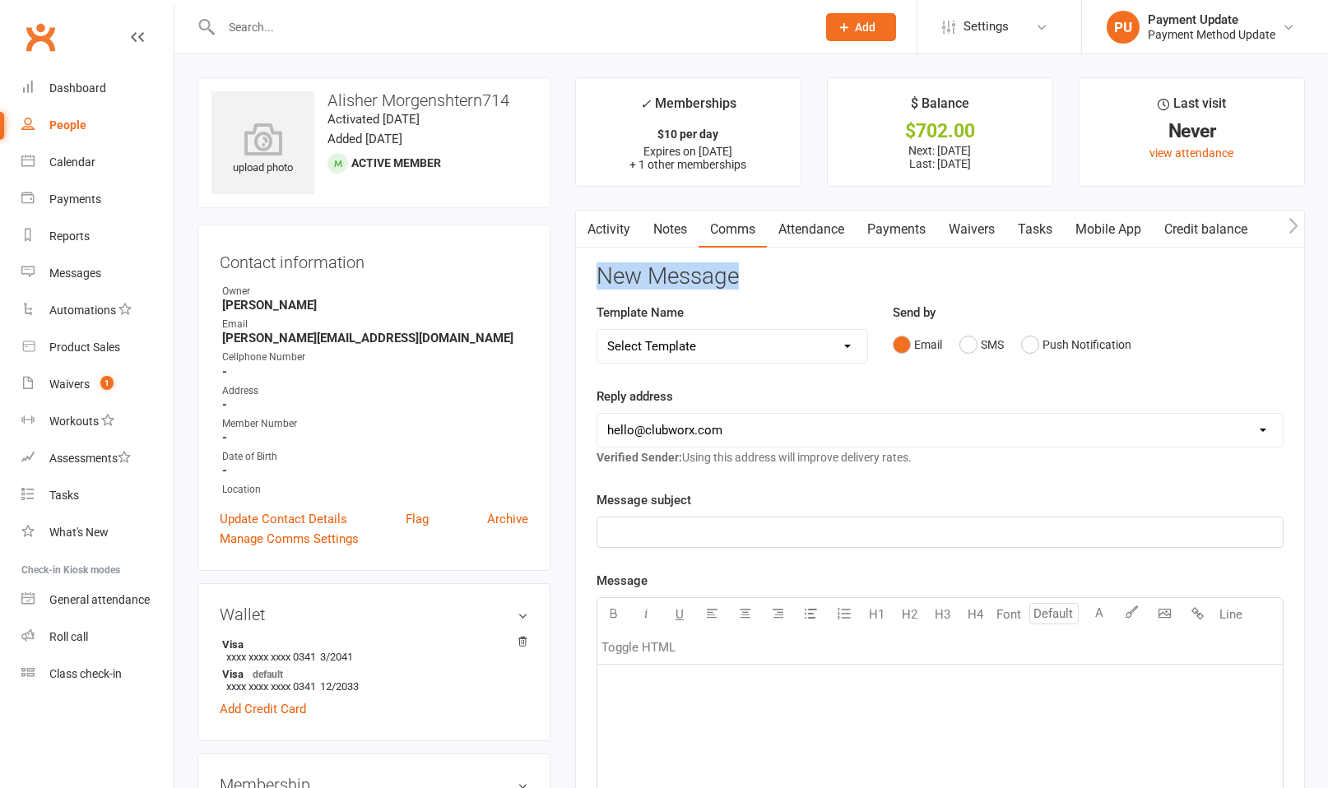
drag, startPoint x: 604, startPoint y: 270, endPoint x: 750, endPoint y: 273, distance: 145.7
click at [750, 273] on h3 "New Message" at bounding box center [940, 277] width 687 height 26
click at [649, 271] on h3 "New Message" at bounding box center [940, 277] width 687 height 26
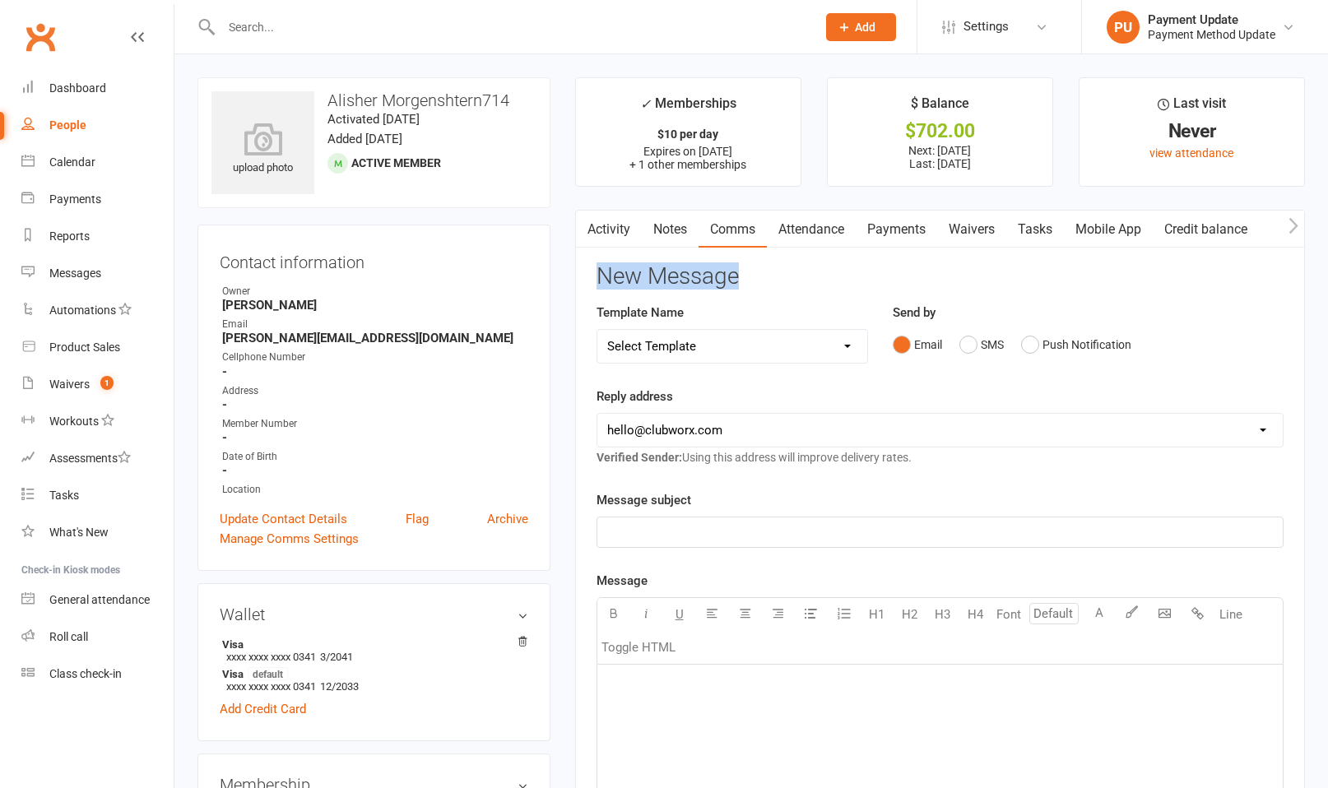
click at [627, 275] on h3 "New Message" at bounding box center [940, 277] width 687 height 26
click at [625, 276] on h3 "New Message" at bounding box center [940, 277] width 687 height 26
click at [612, 280] on h3 "New Message" at bounding box center [940, 277] width 687 height 26
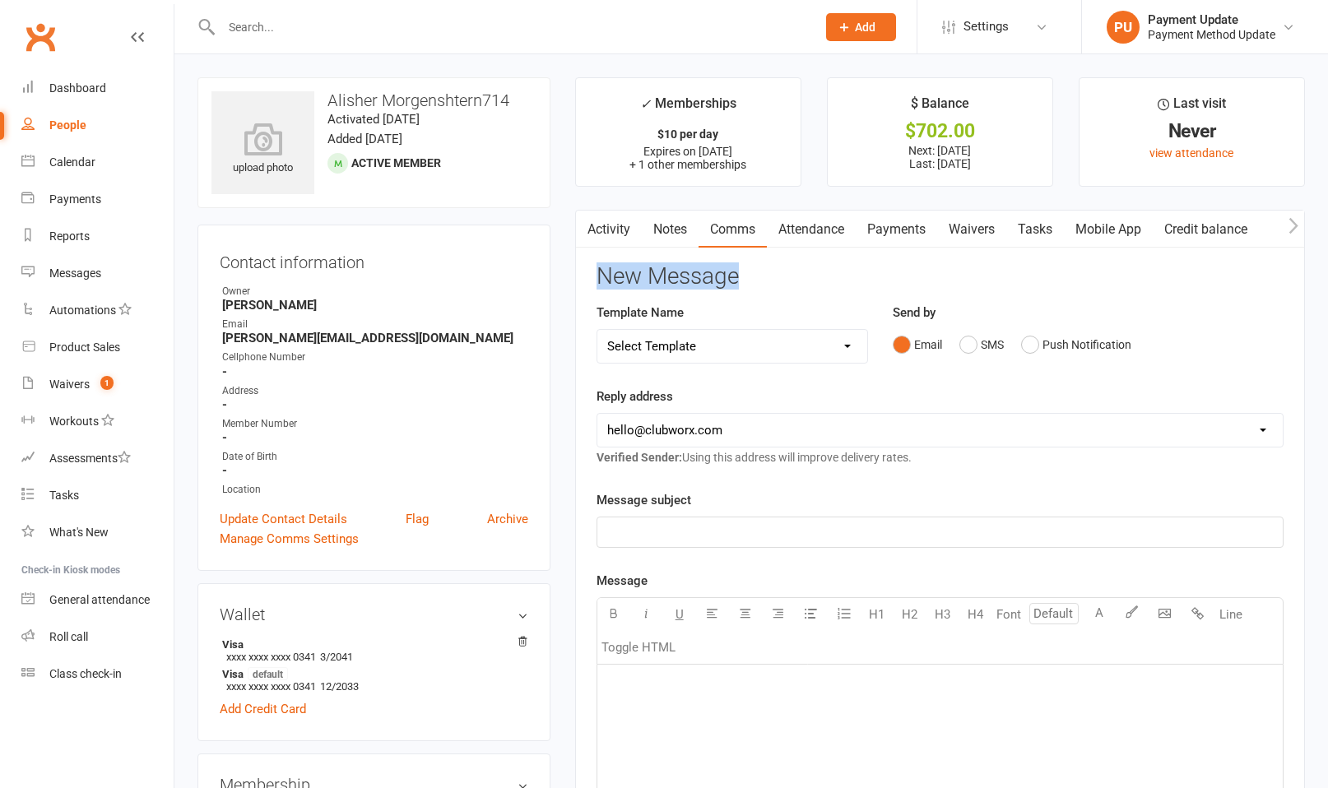
click at [612, 280] on h3 "New Message" at bounding box center [940, 277] width 687 height 26
click at [644, 278] on h3 "New Message" at bounding box center [940, 277] width 687 height 26
click at [943, 337] on button "Push Notification" at bounding box center [1076, 344] width 110 height 31
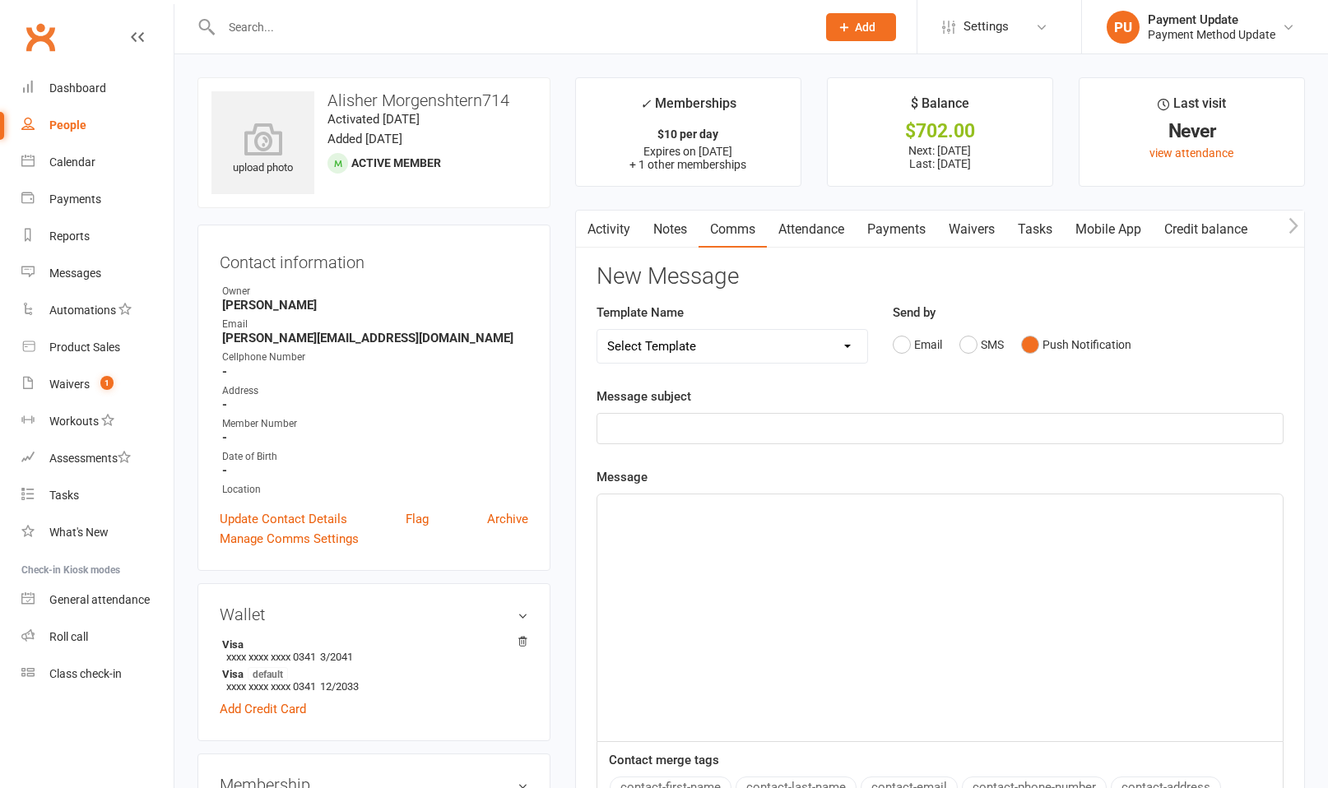
drag, startPoint x: 853, startPoint y: 408, endPoint x: 849, endPoint y: 416, distance: 8.5
click at [853, 408] on div "Message subject ﻿" at bounding box center [940, 416] width 687 height 58
click at [840, 428] on p "﻿" at bounding box center [940, 429] width 666 height 20
click at [791, 516] on div "﻿" at bounding box center [939, 618] width 685 height 247
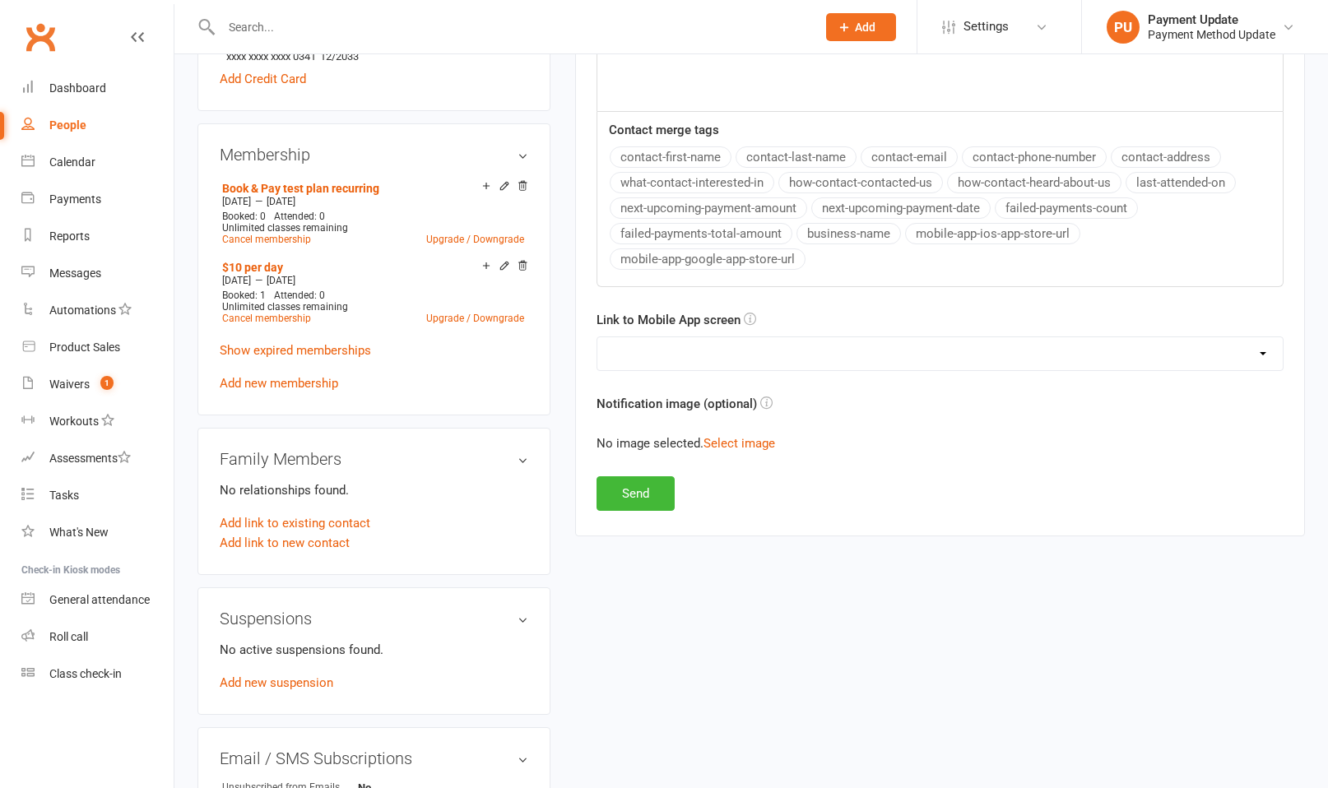
scroll to position [633, 0]
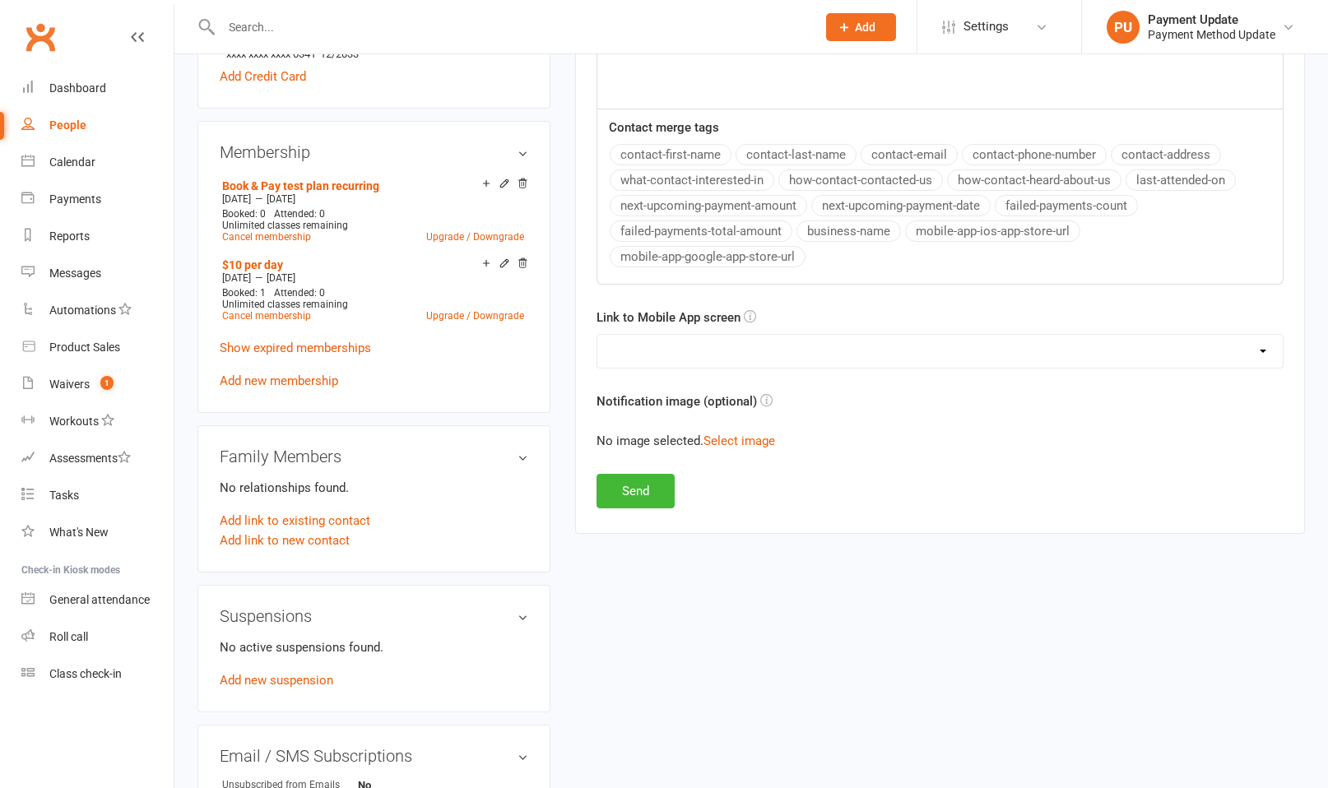
click at [764, 346] on select "No preference (open app to Notifications list) Upcoming Bookings Payments Payme…" at bounding box center [939, 351] width 685 height 33
select select "1"
click at [597, 335] on select "No preference (open app to Notifications list) Upcoming Bookings Payments Payme…" at bounding box center [939, 351] width 685 height 33
click at [638, 495] on button "Send" at bounding box center [636, 491] width 78 height 35
